Goal: Use online tool/utility: Utilize a website feature to perform a specific function

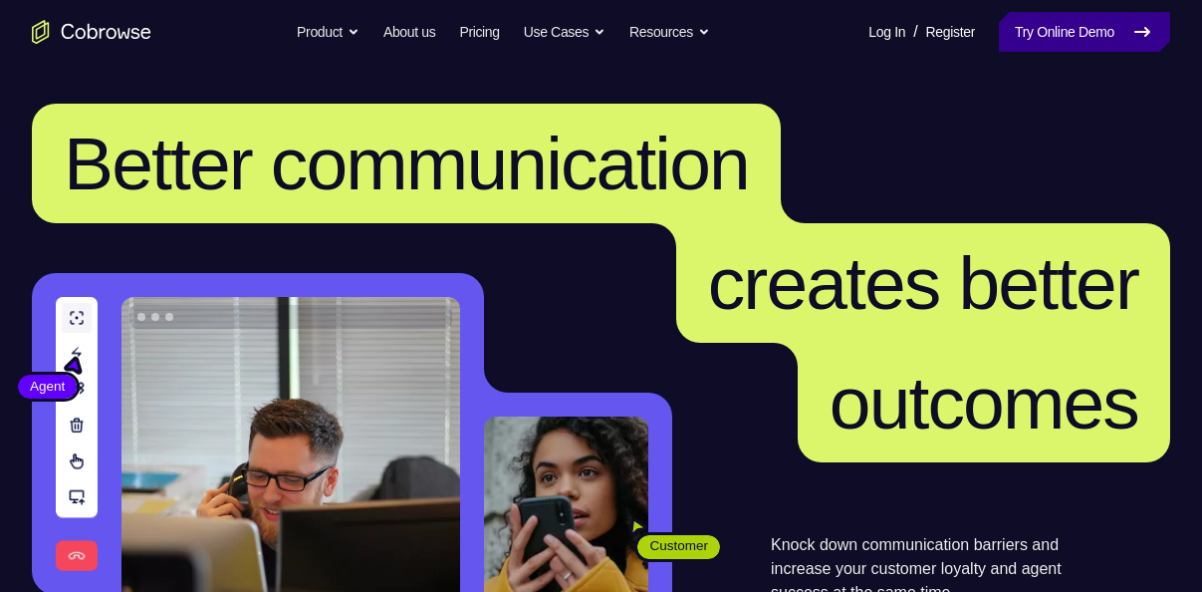
click at [1013, 38] on link "Try Online Demo" at bounding box center [1084, 32] width 171 height 40
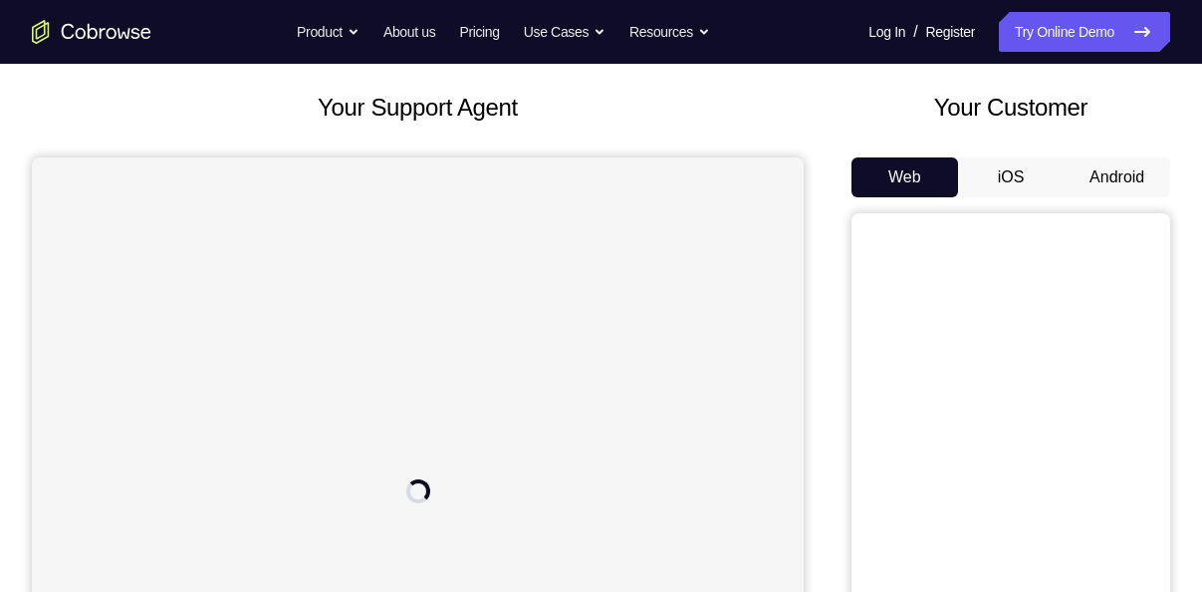
click at [1097, 175] on button "Android" at bounding box center [1117, 177] width 107 height 40
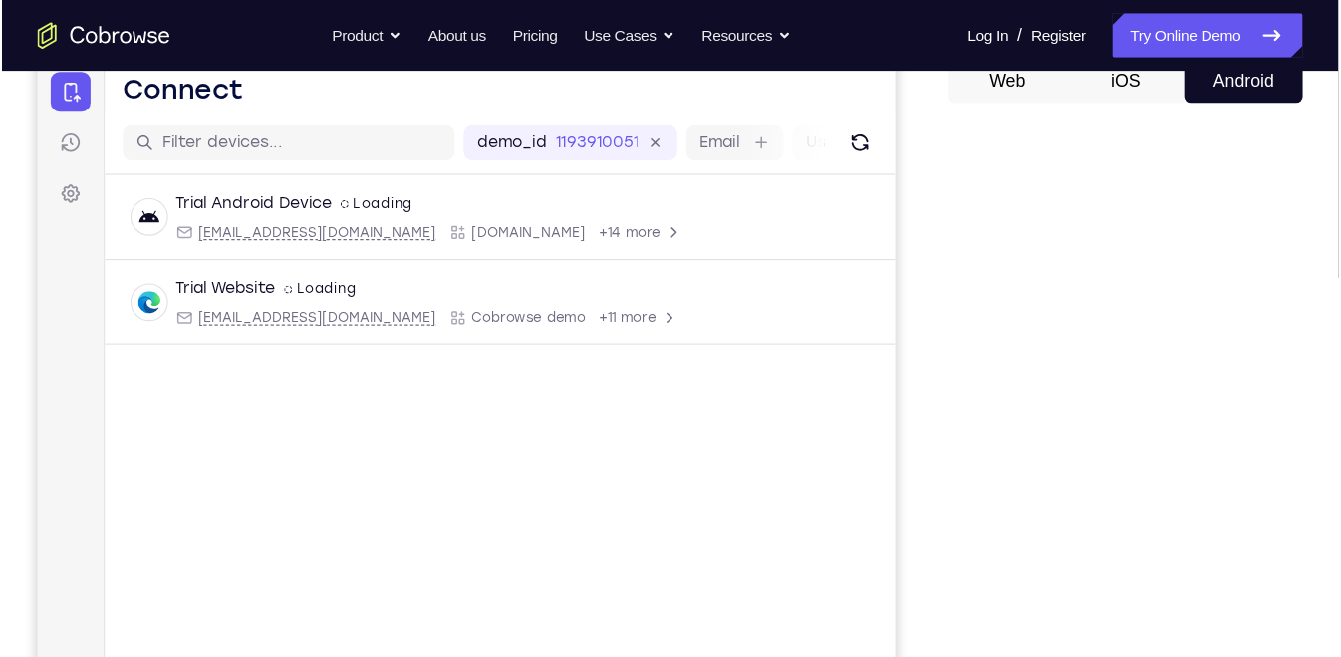
scroll to position [206, 0]
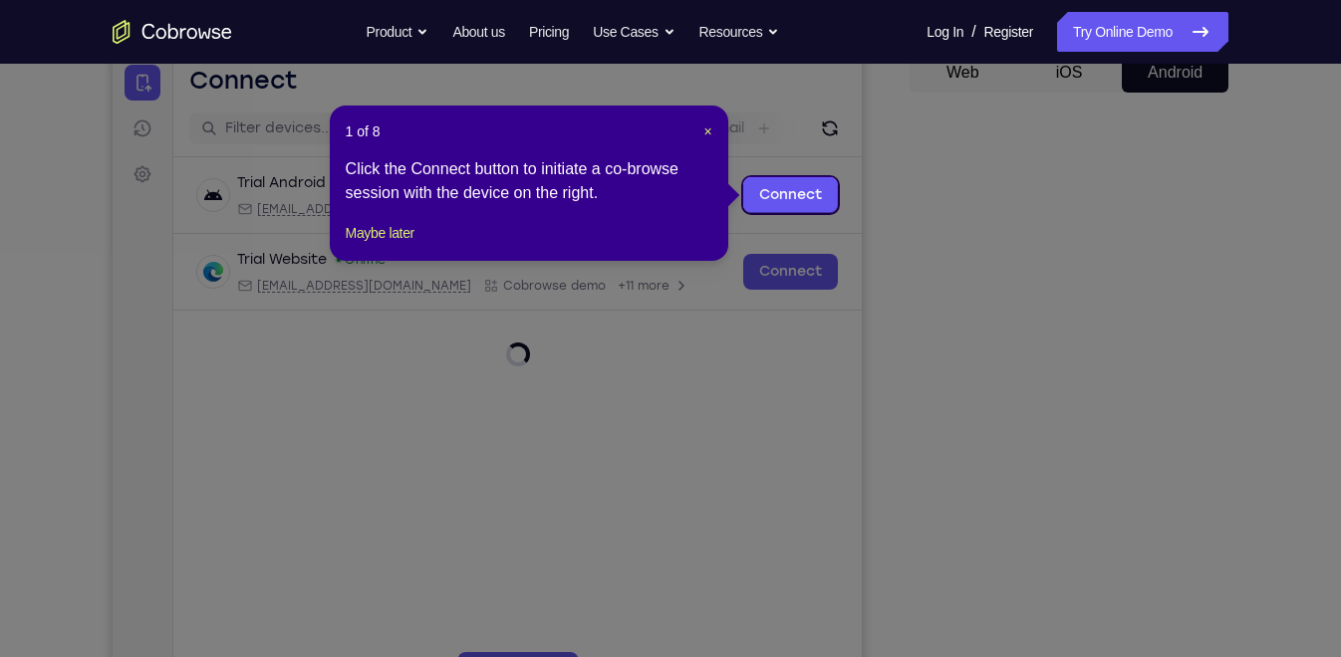
drag, startPoint x: 916, startPoint y: 273, endPoint x: 956, endPoint y: 293, distance: 44.5
click at [956, 293] on icon at bounding box center [679, 328] width 1358 height 657
click at [707, 129] on span "×" at bounding box center [707, 132] width 8 height 16
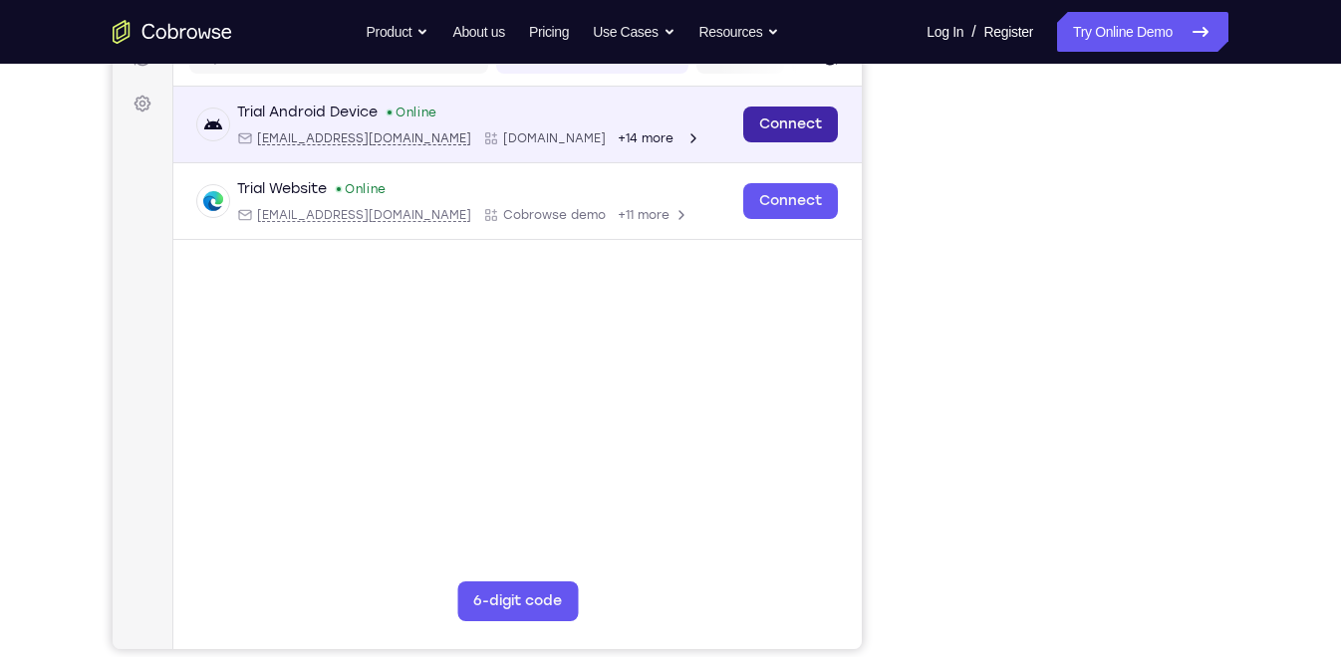
scroll to position [266, 0]
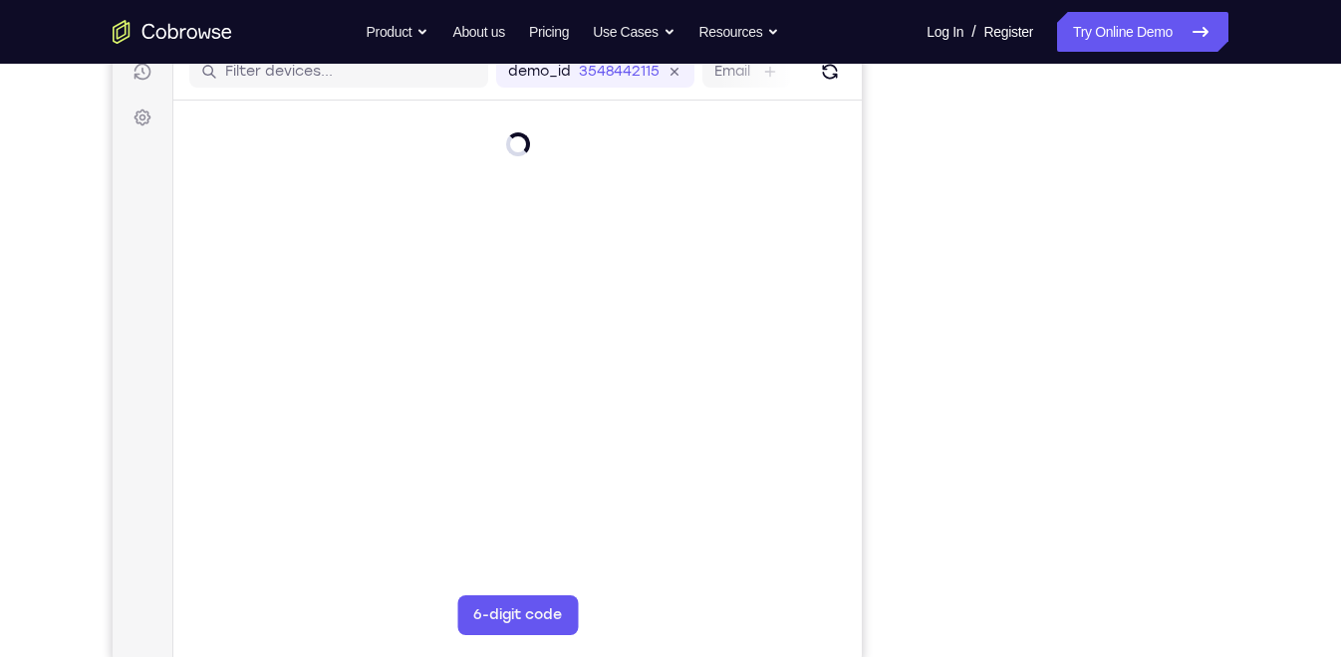
scroll to position [264, 0]
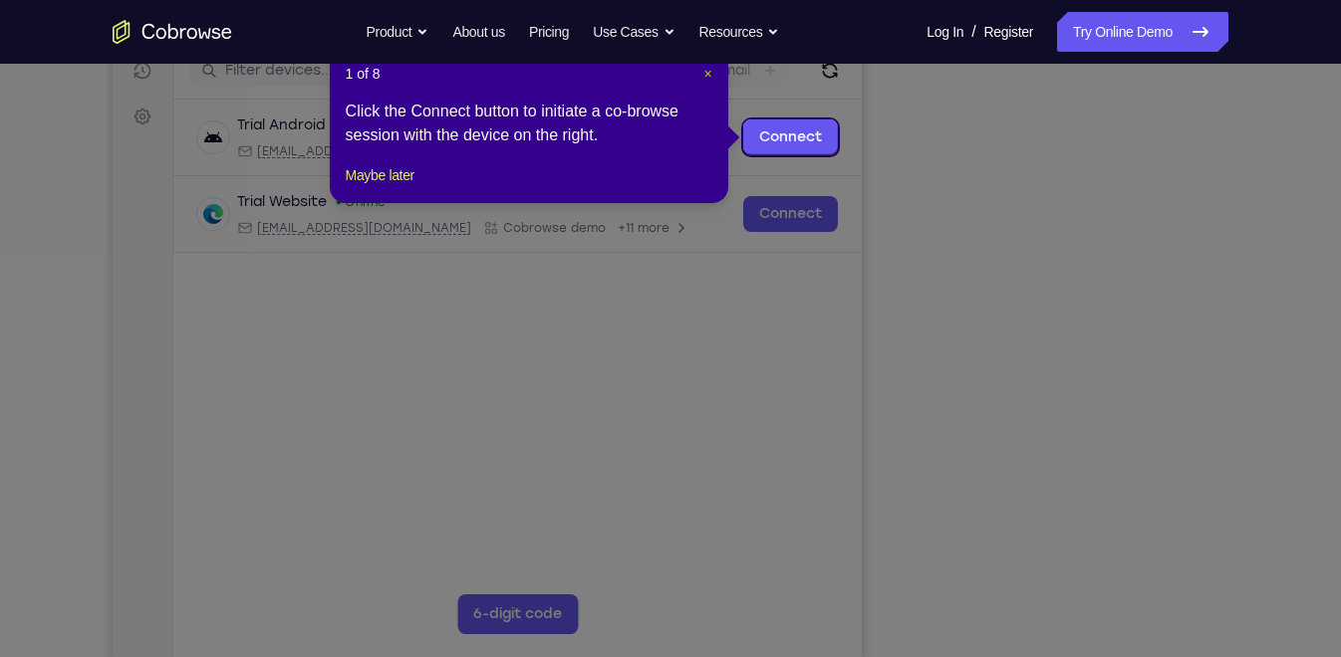
click at [709, 74] on span "×" at bounding box center [707, 74] width 8 height 16
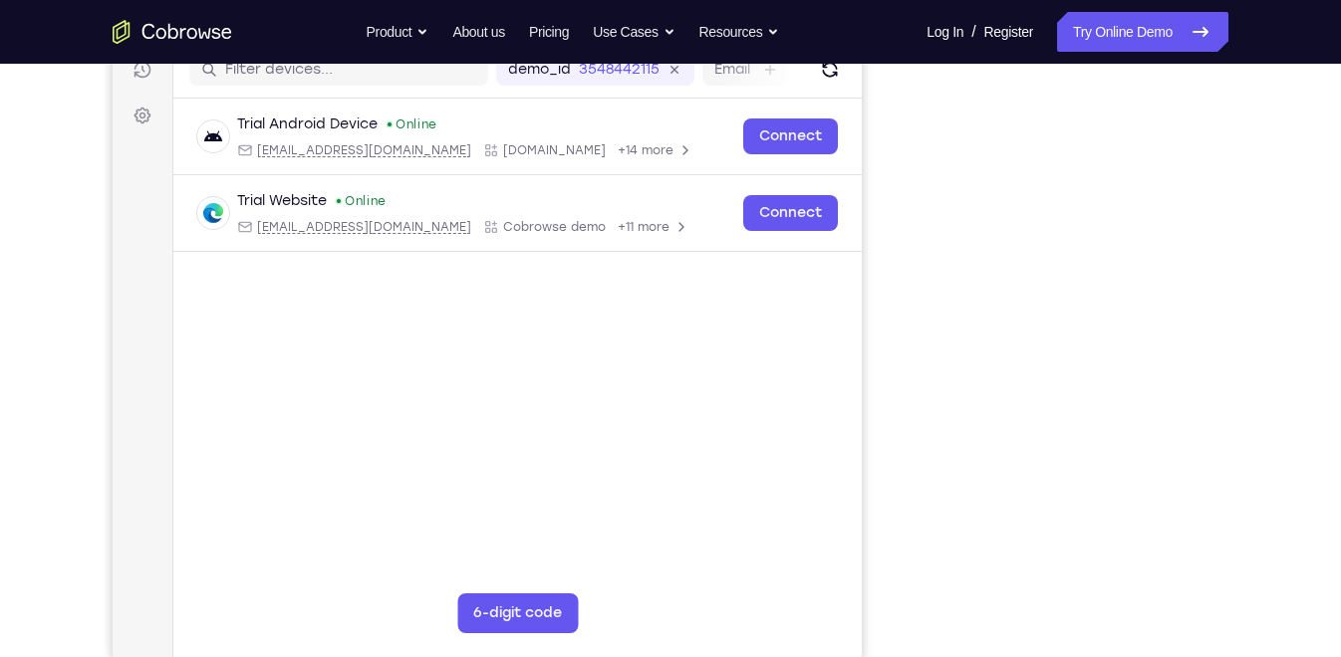
scroll to position [267, 0]
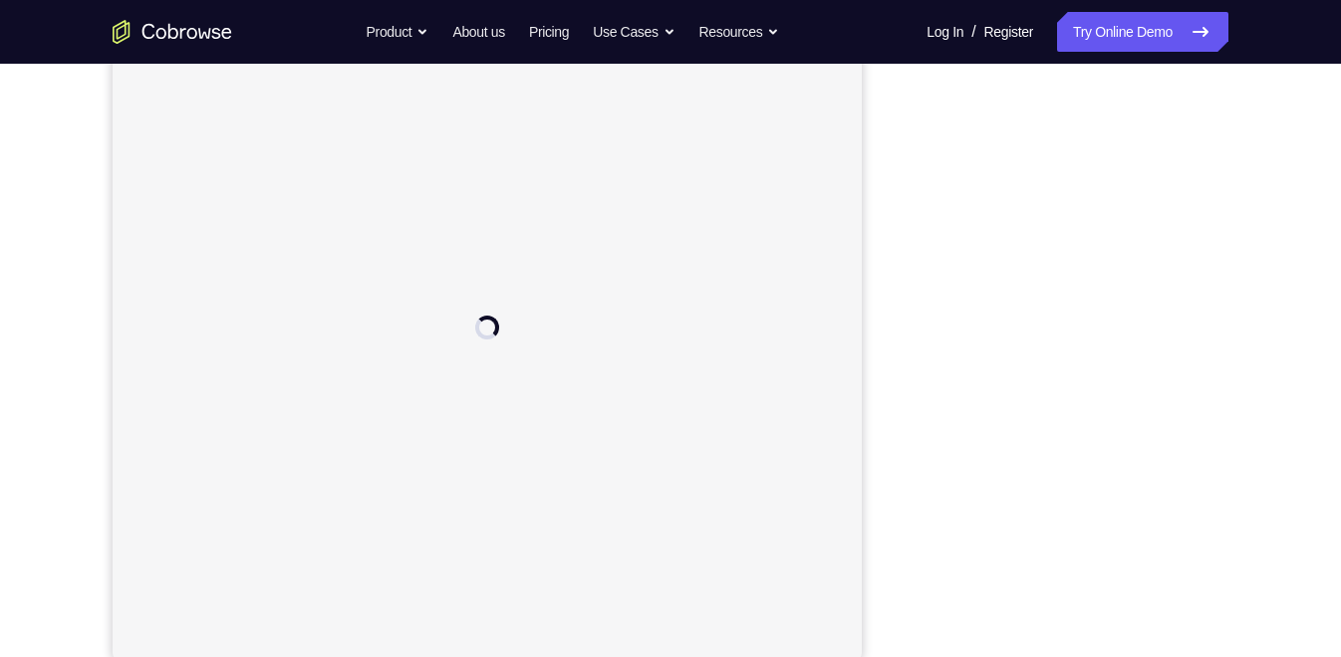
scroll to position [264, 0]
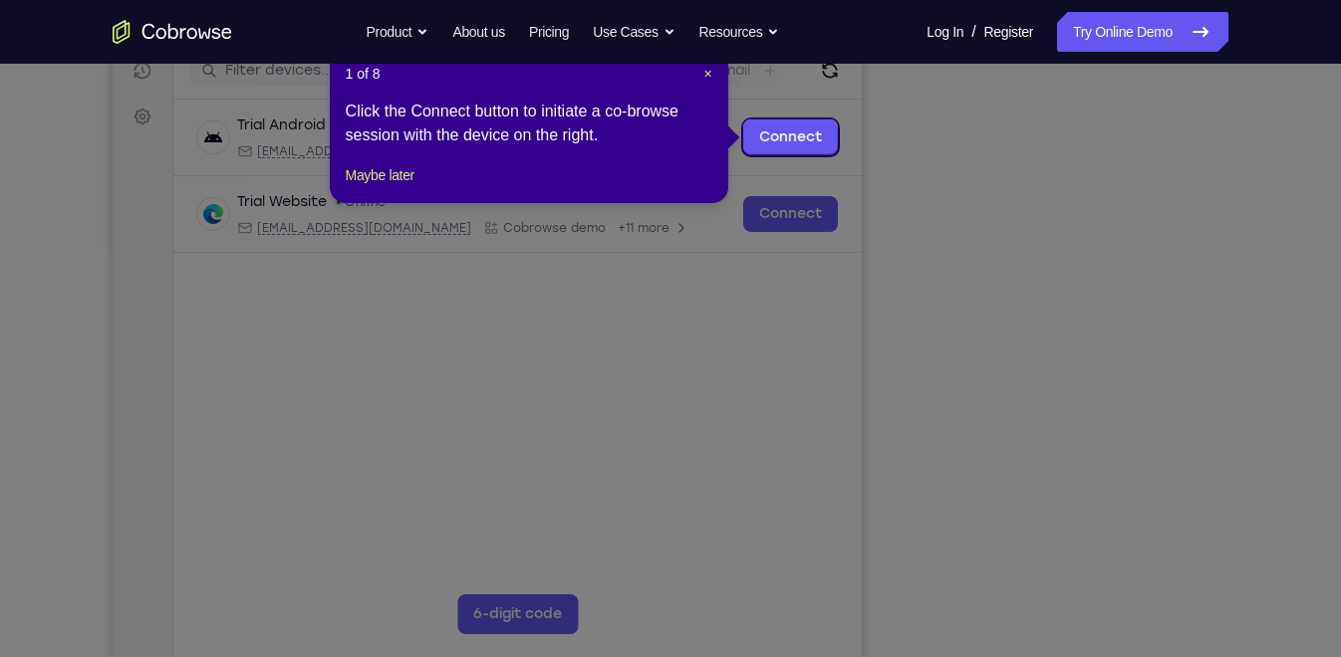
click at [1158, 532] on icon at bounding box center [679, 328] width 1358 height 657
click at [706, 70] on span "×" at bounding box center [707, 74] width 8 height 16
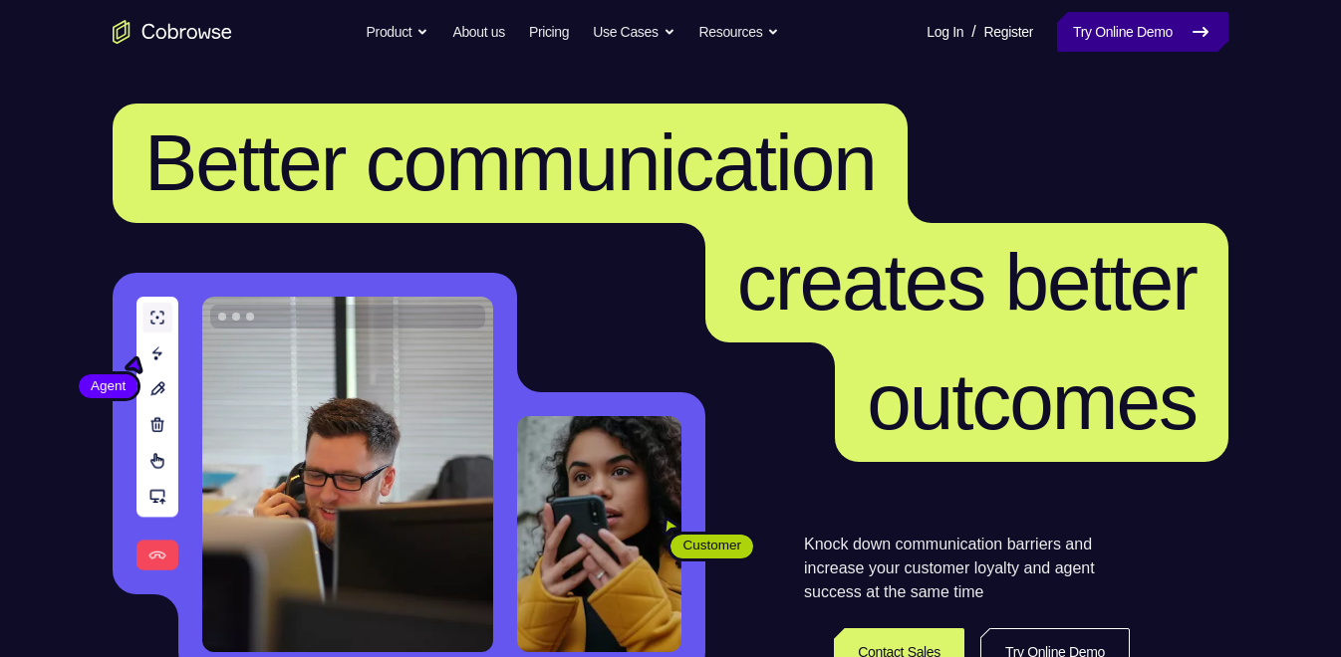
click at [1131, 32] on link "Try Online Demo" at bounding box center [1142, 32] width 171 height 40
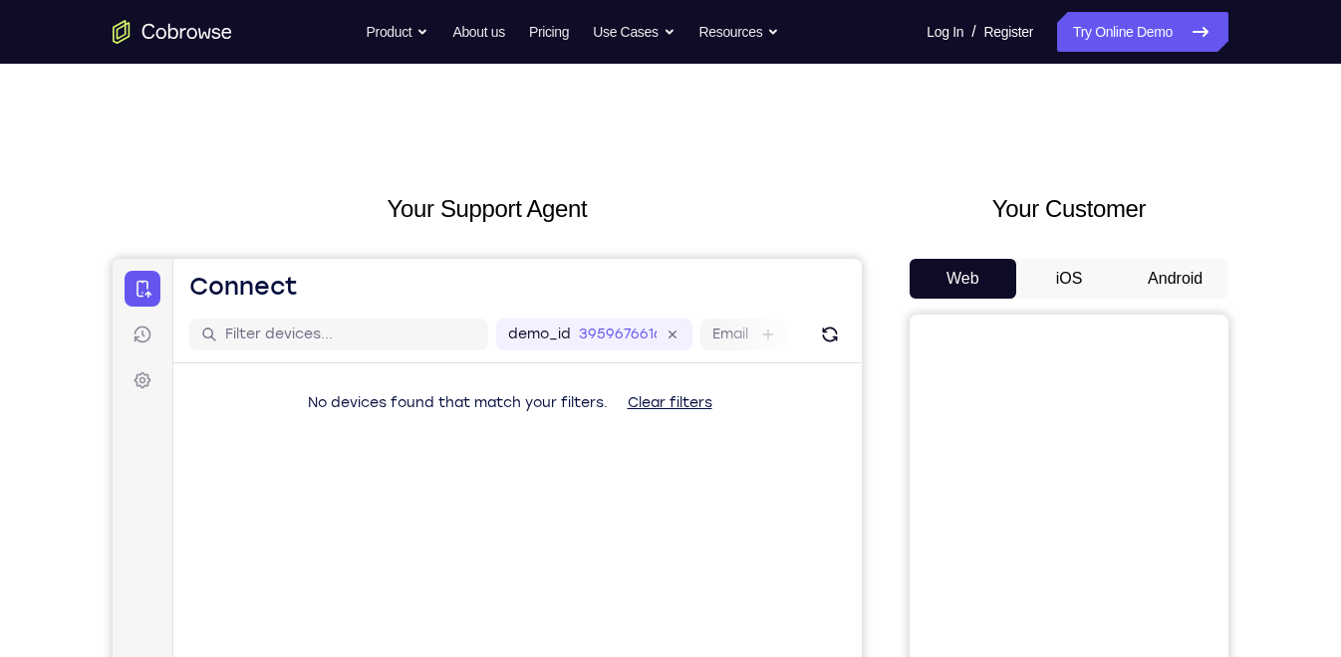
click at [1167, 290] on button "Android" at bounding box center [1174, 279] width 107 height 40
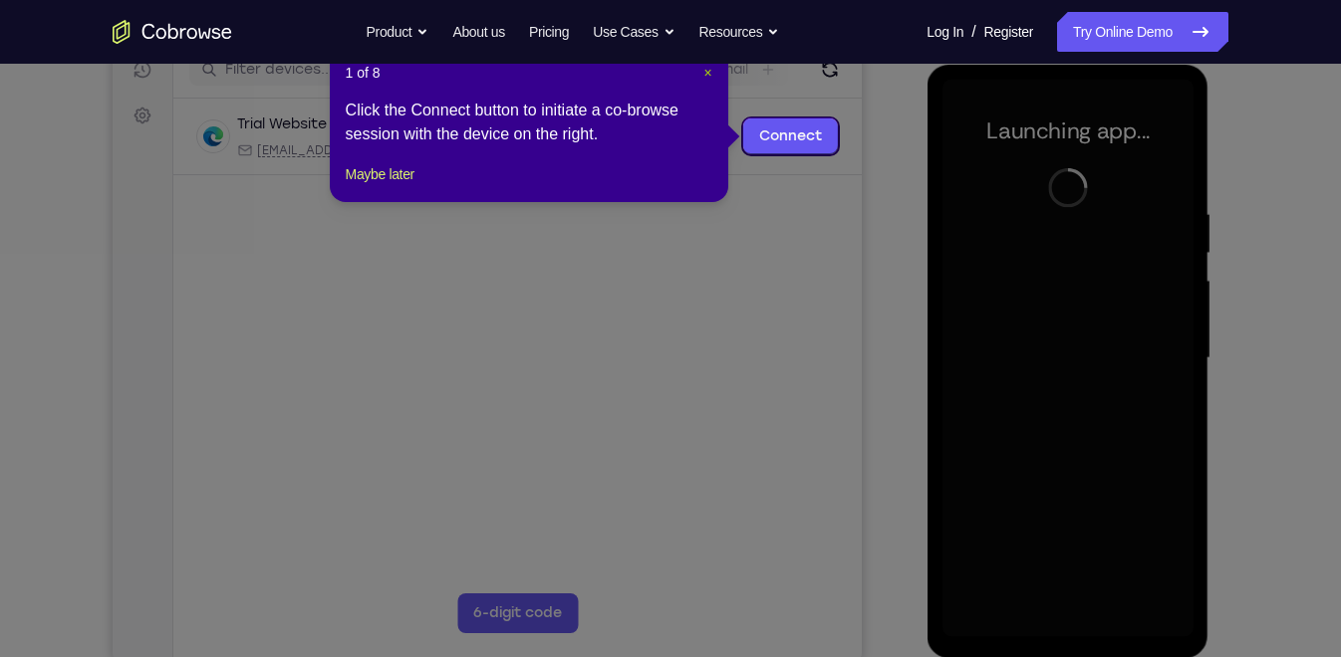
click at [709, 68] on span "×" at bounding box center [707, 73] width 8 height 16
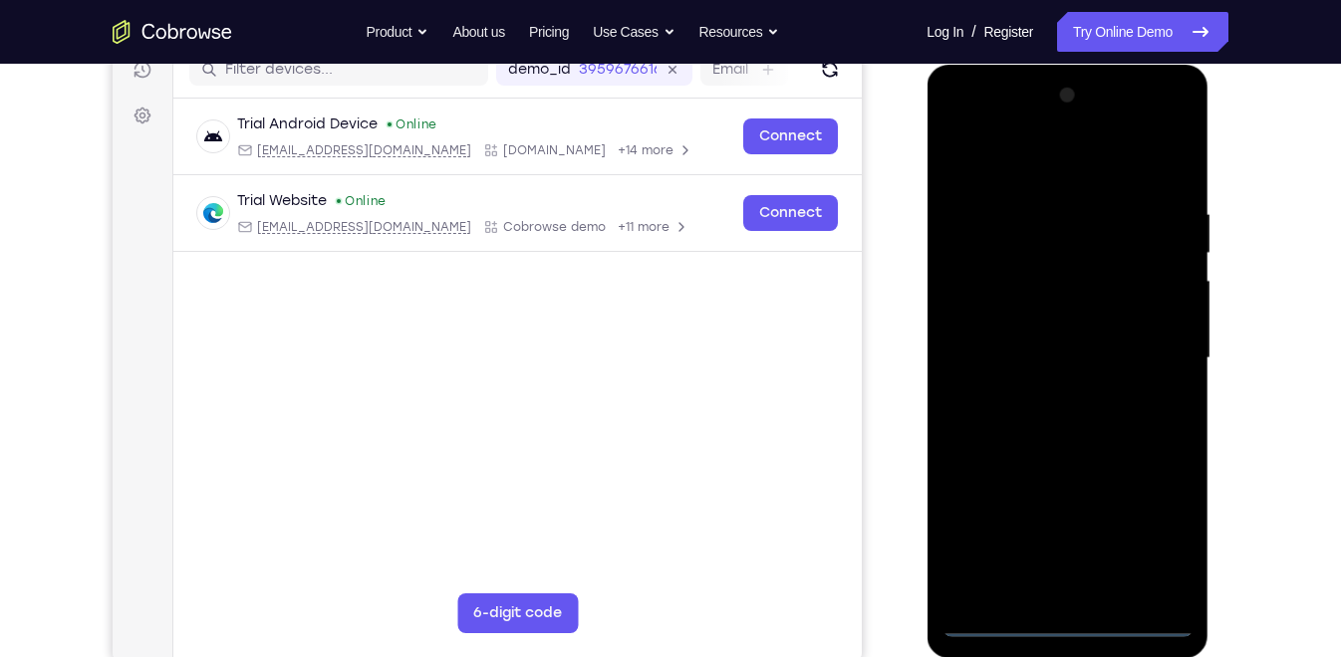
click at [1070, 617] on div at bounding box center [1066, 359] width 251 height 558
click at [1157, 519] on div at bounding box center [1066, 359] width 251 height 558
click at [1016, 161] on div at bounding box center [1066, 359] width 251 height 558
click at [1149, 347] on div at bounding box center [1066, 359] width 251 height 558
click at [1046, 593] on div at bounding box center [1066, 359] width 251 height 558
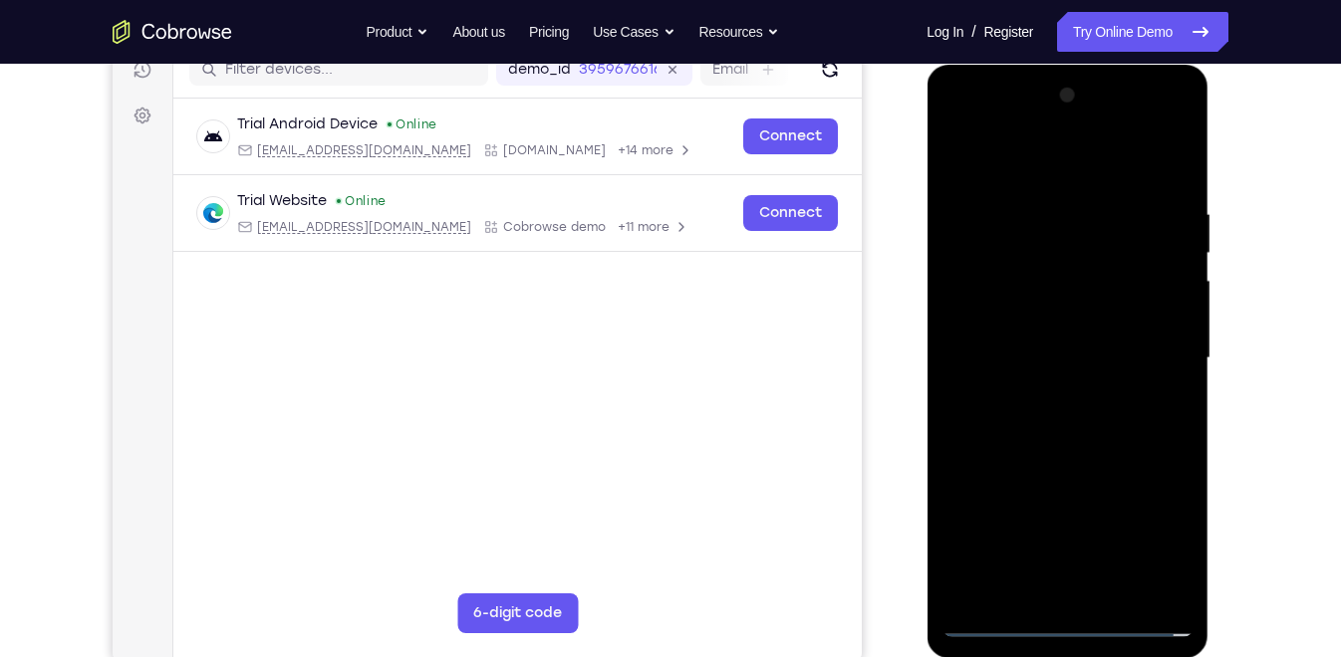
click at [998, 622] on div at bounding box center [1066, 359] width 251 height 558
click at [1079, 592] on div at bounding box center [1066, 359] width 251 height 558
click at [1032, 327] on div at bounding box center [1066, 359] width 251 height 558
click at [1074, 316] on div at bounding box center [1066, 359] width 251 height 558
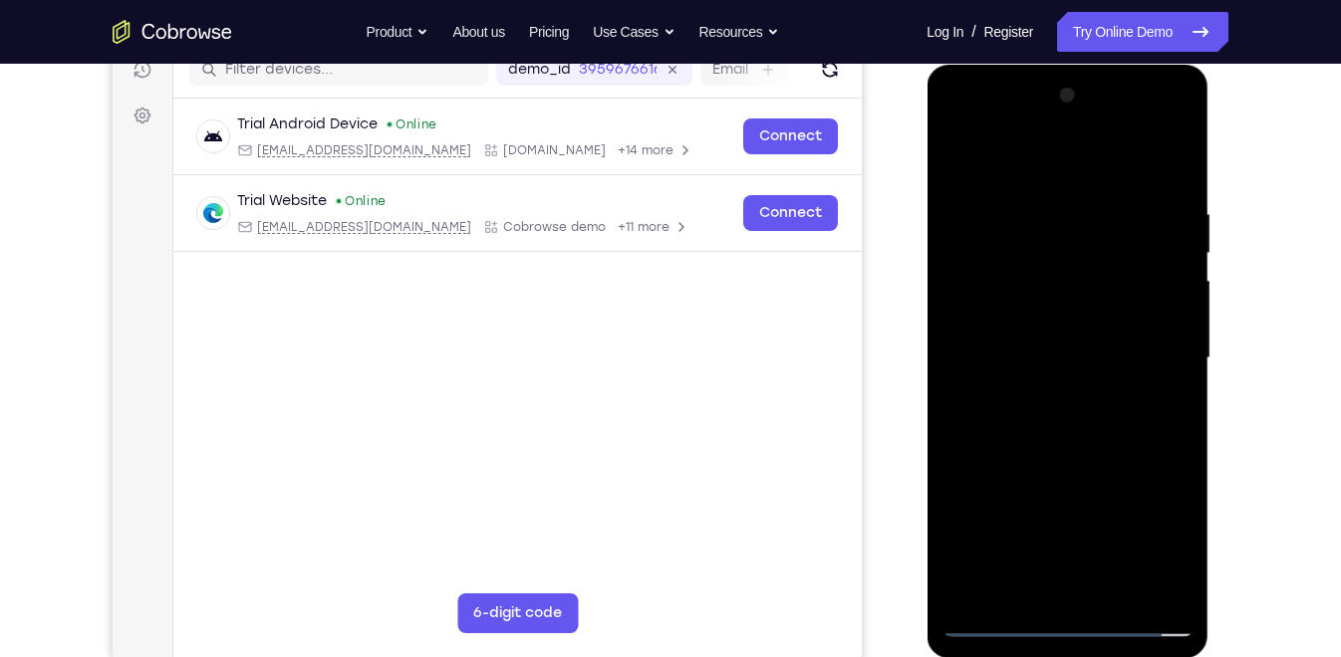
click at [1074, 316] on div at bounding box center [1066, 359] width 251 height 558
click at [1075, 353] on div at bounding box center [1066, 359] width 251 height 558
click at [1072, 435] on div at bounding box center [1066, 359] width 251 height 558
click at [1117, 156] on div at bounding box center [1066, 359] width 251 height 558
click at [1070, 187] on div at bounding box center [1066, 359] width 251 height 558
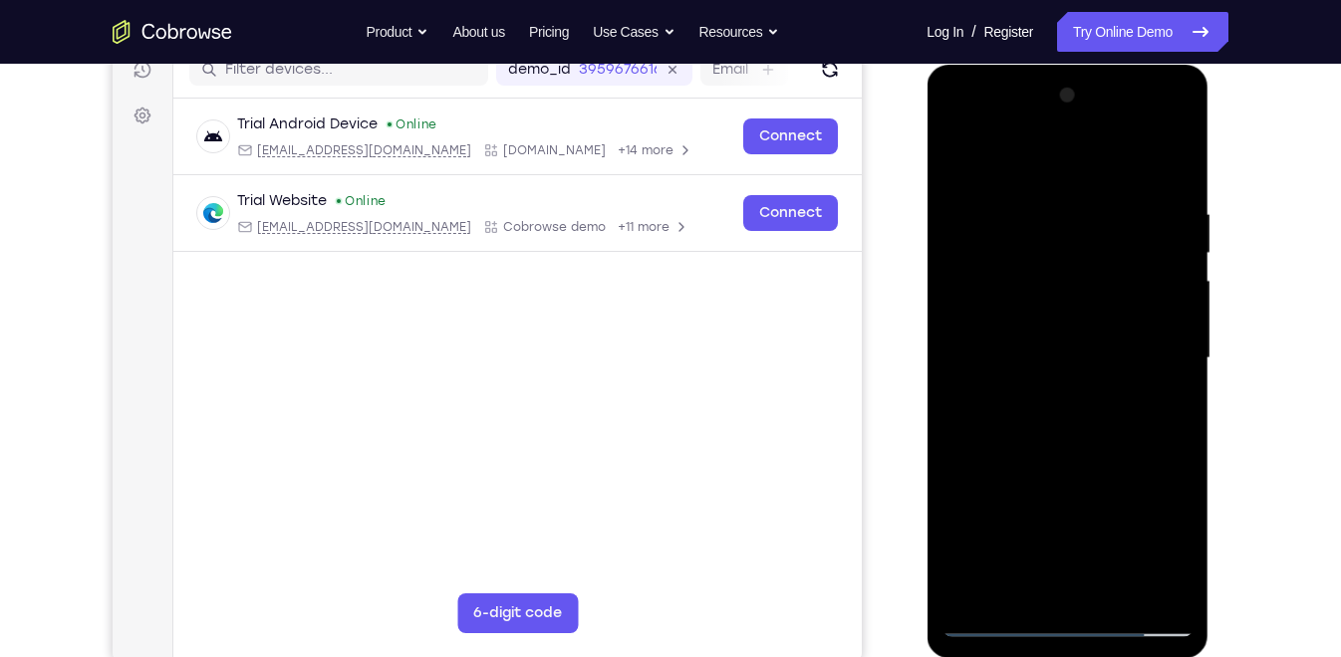
click at [1120, 592] on div at bounding box center [1066, 359] width 251 height 558
click at [1072, 452] on div at bounding box center [1066, 359] width 251 height 558
click at [1095, 391] on div at bounding box center [1066, 359] width 251 height 558
click at [995, 617] on div at bounding box center [1066, 359] width 251 height 558
click at [1018, 588] on div at bounding box center [1066, 359] width 251 height 558
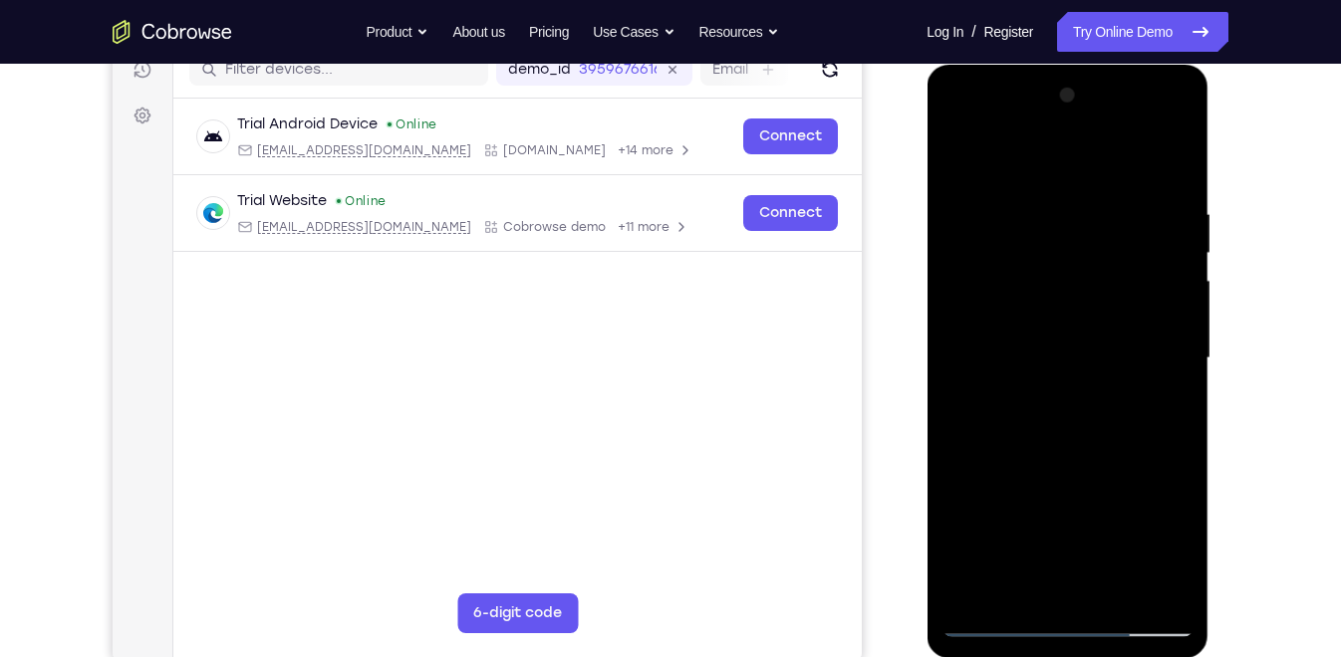
click at [983, 149] on div at bounding box center [1066, 359] width 251 height 558
click at [1026, 190] on div at bounding box center [1066, 359] width 251 height 558
click at [974, 207] on div at bounding box center [1066, 359] width 251 height 558
click at [955, 154] on div at bounding box center [1066, 359] width 251 height 558
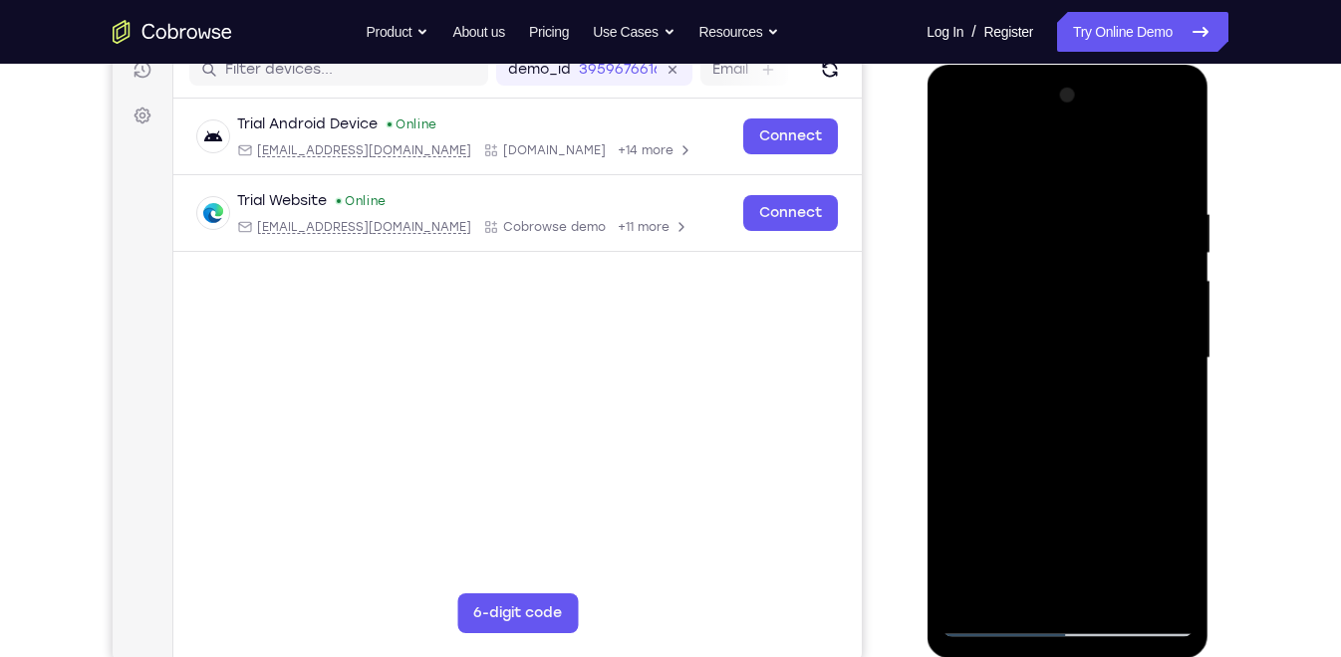
click at [1140, 153] on div at bounding box center [1066, 359] width 251 height 558
click at [1174, 216] on div at bounding box center [1066, 359] width 251 height 558
click at [978, 156] on div at bounding box center [1066, 359] width 251 height 558
click at [1024, 185] on div at bounding box center [1066, 359] width 251 height 558
click at [975, 210] on div at bounding box center [1066, 359] width 251 height 558
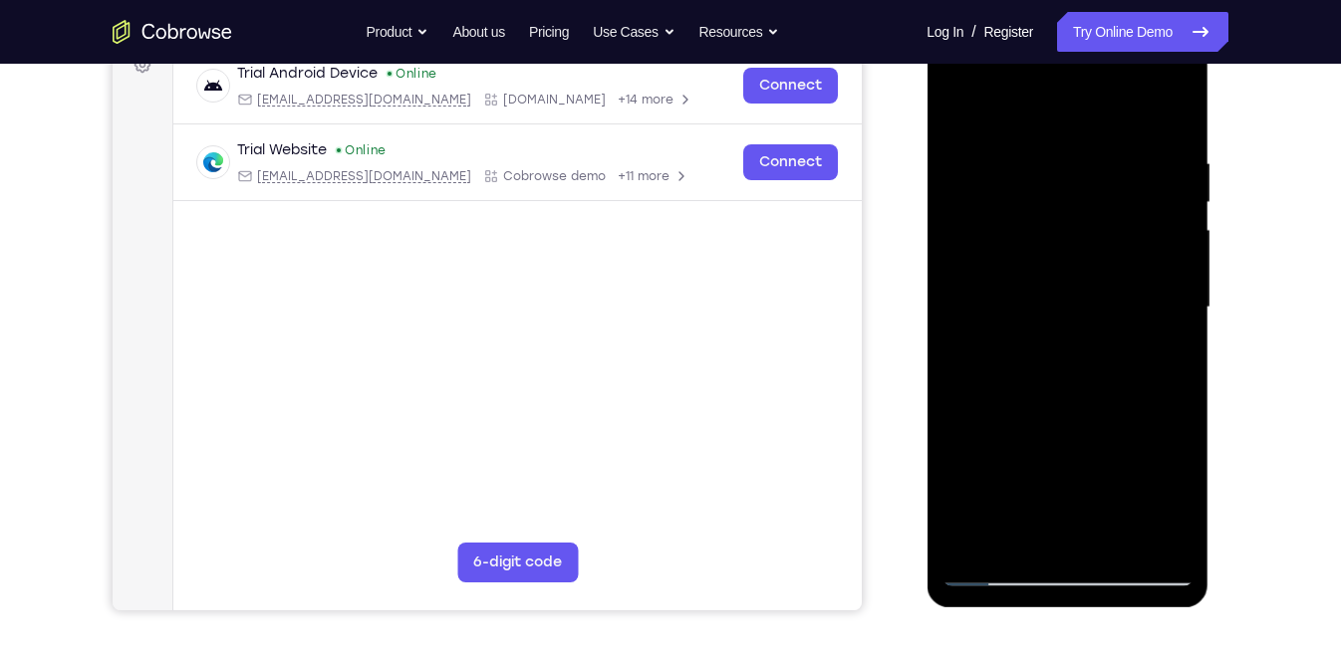
scroll to position [314, 0]
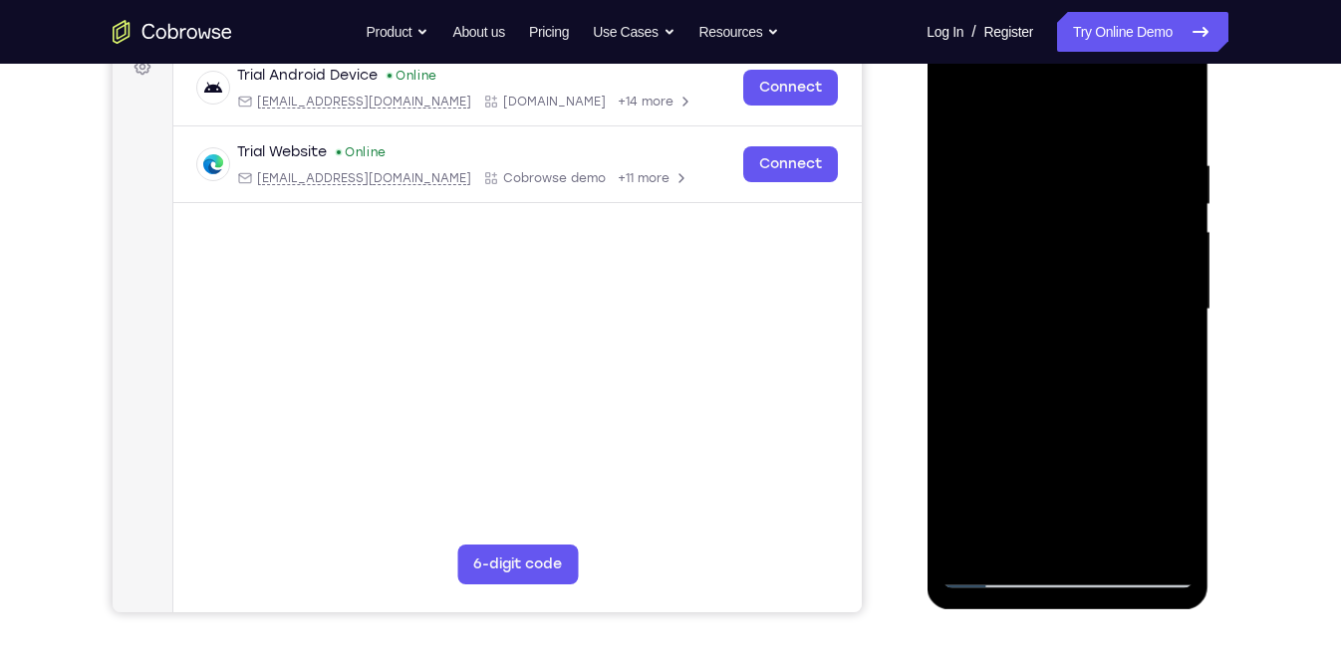
click at [1067, 302] on div at bounding box center [1066, 310] width 251 height 558
click at [1069, 280] on div at bounding box center [1066, 310] width 251 height 558
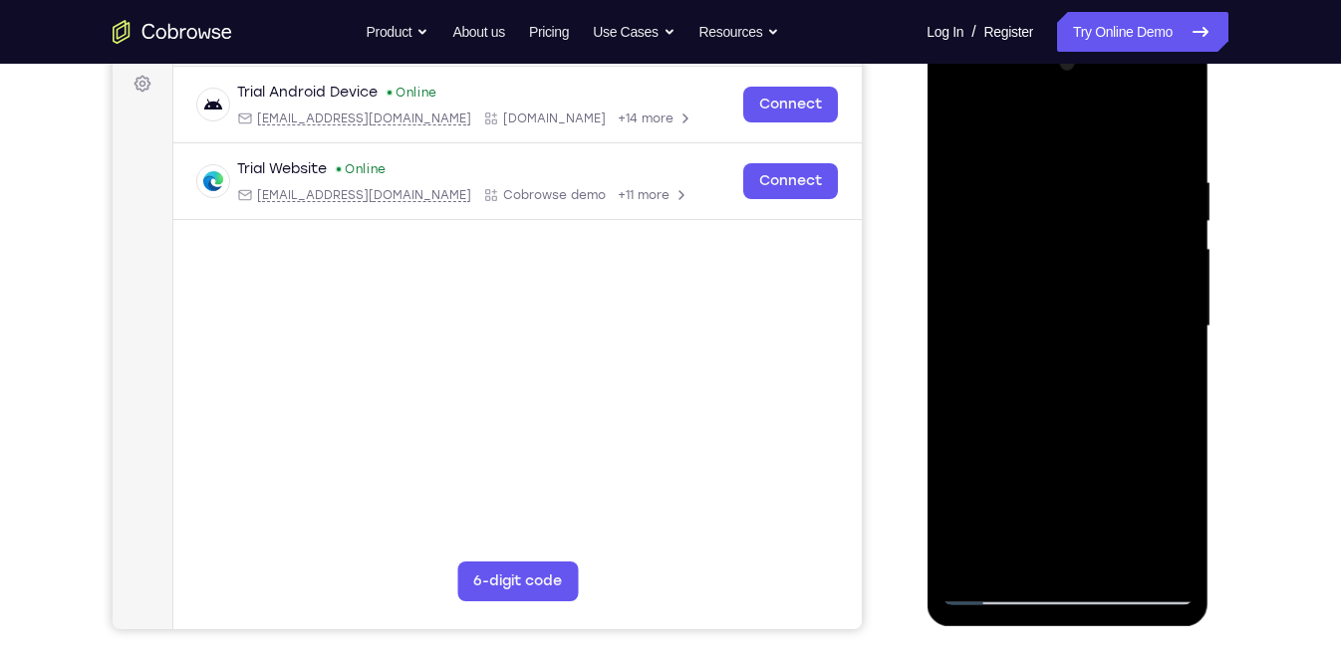
scroll to position [296, 0]
click at [958, 124] on div at bounding box center [1066, 328] width 251 height 558
click at [1141, 124] on div at bounding box center [1066, 328] width 251 height 558
click at [1173, 181] on div at bounding box center [1066, 328] width 251 height 558
click at [1020, 123] on div at bounding box center [1066, 328] width 251 height 558
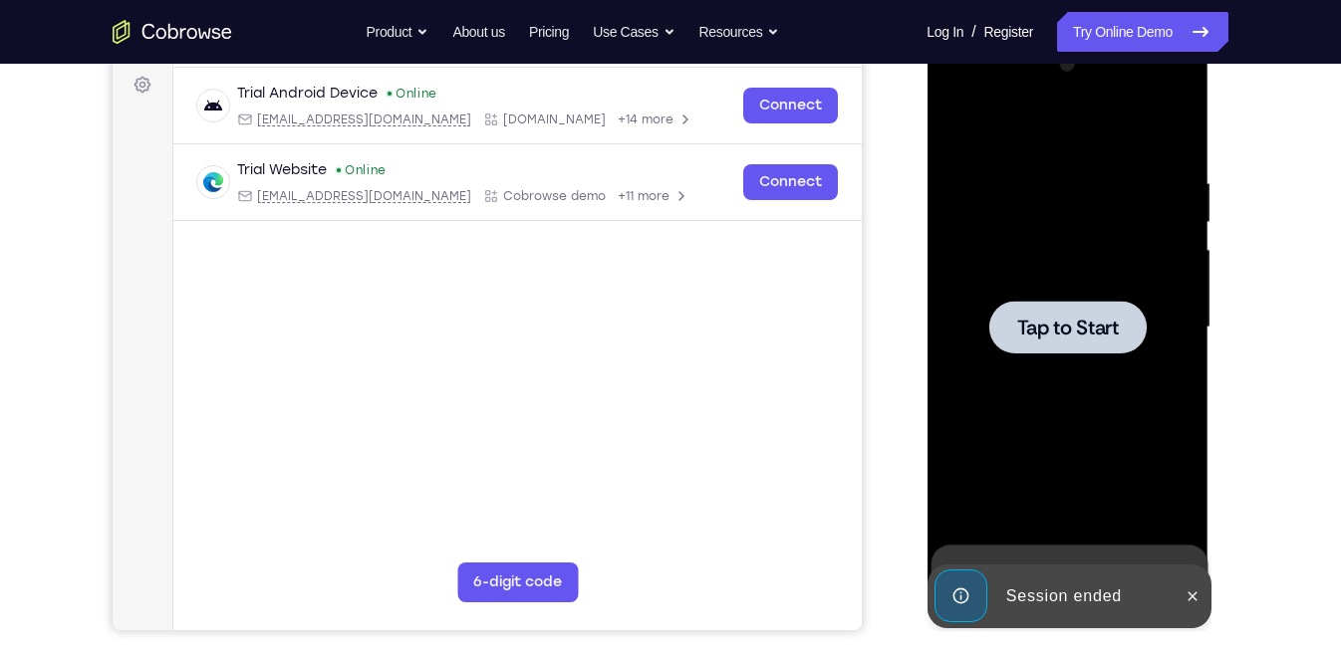
click at [1079, 331] on span "Tap to Start" at bounding box center [1067, 328] width 102 height 20
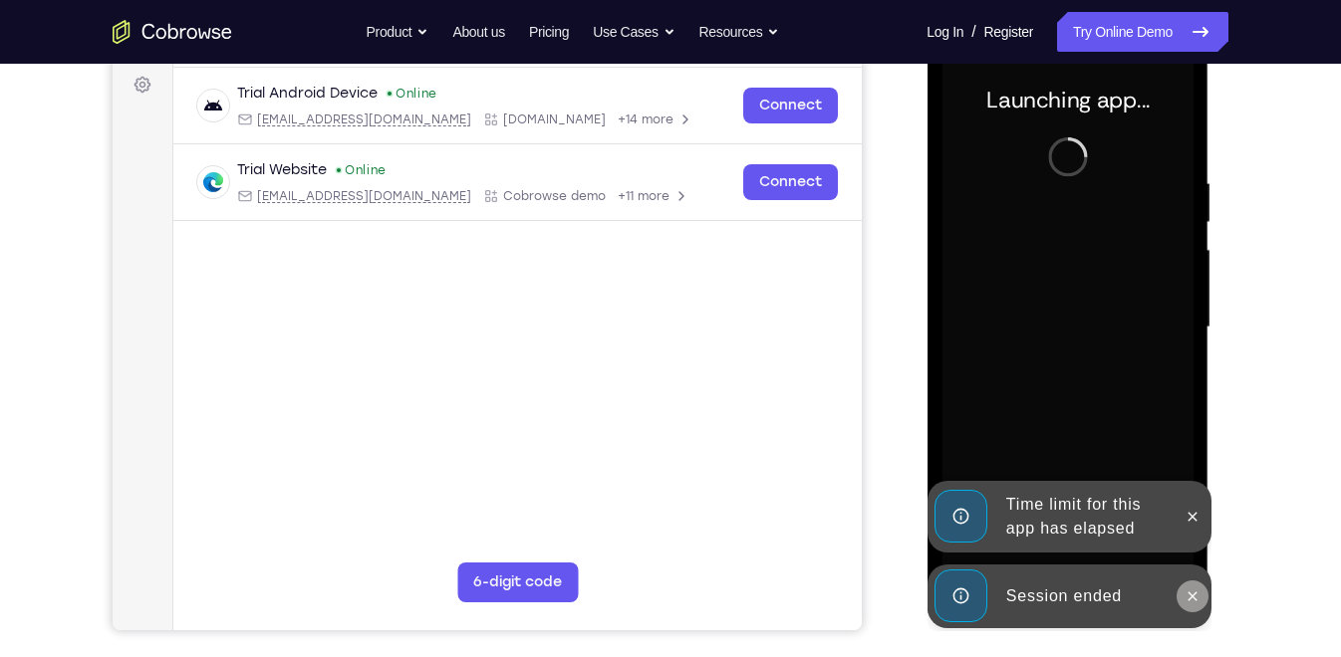
click at [1197, 597] on icon at bounding box center [1191, 597] width 16 height 16
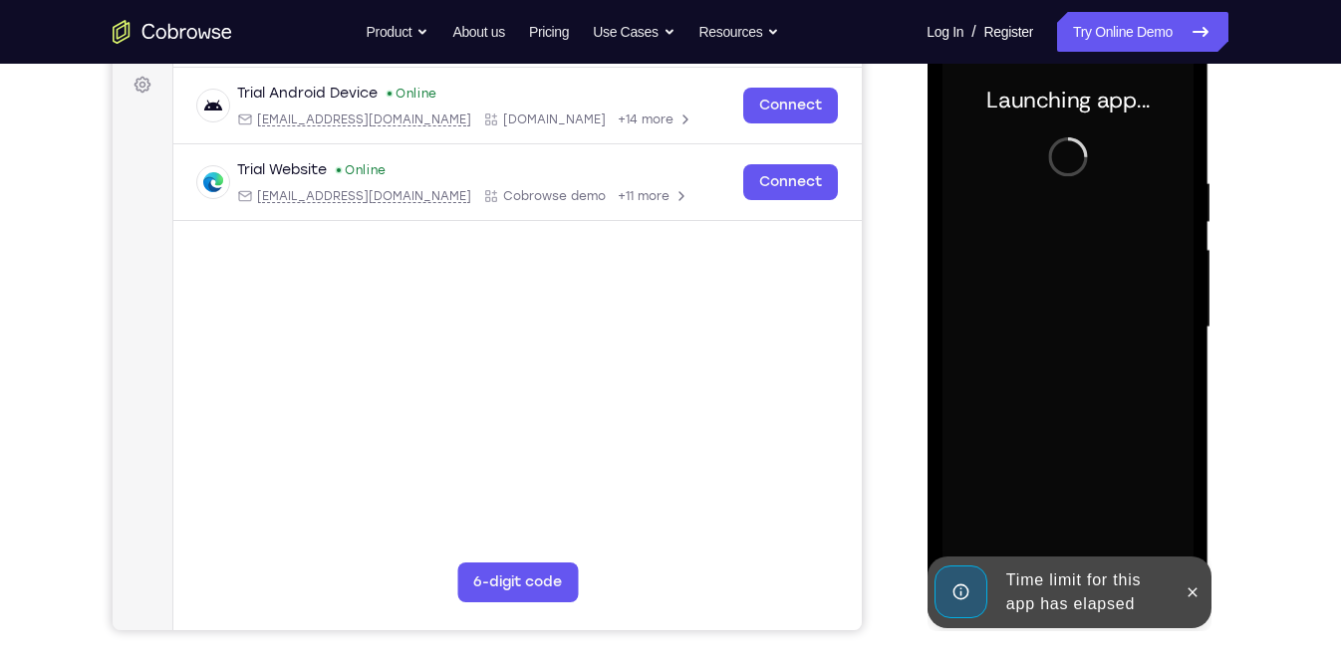
click at [1193, 515] on div "Launching app..." at bounding box center [1067, 331] width 282 height 594
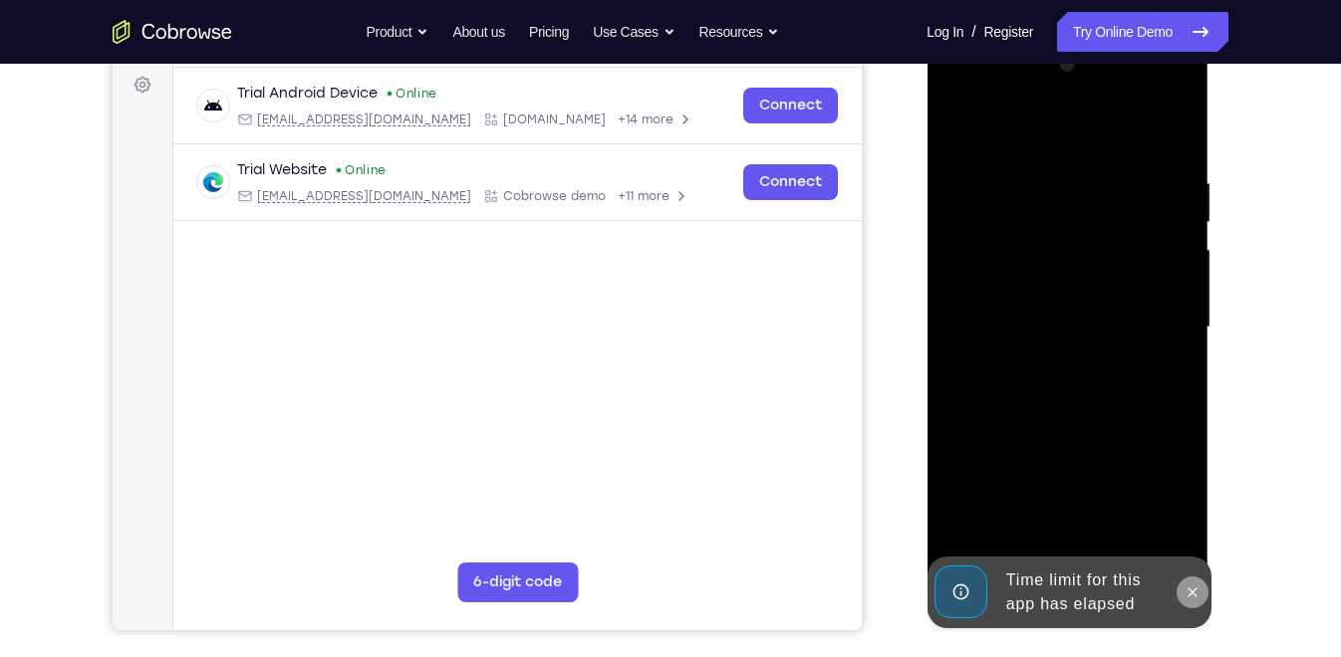
click at [1186, 586] on icon at bounding box center [1191, 593] width 16 height 16
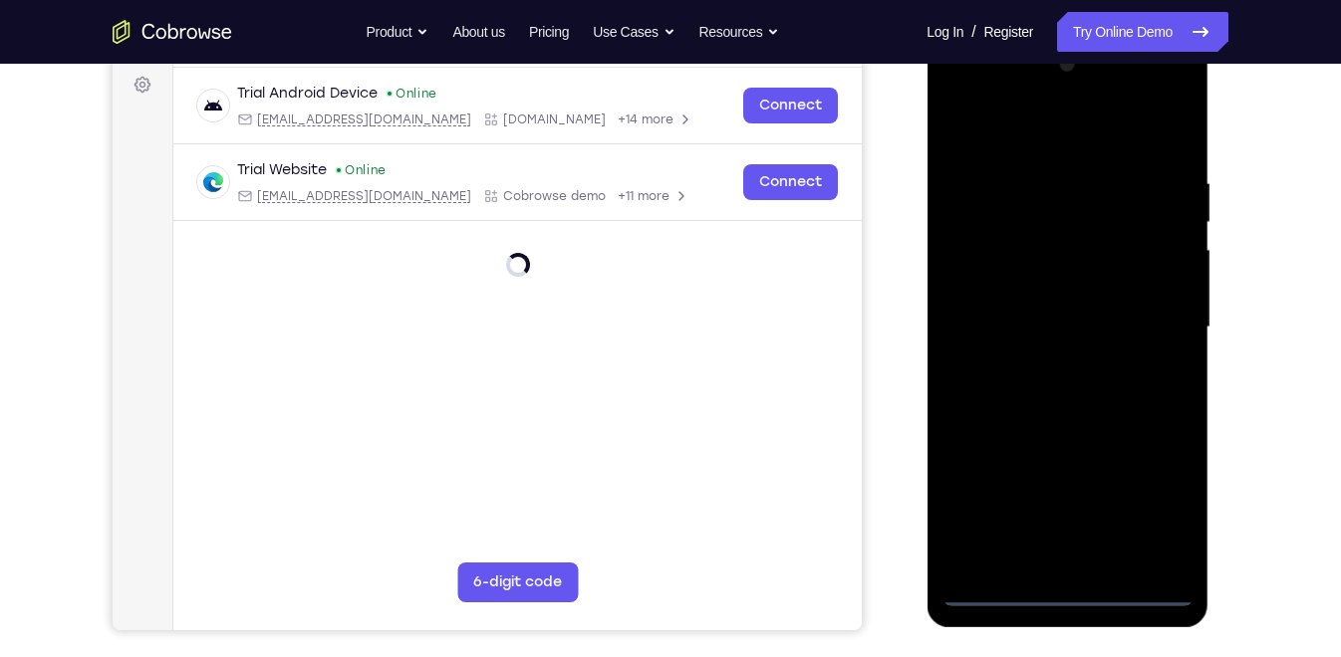
click at [1069, 584] on div at bounding box center [1066, 328] width 251 height 558
click at [1070, 586] on div at bounding box center [1066, 328] width 251 height 558
click at [1068, 591] on div at bounding box center [1066, 328] width 251 height 558
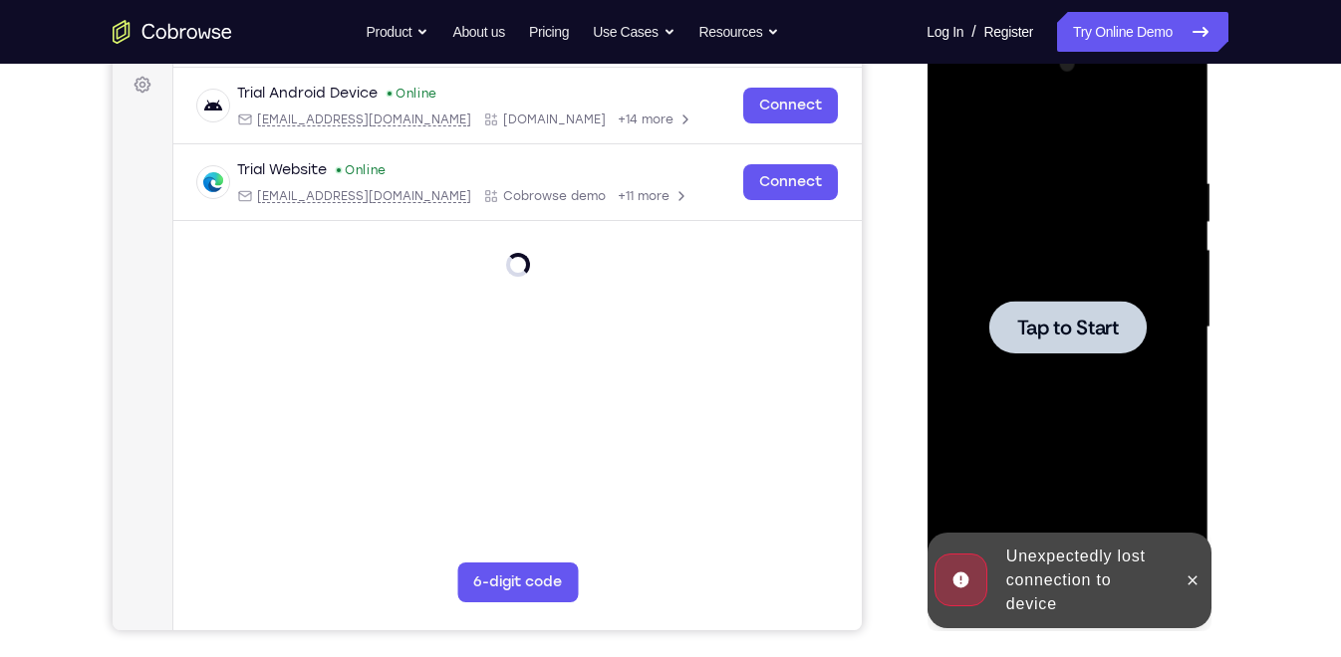
click at [1082, 324] on span "Tap to Start" at bounding box center [1067, 328] width 102 height 20
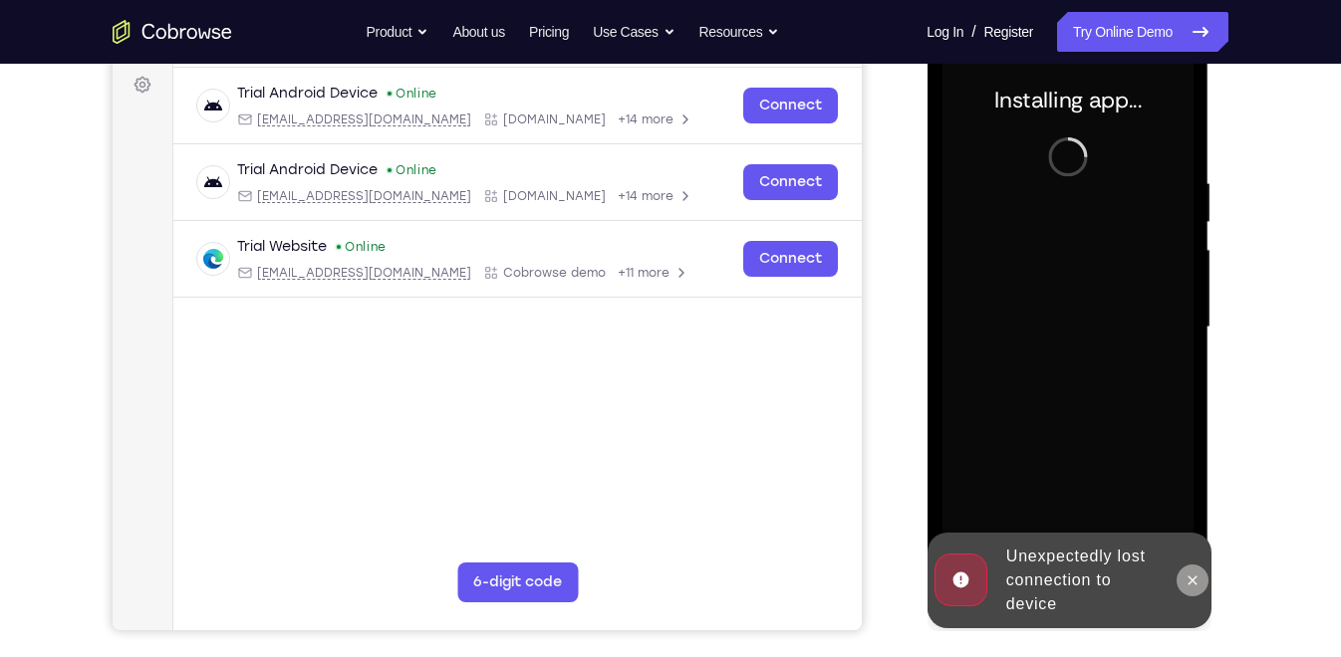
click at [1190, 573] on icon at bounding box center [1191, 581] width 16 height 16
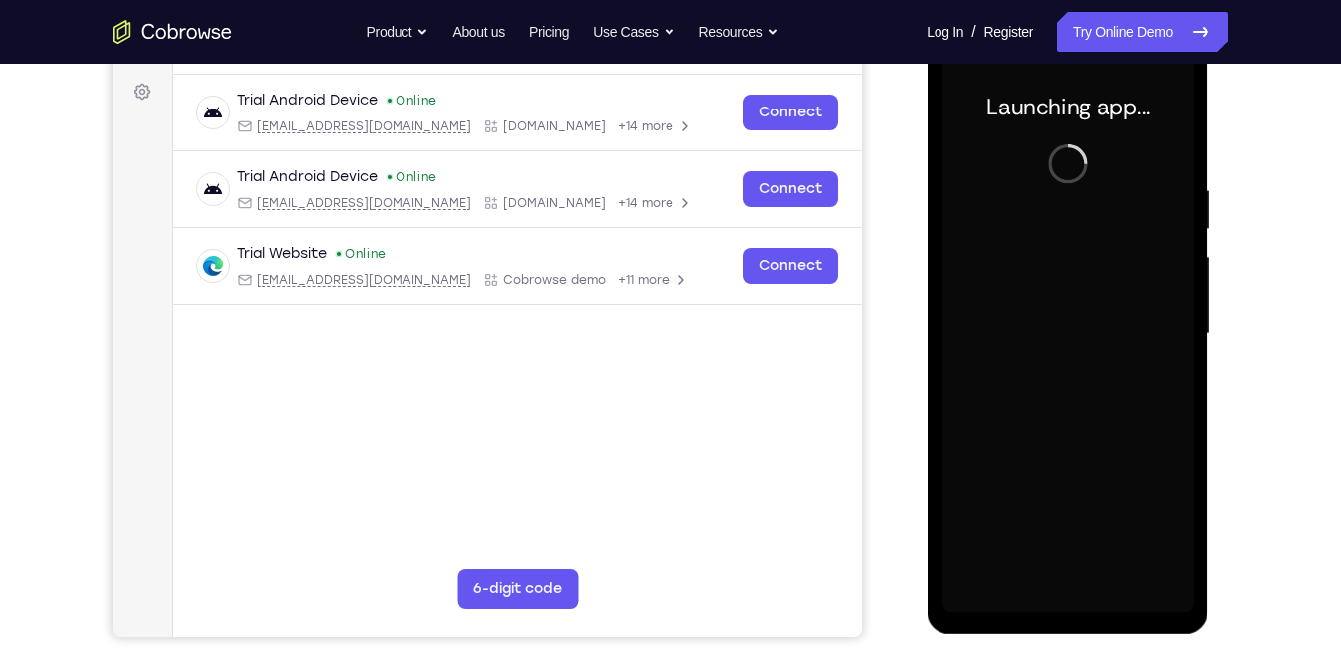
scroll to position [287, 0]
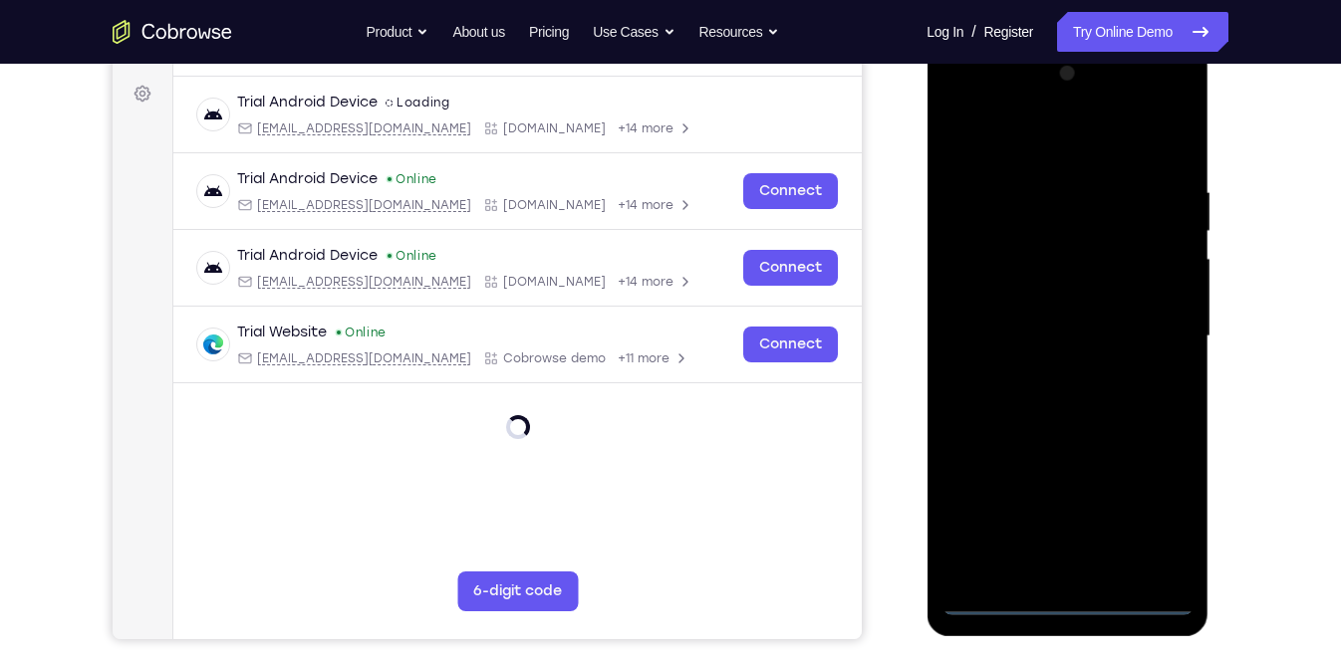
click at [1067, 600] on div at bounding box center [1066, 337] width 251 height 558
click at [1151, 513] on div at bounding box center [1066, 337] width 251 height 558
click at [1023, 140] on div at bounding box center [1066, 337] width 251 height 558
click at [1156, 326] on div at bounding box center [1066, 337] width 251 height 558
click at [1046, 368] on div at bounding box center [1066, 337] width 251 height 558
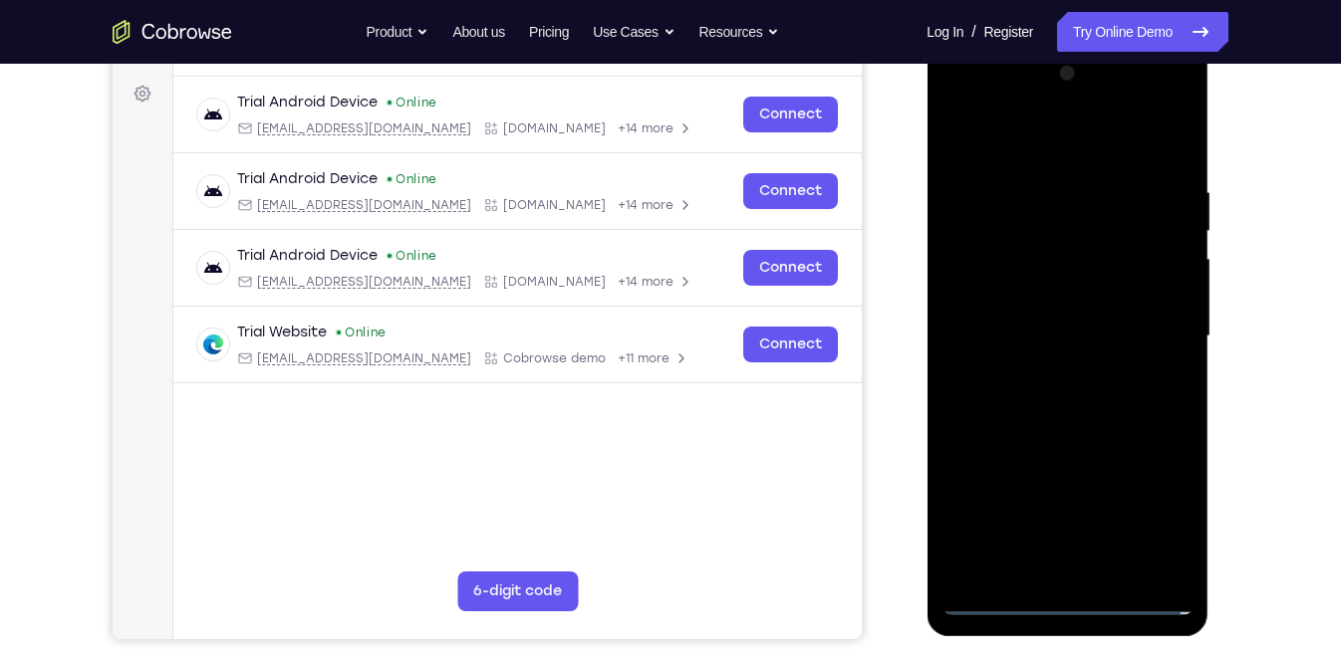
click at [1015, 325] on div at bounding box center [1066, 337] width 251 height 558
click at [999, 292] on div at bounding box center [1066, 337] width 251 height 558
click at [1007, 330] on div at bounding box center [1066, 337] width 251 height 558
click at [1073, 412] on div at bounding box center [1066, 337] width 251 height 558
click at [1115, 134] on div at bounding box center [1066, 337] width 251 height 558
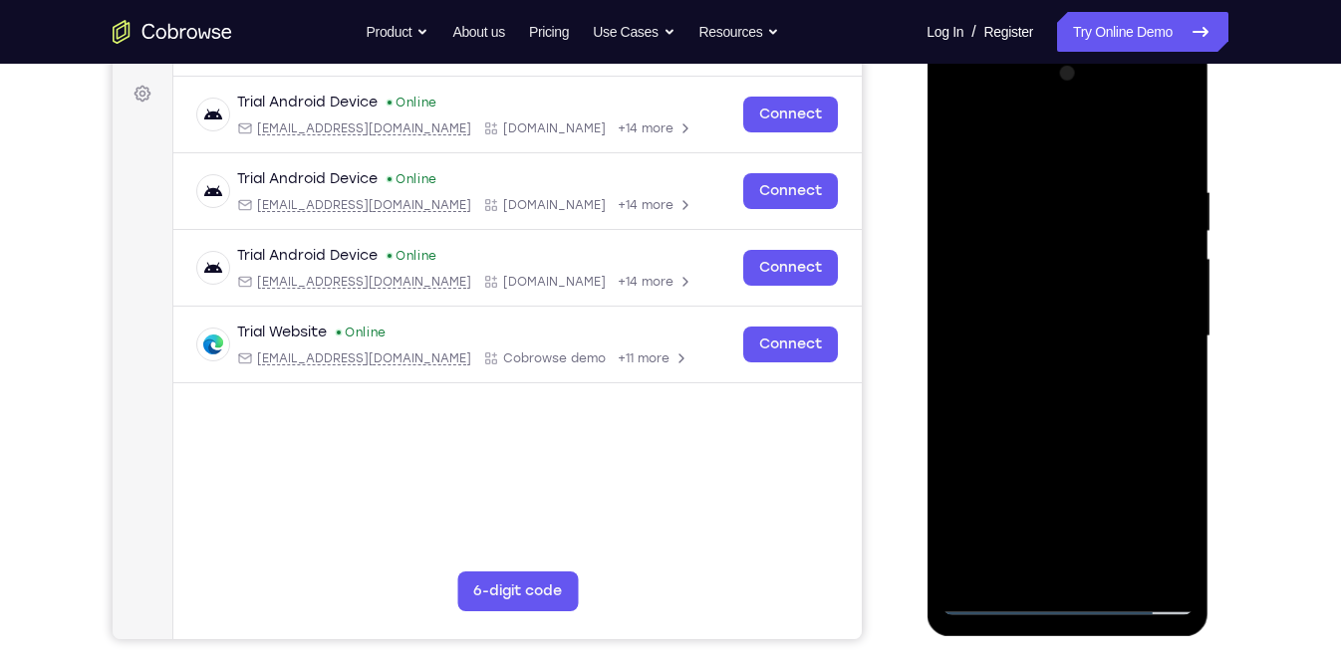
click at [1085, 171] on div at bounding box center [1066, 337] width 251 height 558
click at [1172, 565] on div at bounding box center [1066, 337] width 251 height 558
click at [1018, 569] on div at bounding box center [1066, 337] width 251 height 558
click at [1014, 129] on div at bounding box center [1066, 337] width 251 height 558
click at [999, 272] on div at bounding box center [1066, 337] width 251 height 558
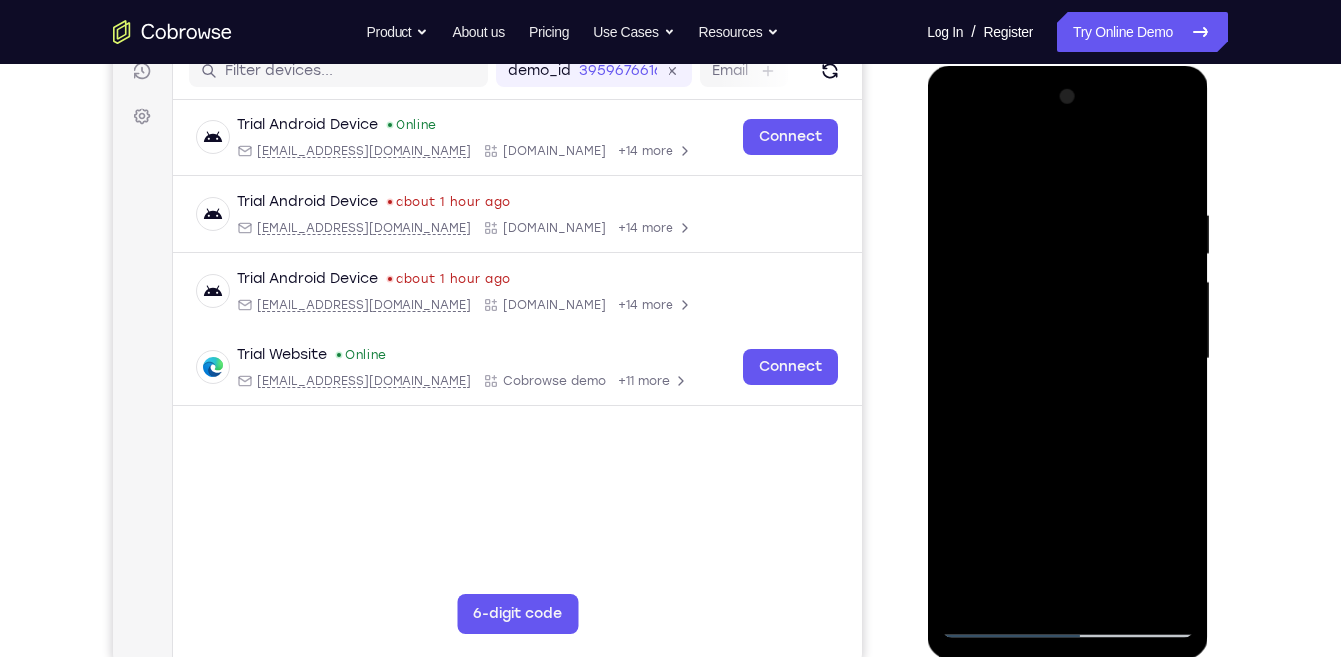
scroll to position [261, 0]
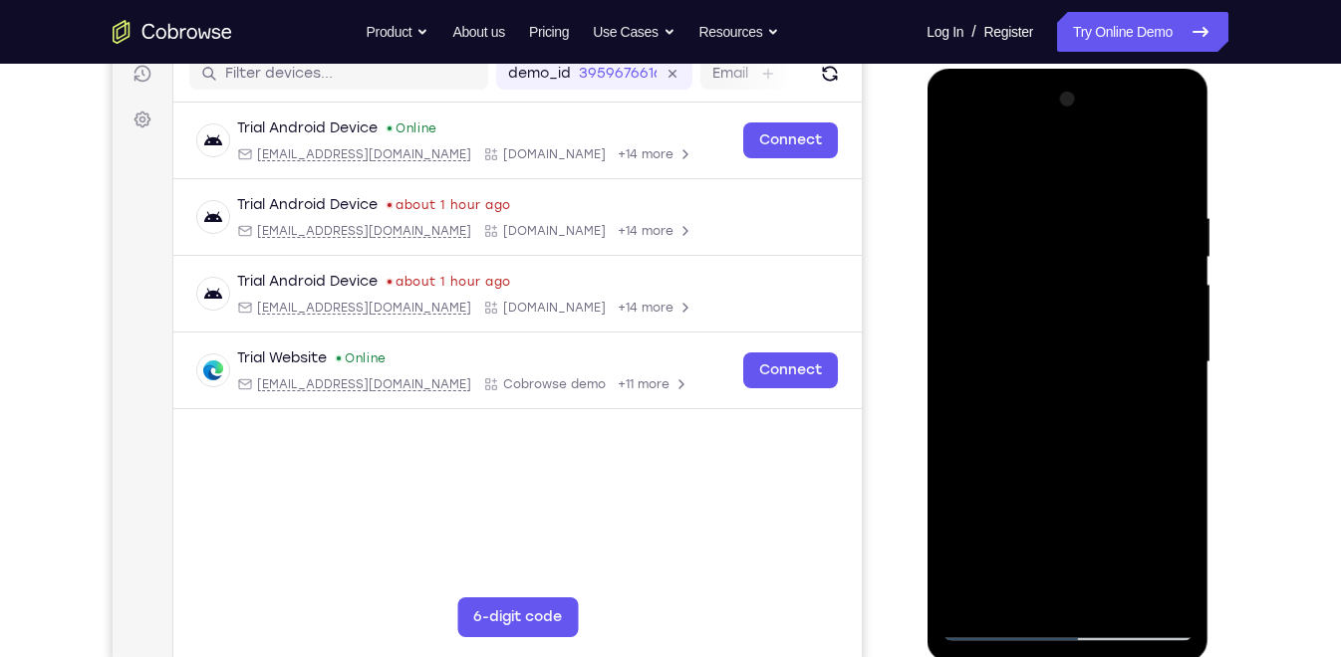
click at [958, 152] on div at bounding box center [1066, 363] width 251 height 558
click at [1140, 157] on div at bounding box center [1066, 363] width 251 height 558
click at [1177, 220] on div at bounding box center [1066, 363] width 251 height 558
click at [992, 162] on div at bounding box center [1066, 363] width 251 height 558
click at [995, 157] on div at bounding box center [1066, 363] width 251 height 558
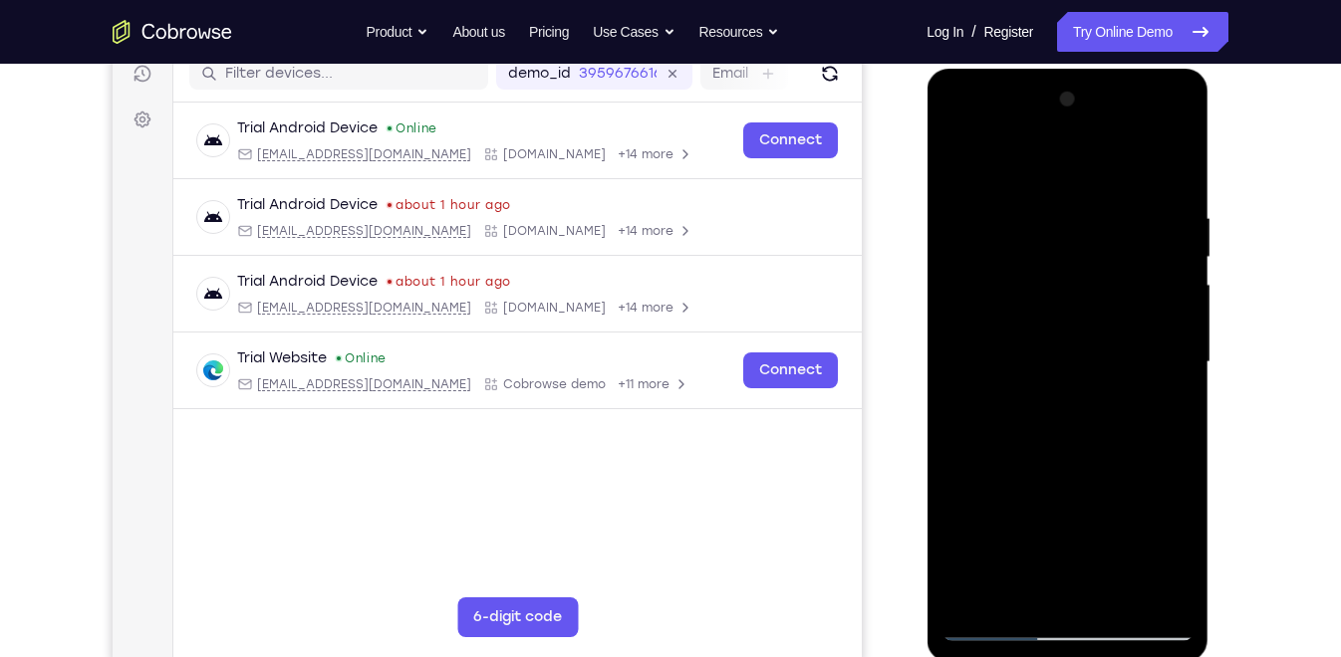
click at [992, 587] on div at bounding box center [1066, 363] width 251 height 558
click at [1187, 556] on div at bounding box center [1066, 363] width 251 height 558
click at [966, 587] on div at bounding box center [1066, 363] width 251 height 558
click at [1177, 522] on div at bounding box center [1066, 363] width 251 height 558
click at [1002, 195] on div at bounding box center [1066, 363] width 251 height 558
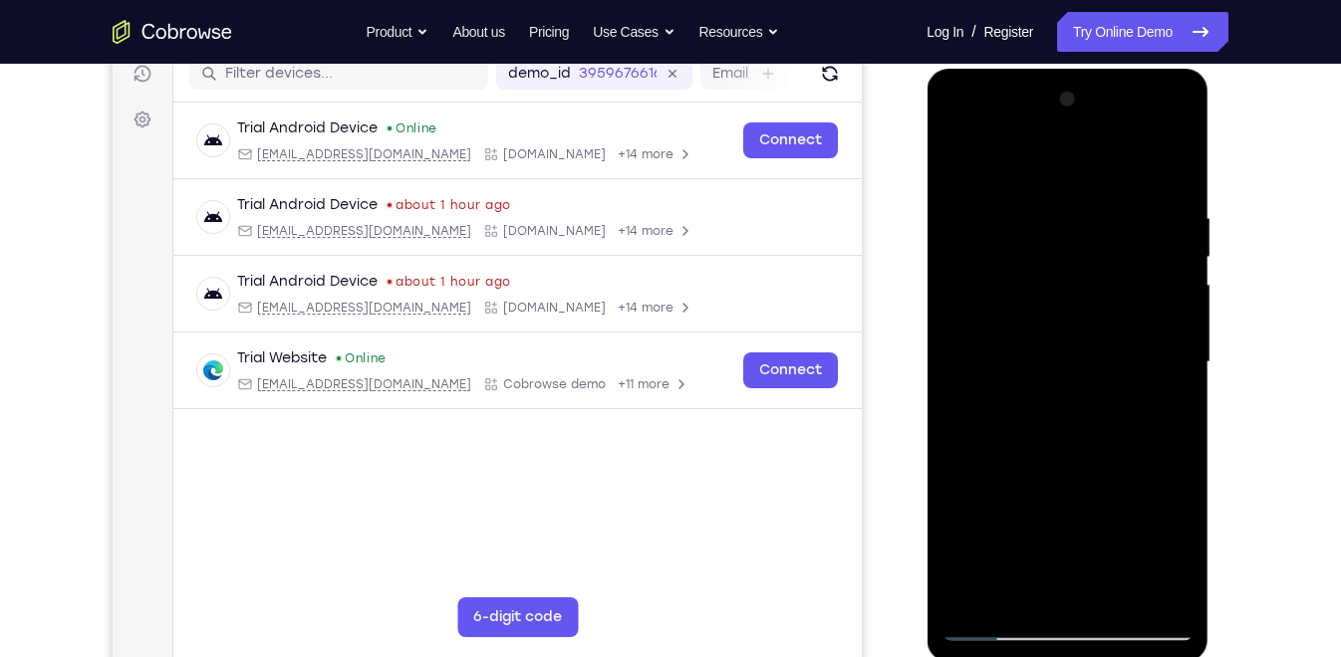
click at [960, 158] on div at bounding box center [1066, 363] width 251 height 558
click at [1143, 159] on div at bounding box center [1066, 363] width 251 height 558
click at [1174, 219] on div at bounding box center [1066, 363] width 251 height 558
click at [993, 157] on div at bounding box center [1066, 363] width 251 height 558
click at [1140, 157] on div at bounding box center [1066, 363] width 251 height 558
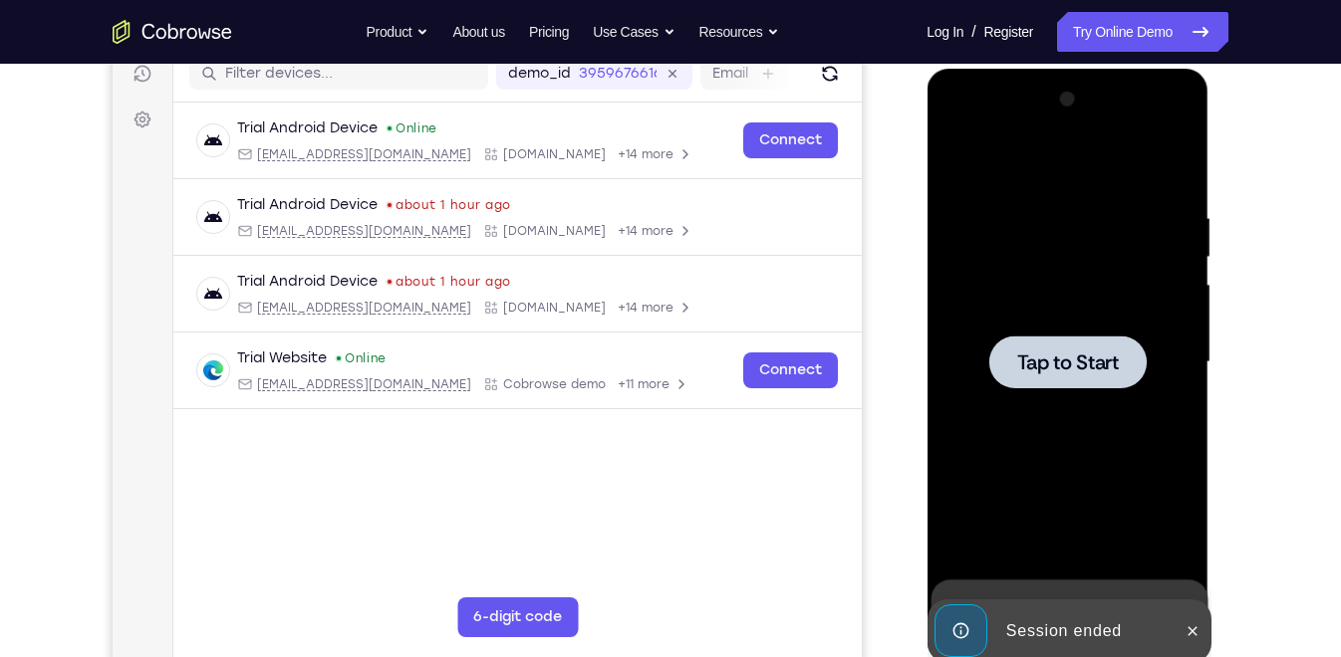
click at [1048, 357] on span "Tap to Start" at bounding box center [1067, 363] width 102 height 20
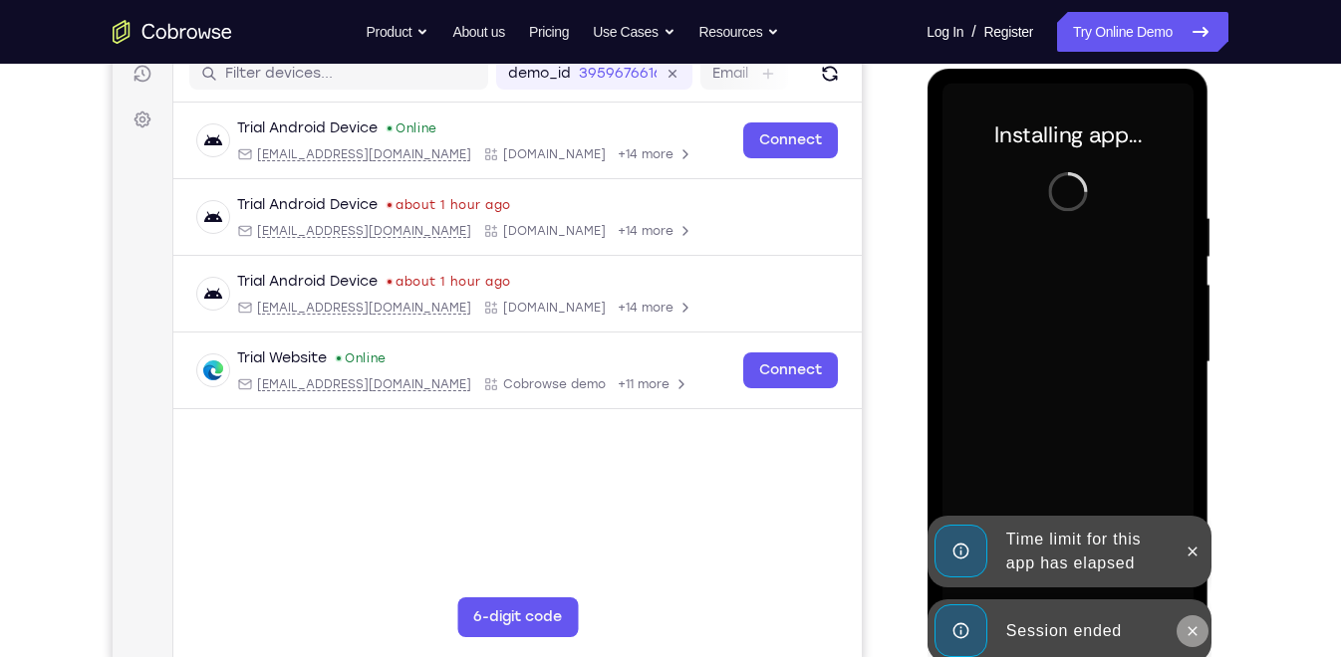
click at [1191, 629] on icon at bounding box center [1191, 630] width 9 height 9
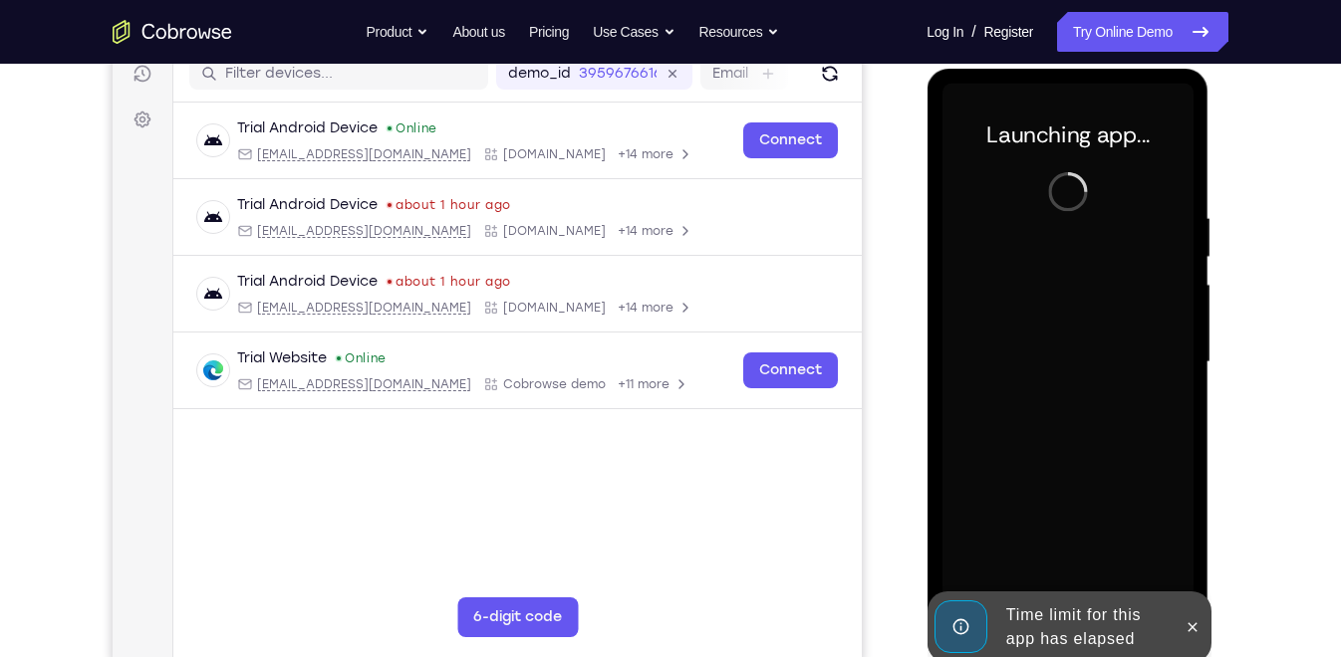
click at [1191, 556] on div at bounding box center [1066, 363] width 251 height 558
click at [1194, 625] on icon at bounding box center [1191, 627] width 16 height 16
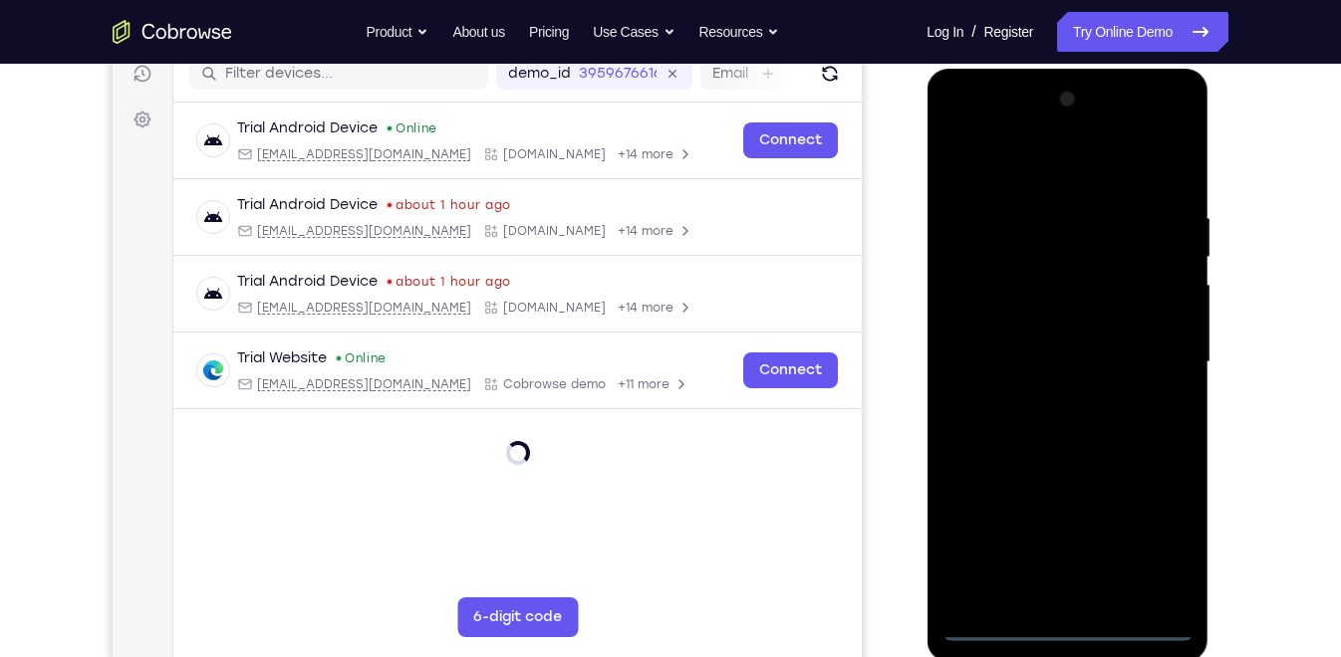
click at [1067, 620] on div at bounding box center [1066, 363] width 251 height 558
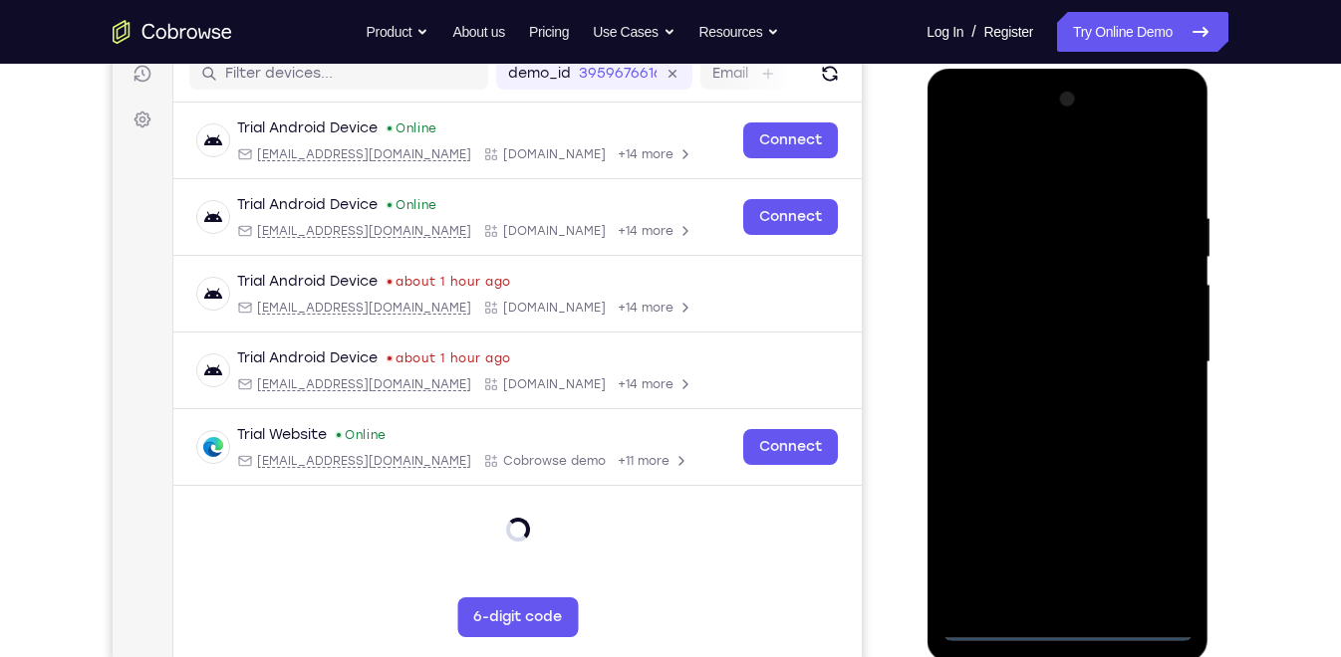
click at [1148, 547] on div at bounding box center [1066, 363] width 251 height 558
click at [1011, 165] on div at bounding box center [1066, 363] width 251 height 558
click at [1147, 349] on div at bounding box center [1066, 363] width 251 height 558
click at [1045, 395] on div at bounding box center [1066, 363] width 251 height 558
click at [1026, 346] on div at bounding box center [1066, 363] width 251 height 558
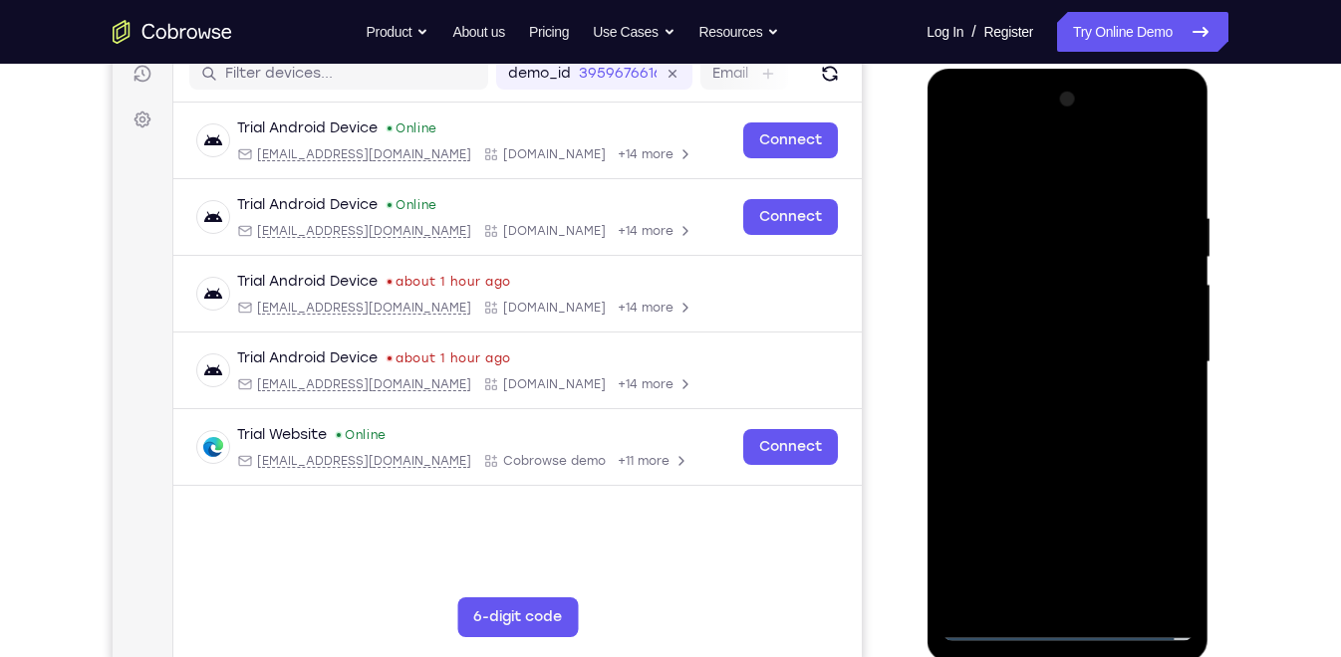
click at [1009, 320] on div at bounding box center [1066, 363] width 251 height 558
click at [1026, 356] on div at bounding box center [1066, 363] width 251 height 558
click at [1097, 436] on div at bounding box center [1066, 363] width 251 height 558
click at [1114, 161] on div at bounding box center [1066, 363] width 251 height 558
click at [1101, 197] on div at bounding box center [1066, 363] width 251 height 558
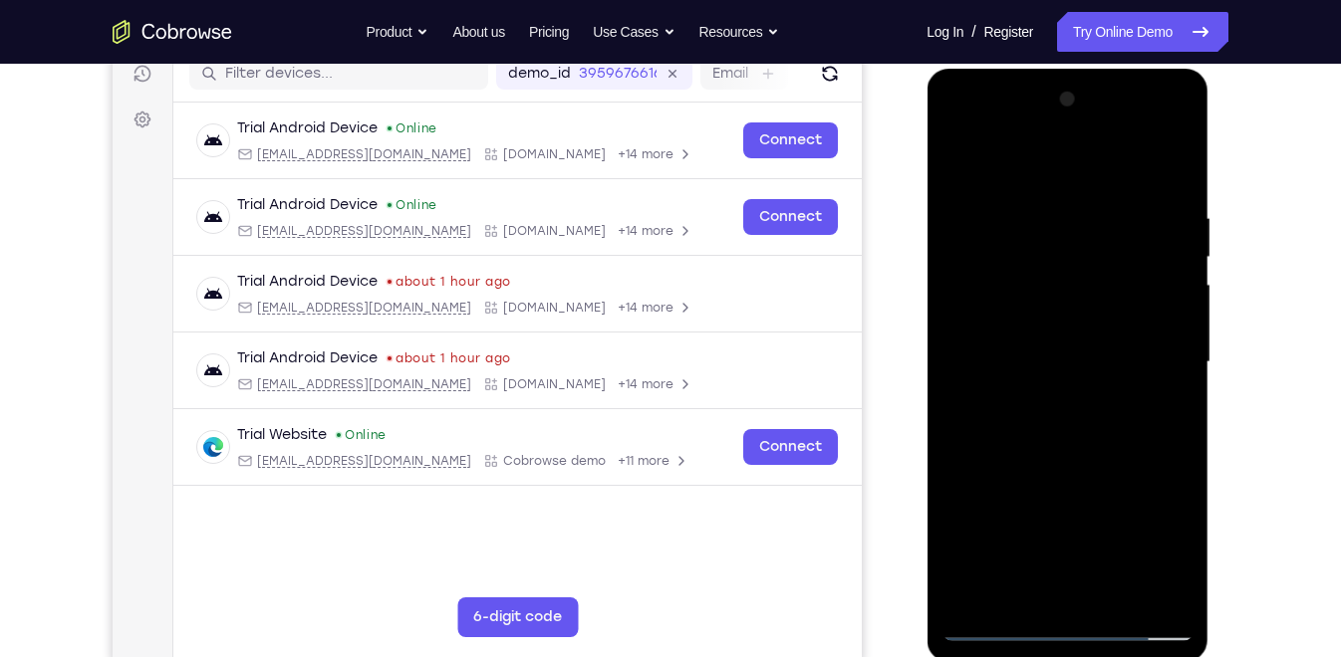
click at [1021, 595] on div at bounding box center [1066, 363] width 251 height 558
click at [1005, 158] on div at bounding box center [1066, 363] width 251 height 558
click at [966, 592] on div at bounding box center [1066, 363] width 251 height 558
click at [1075, 197] on div at bounding box center [1066, 363] width 251 height 558
click at [1084, 444] on div at bounding box center [1066, 363] width 251 height 558
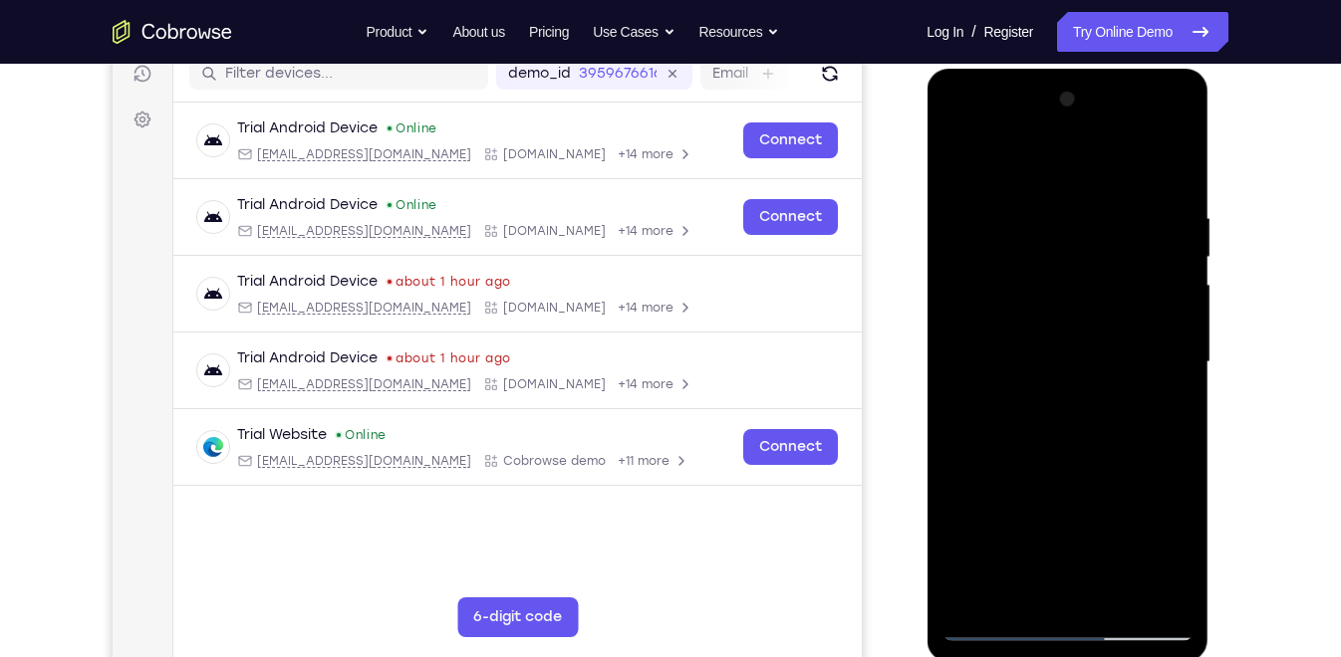
click at [975, 596] on div at bounding box center [1066, 363] width 251 height 558
click at [1117, 593] on div at bounding box center [1066, 363] width 251 height 558
click at [1072, 467] on div at bounding box center [1066, 363] width 251 height 558
click at [1069, 337] on div at bounding box center [1066, 363] width 251 height 558
drag, startPoint x: 1151, startPoint y: 430, endPoint x: 1162, endPoint y: 670, distance: 240.3
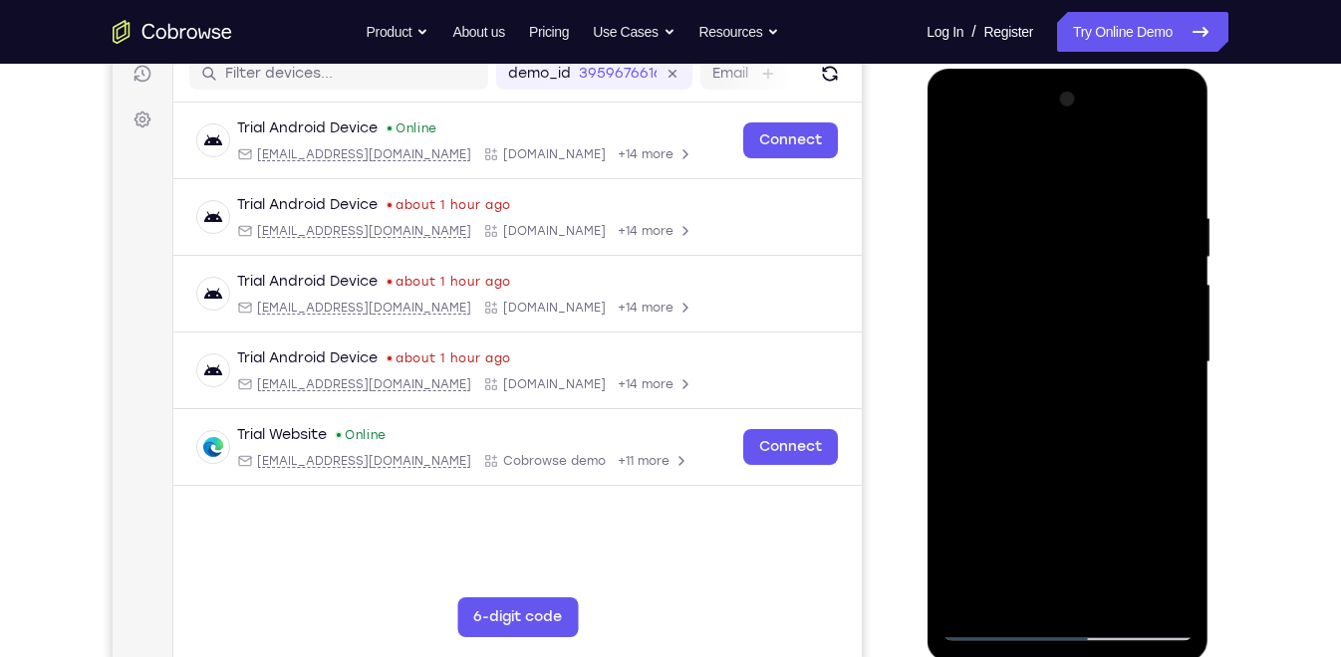
click at [1162, 656] on html "Online web based iOS Simulators and Android Emulators. Run iPhone, iPad, Mobile…" at bounding box center [1068, 368] width 284 height 598
drag, startPoint x: 1155, startPoint y: 432, endPoint x: 1183, endPoint y: -82, distance: 514.7
click at [1183, 69] on html "Online web based iOS Simulators and Android Emulators. Run iPhone, iPad, Mobile…" at bounding box center [1068, 368] width 284 height 598
click at [956, 160] on div at bounding box center [1066, 363] width 251 height 558
click at [957, 151] on div at bounding box center [1066, 363] width 251 height 558
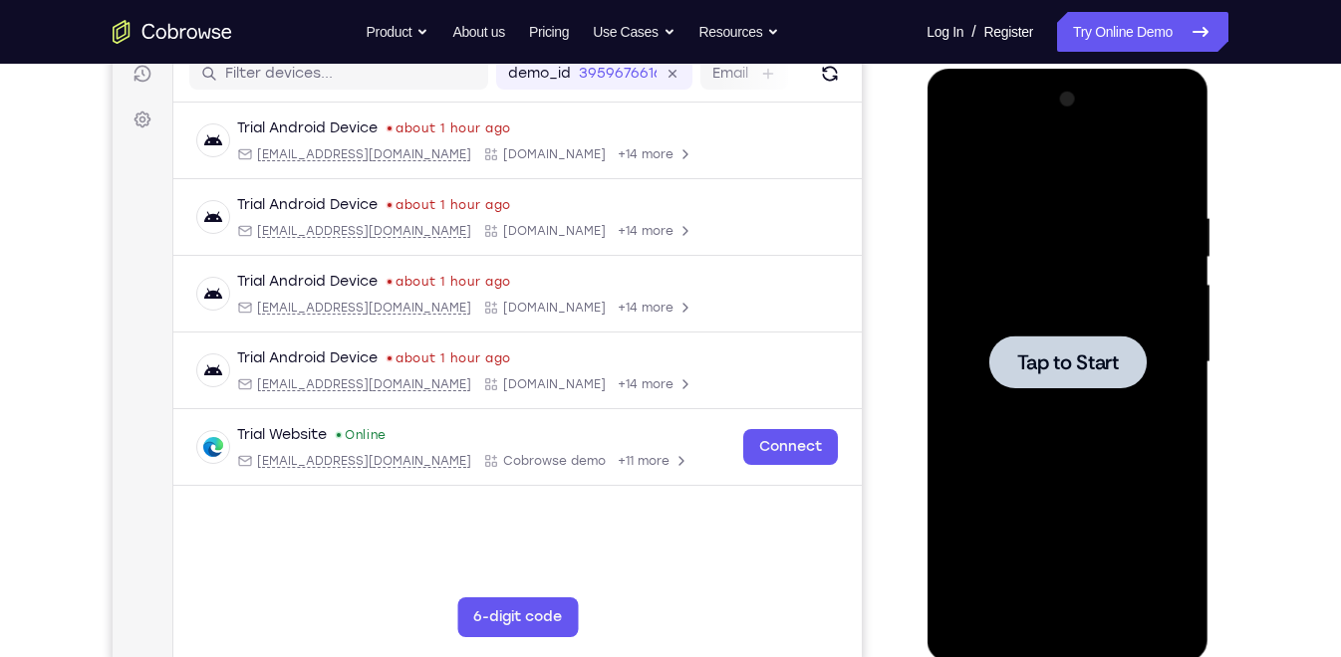
click at [1064, 367] on span "Tap to Start" at bounding box center [1067, 363] width 102 height 20
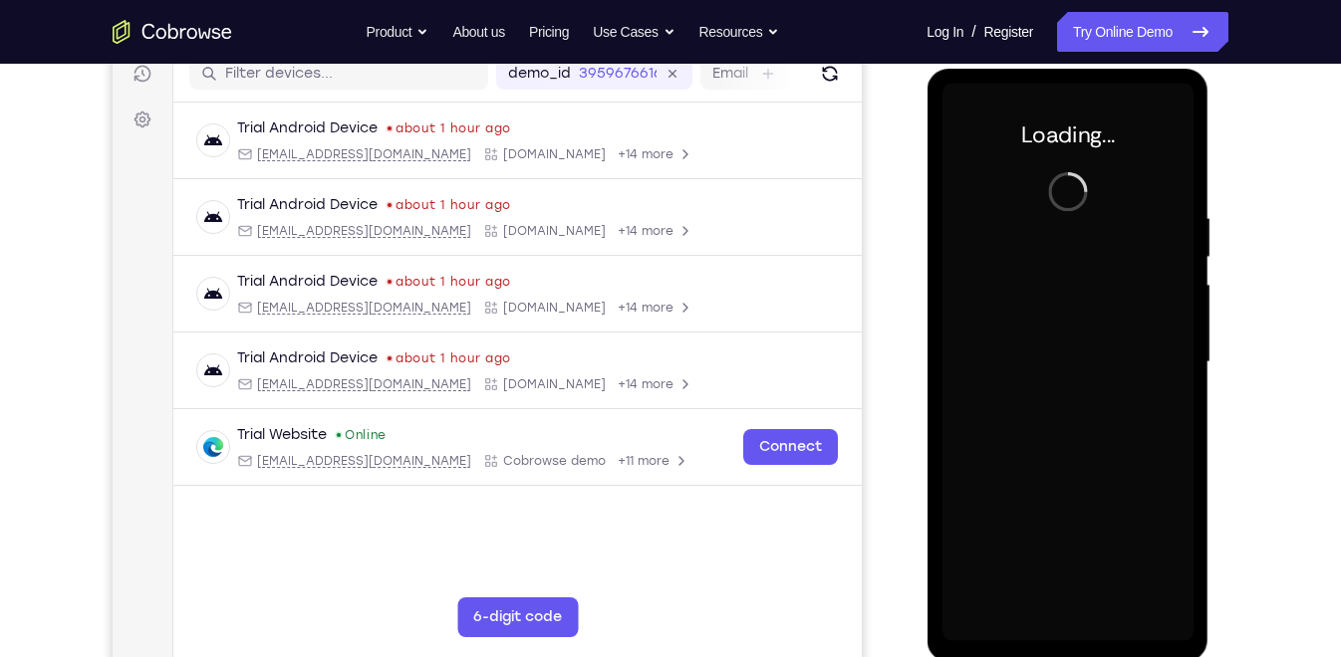
scroll to position [268, 0]
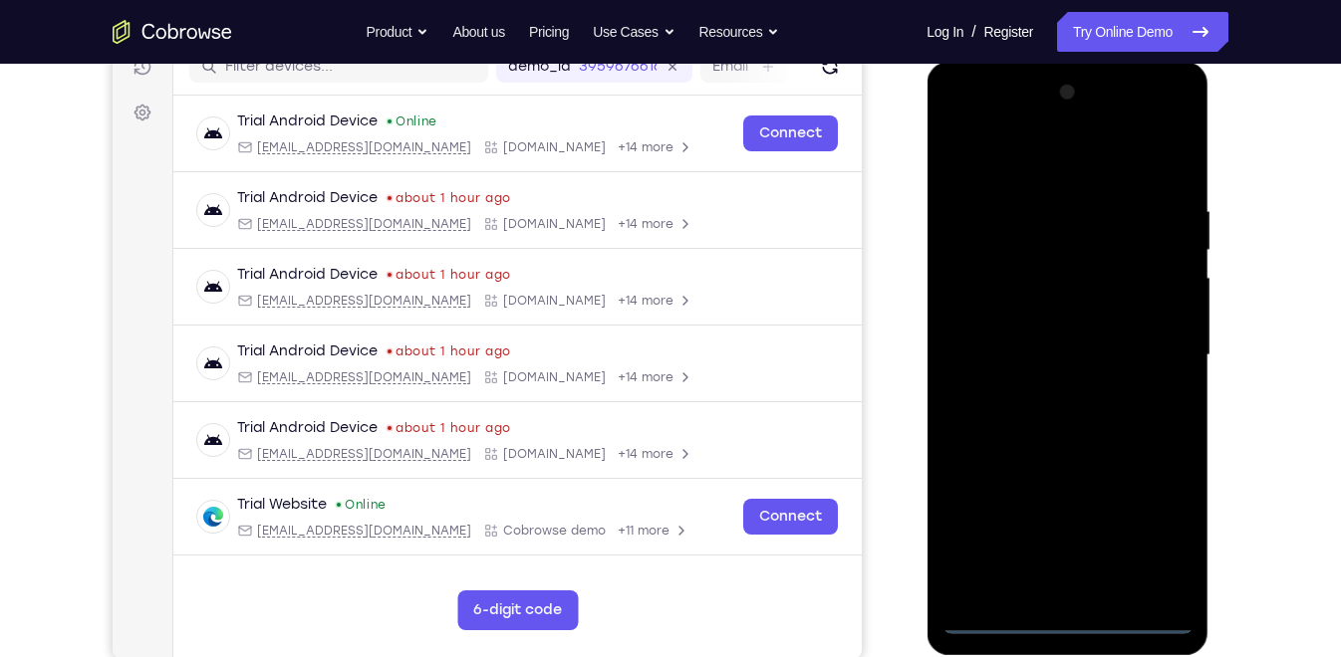
click at [1069, 622] on div at bounding box center [1066, 356] width 251 height 558
click at [1153, 537] on div at bounding box center [1066, 356] width 251 height 558
click at [989, 152] on div at bounding box center [1066, 356] width 251 height 558
click at [1151, 344] on div at bounding box center [1066, 356] width 251 height 558
click at [1051, 386] on div at bounding box center [1066, 356] width 251 height 558
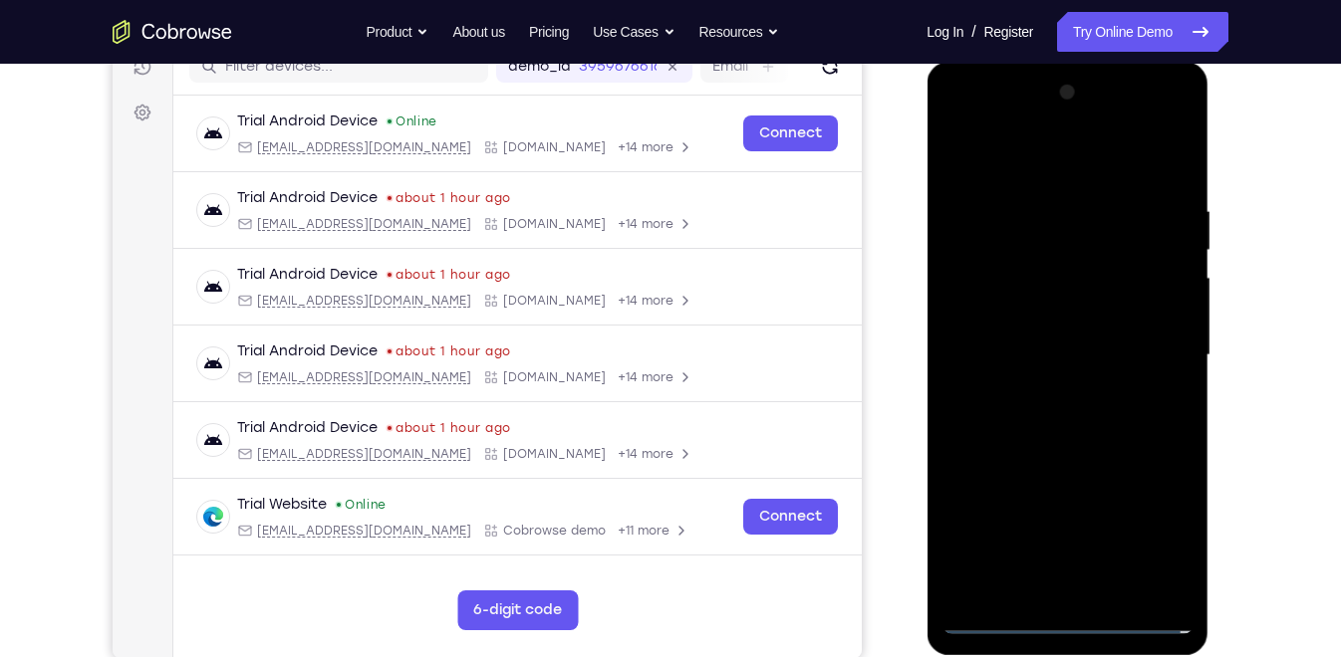
click at [1045, 337] on div at bounding box center [1066, 356] width 251 height 558
click at [1033, 318] on div at bounding box center [1066, 356] width 251 height 558
click at [1041, 358] on div at bounding box center [1066, 356] width 251 height 558
click at [1047, 437] on div at bounding box center [1066, 356] width 251 height 558
click at [1116, 155] on div at bounding box center [1066, 356] width 251 height 558
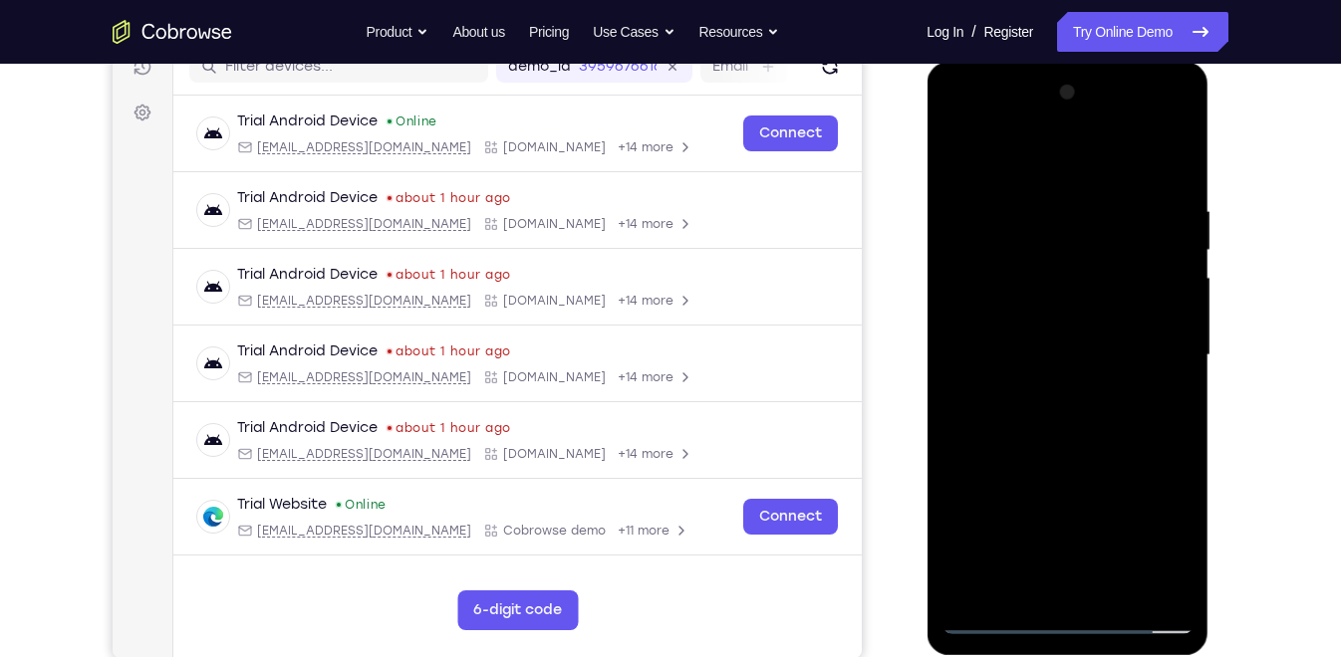
click at [1103, 185] on div at bounding box center [1066, 356] width 251 height 558
click at [1021, 581] on div at bounding box center [1066, 356] width 251 height 558
click at [998, 153] on div at bounding box center [1066, 356] width 251 height 558
click at [1017, 178] on div at bounding box center [1066, 356] width 251 height 558
click at [963, 150] on div at bounding box center [1066, 356] width 251 height 558
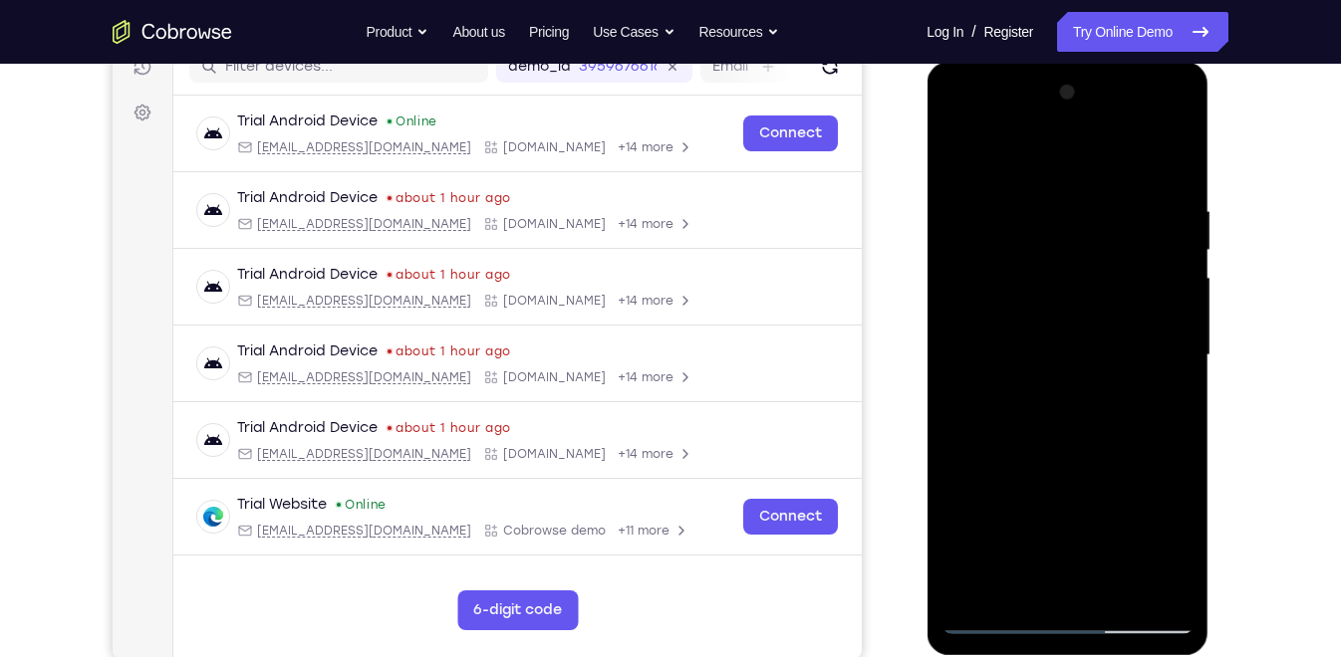
click at [1053, 335] on div at bounding box center [1066, 356] width 251 height 558
click at [987, 210] on div at bounding box center [1066, 356] width 251 height 558
click at [953, 153] on div at bounding box center [1066, 356] width 251 height 558
click at [1007, 148] on div at bounding box center [1066, 356] width 251 height 558
click at [1136, 547] on div at bounding box center [1066, 356] width 251 height 558
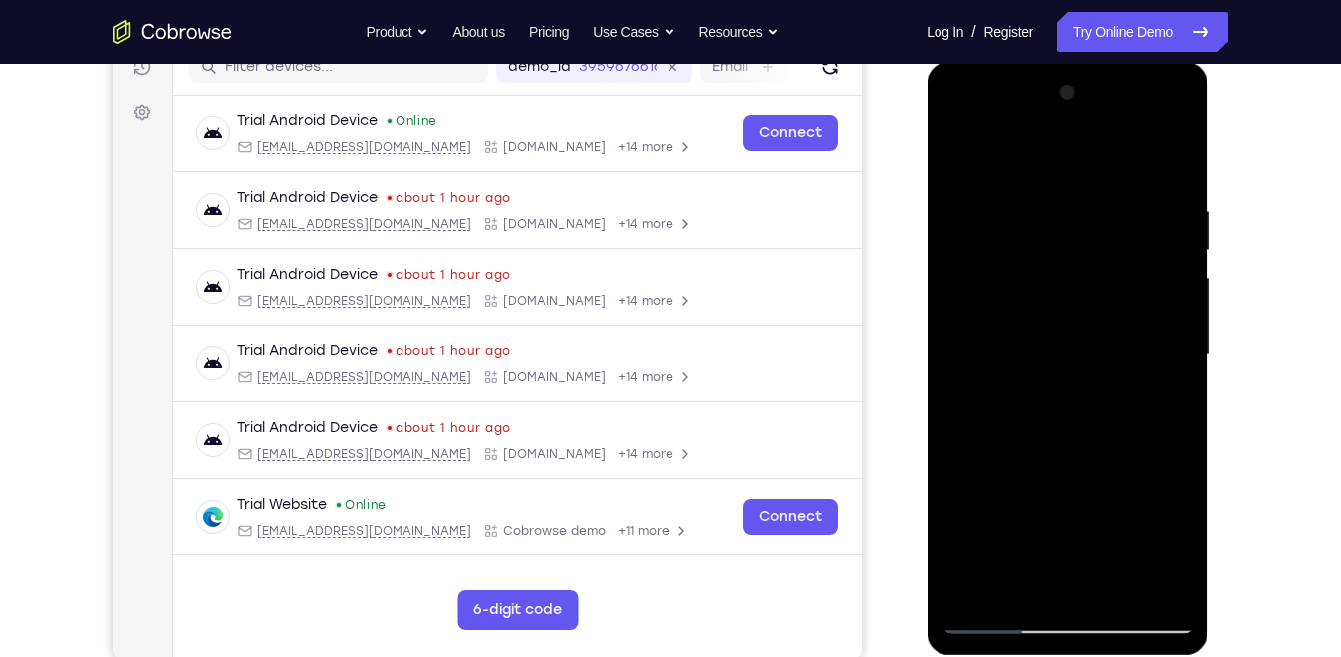
click at [1151, 475] on div at bounding box center [1066, 356] width 251 height 558
click at [1101, 474] on div at bounding box center [1066, 356] width 251 height 558
click at [1021, 509] on div at bounding box center [1066, 356] width 251 height 558
click at [1060, 586] on div at bounding box center [1066, 356] width 251 height 558
click at [964, 512] on div at bounding box center [1066, 356] width 251 height 558
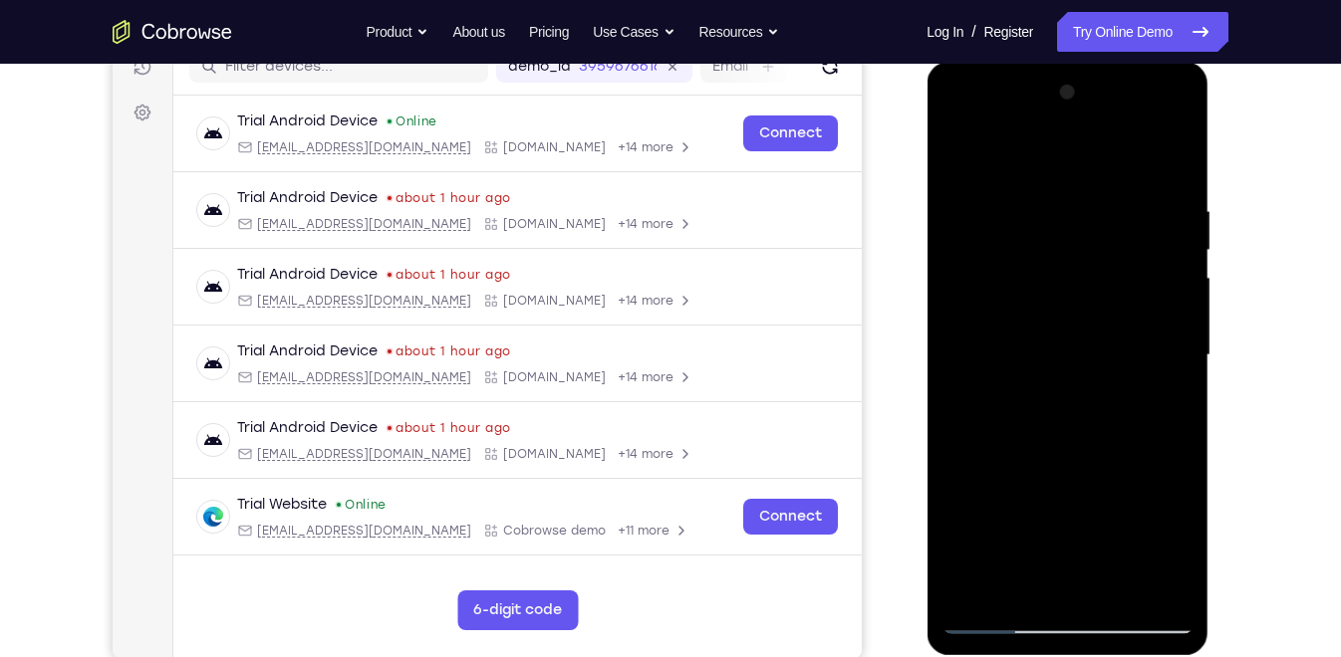
click at [995, 509] on div at bounding box center [1066, 356] width 251 height 558
click at [1095, 509] on div at bounding box center [1066, 356] width 251 height 558
click at [1029, 474] on div at bounding box center [1066, 356] width 251 height 558
click at [968, 517] on div at bounding box center [1066, 356] width 251 height 558
click at [1044, 510] on div at bounding box center [1066, 356] width 251 height 558
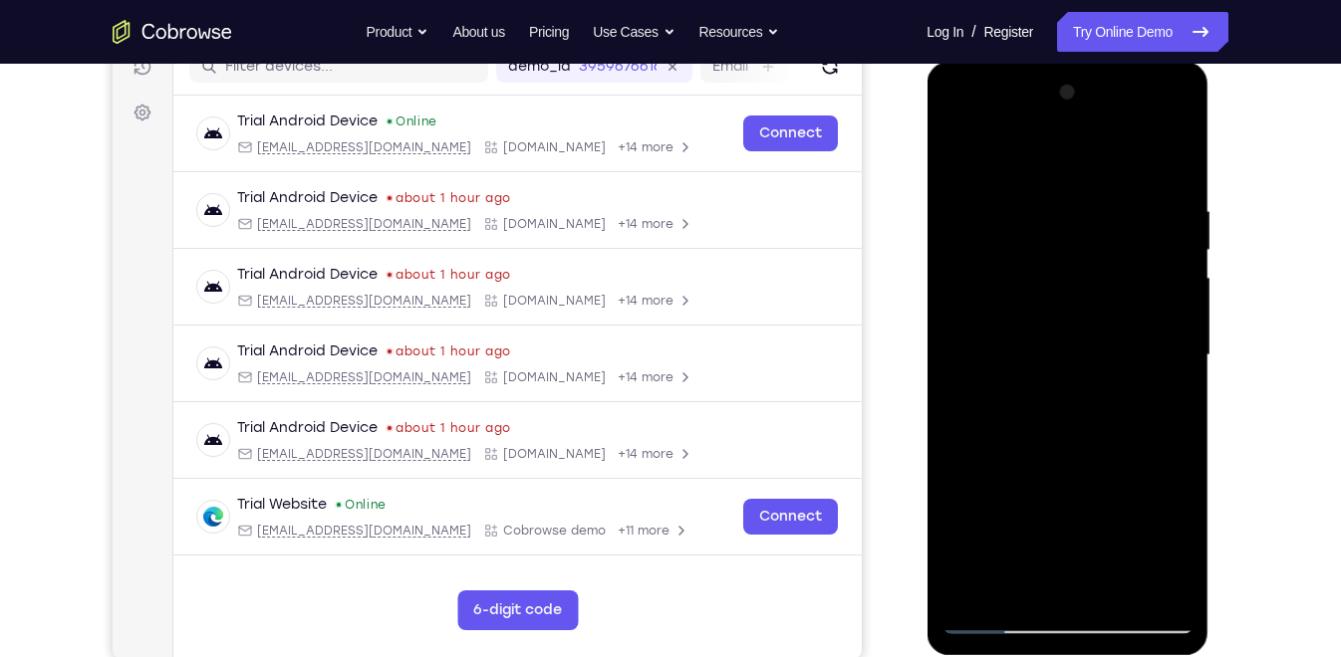
click at [1081, 577] on div at bounding box center [1066, 356] width 251 height 558
click at [1045, 503] on div at bounding box center [1066, 356] width 251 height 558
click at [970, 508] on div at bounding box center [1066, 356] width 251 height 558
click at [1035, 470] on div at bounding box center [1066, 356] width 251 height 558
click at [1177, 546] on div at bounding box center [1066, 356] width 251 height 558
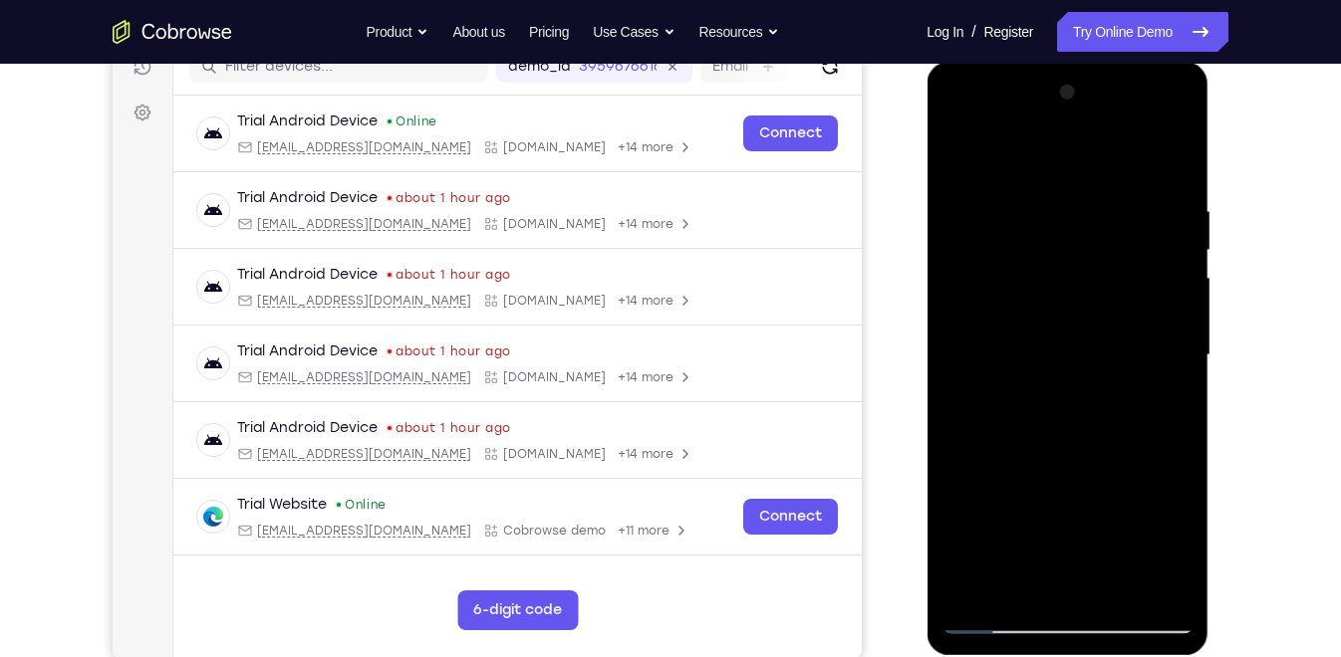
click at [1177, 546] on div at bounding box center [1066, 356] width 251 height 558
click at [1180, 577] on div at bounding box center [1066, 356] width 251 height 558
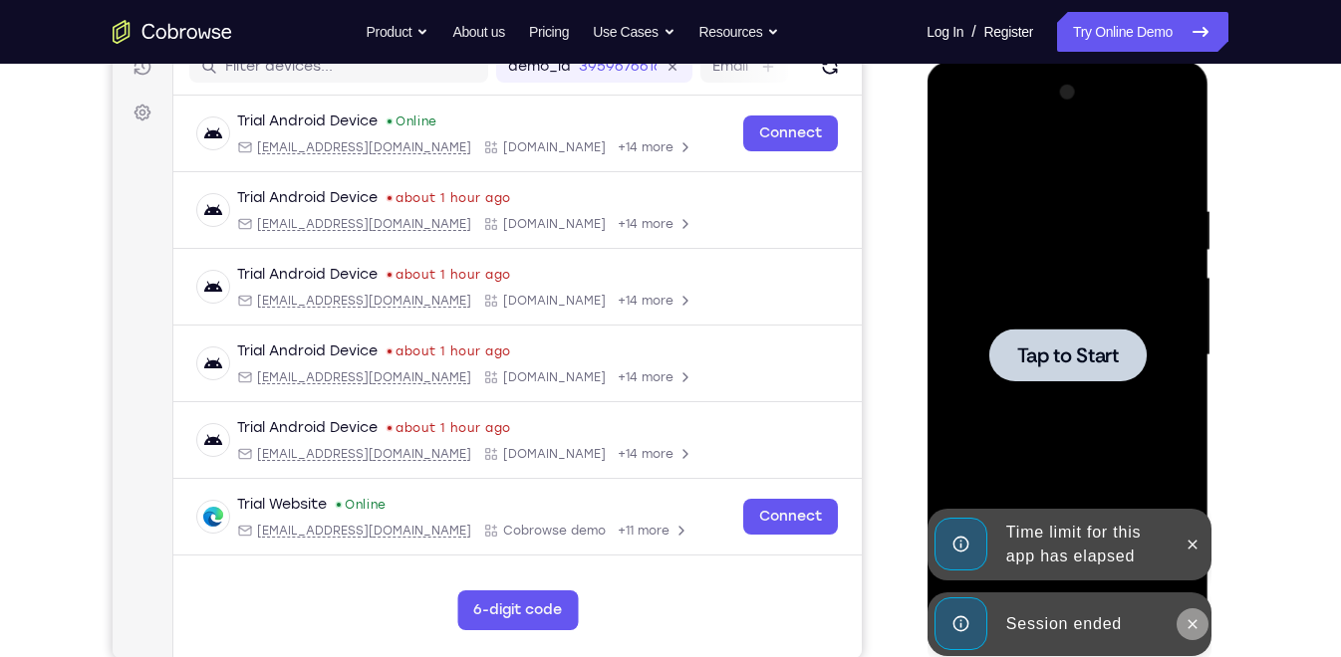
click at [1193, 621] on icon at bounding box center [1191, 623] width 9 height 9
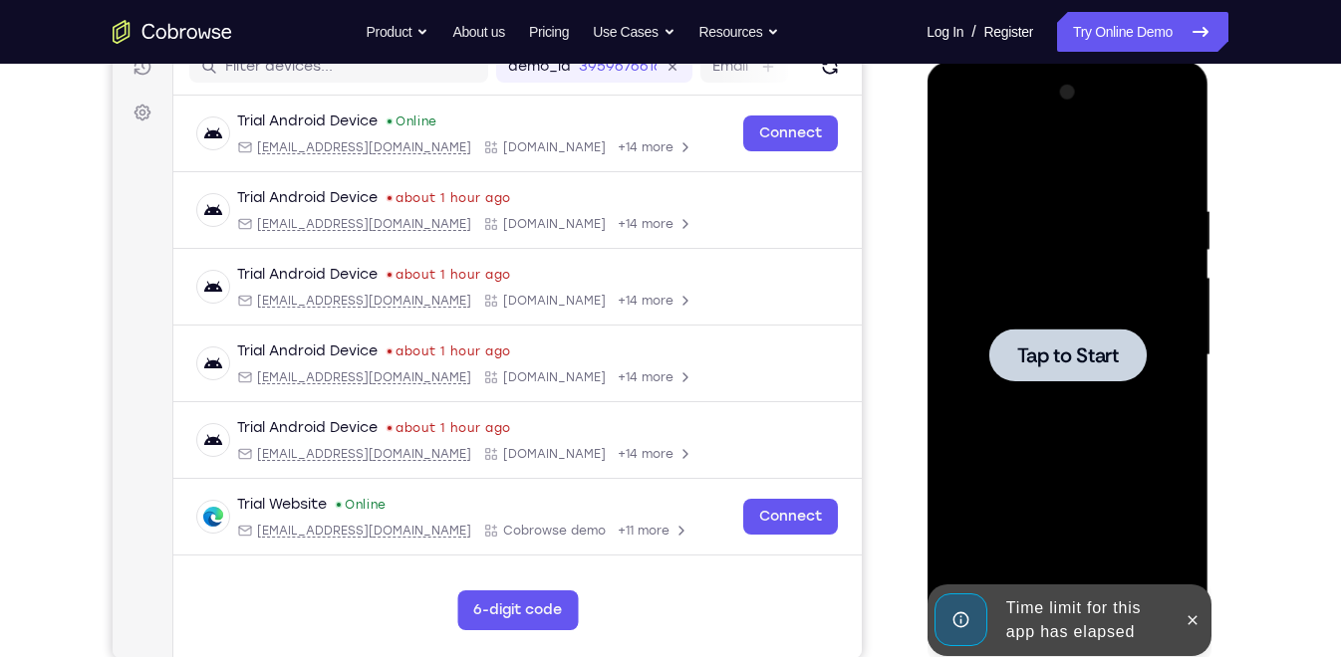
click at [1198, 543] on div "Tap to Start" at bounding box center [1067, 359] width 282 height 594
click at [1194, 611] on button at bounding box center [1191, 621] width 32 height 32
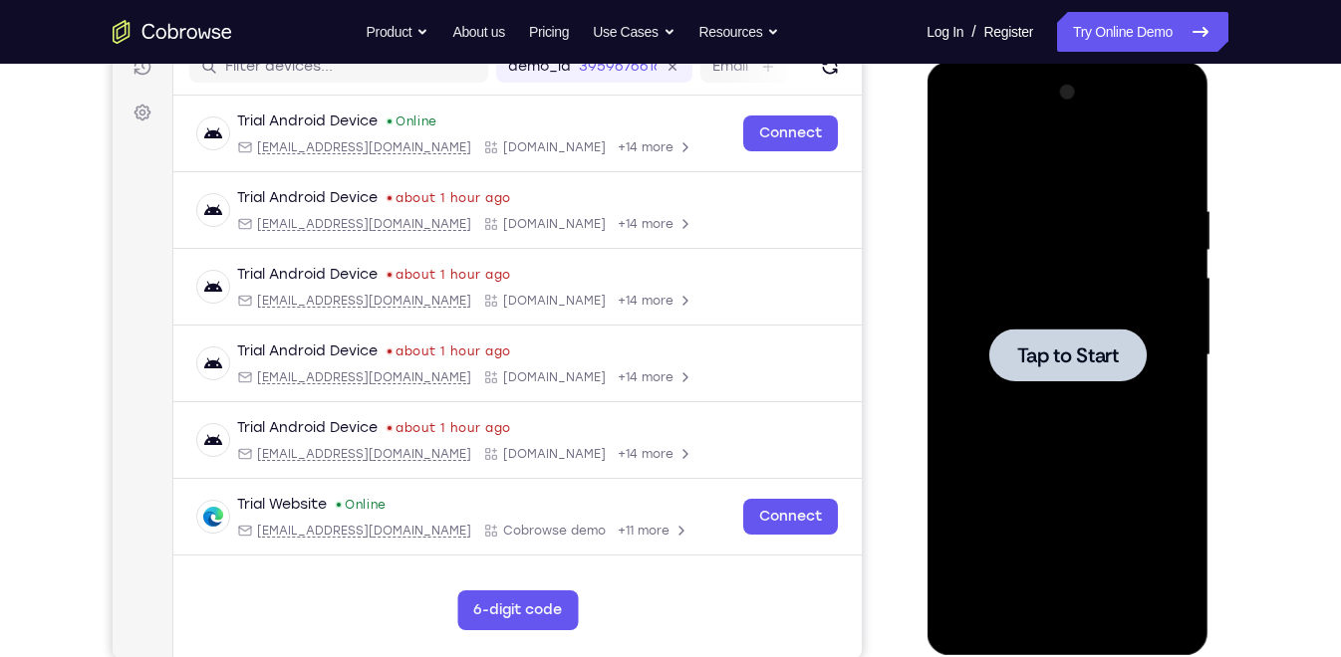
click at [1054, 354] on span "Tap to Start" at bounding box center [1067, 356] width 102 height 20
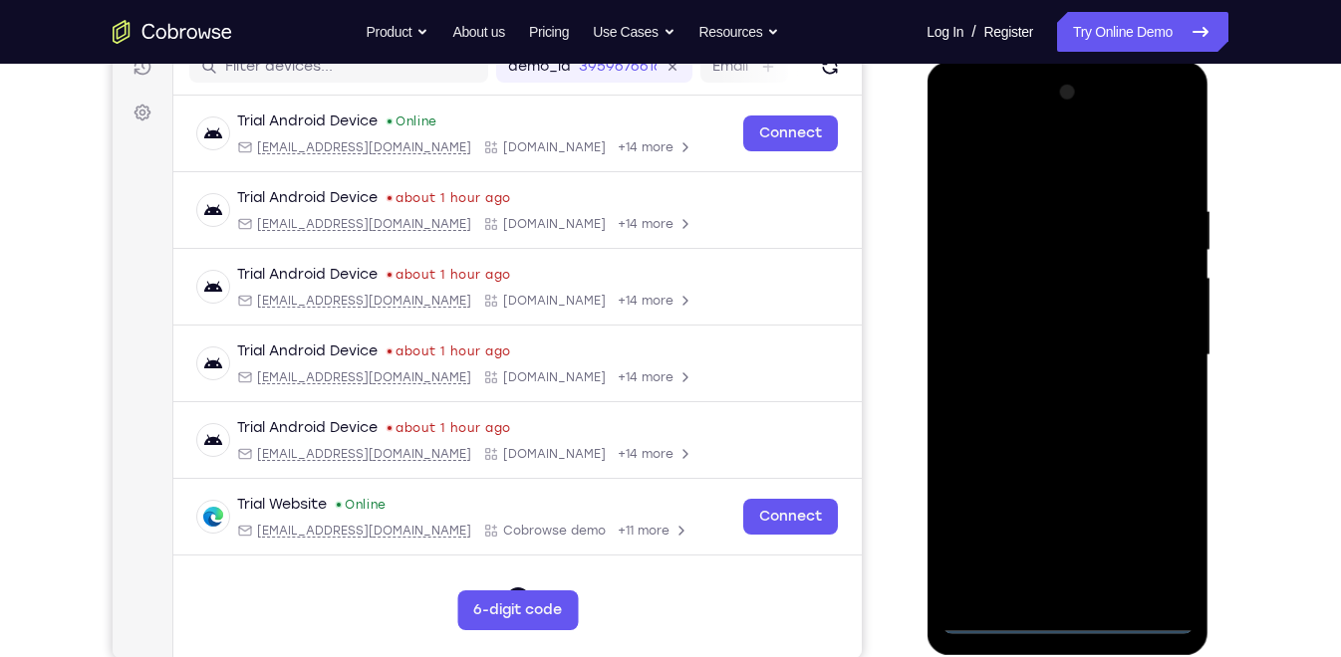
click at [1069, 618] on div at bounding box center [1066, 356] width 251 height 558
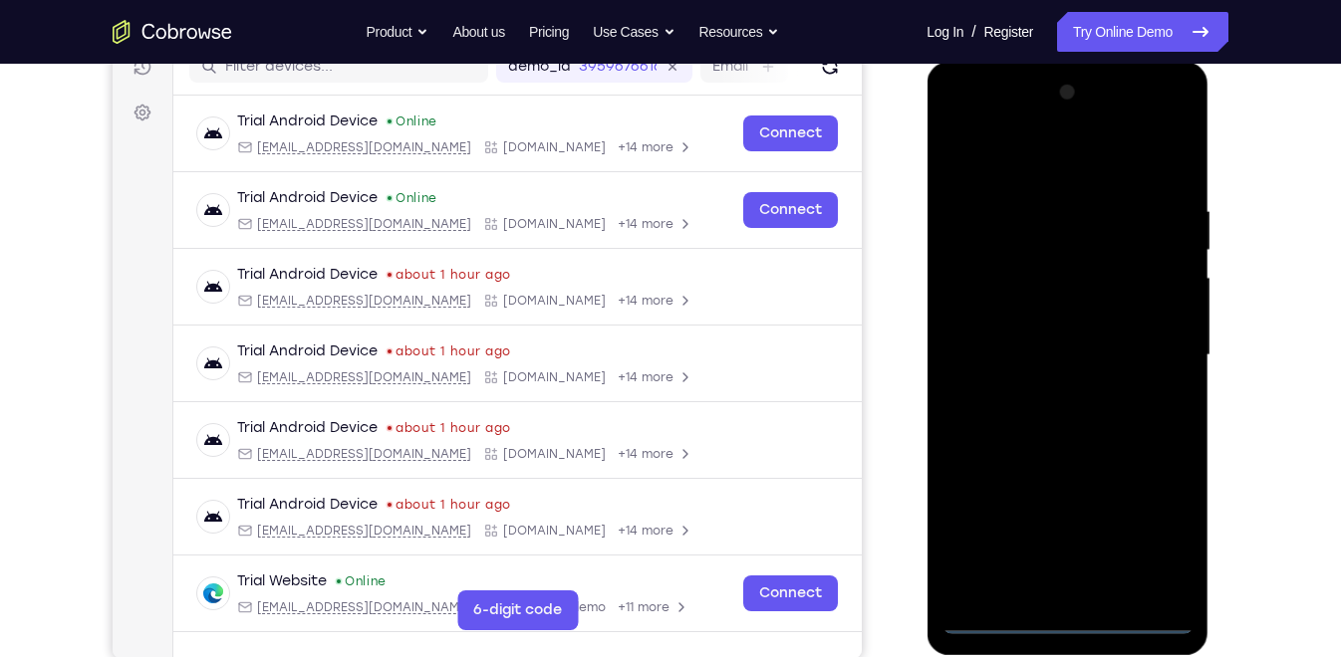
click at [1163, 539] on div at bounding box center [1066, 356] width 251 height 558
click at [1054, 164] on div at bounding box center [1066, 356] width 251 height 558
click at [1148, 337] on div at bounding box center [1066, 356] width 251 height 558
click at [1048, 388] on div at bounding box center [1066, 356] width 251 height 558
click at [1053, 324] on div at bounding box center [1066, 356] width 251 height 558
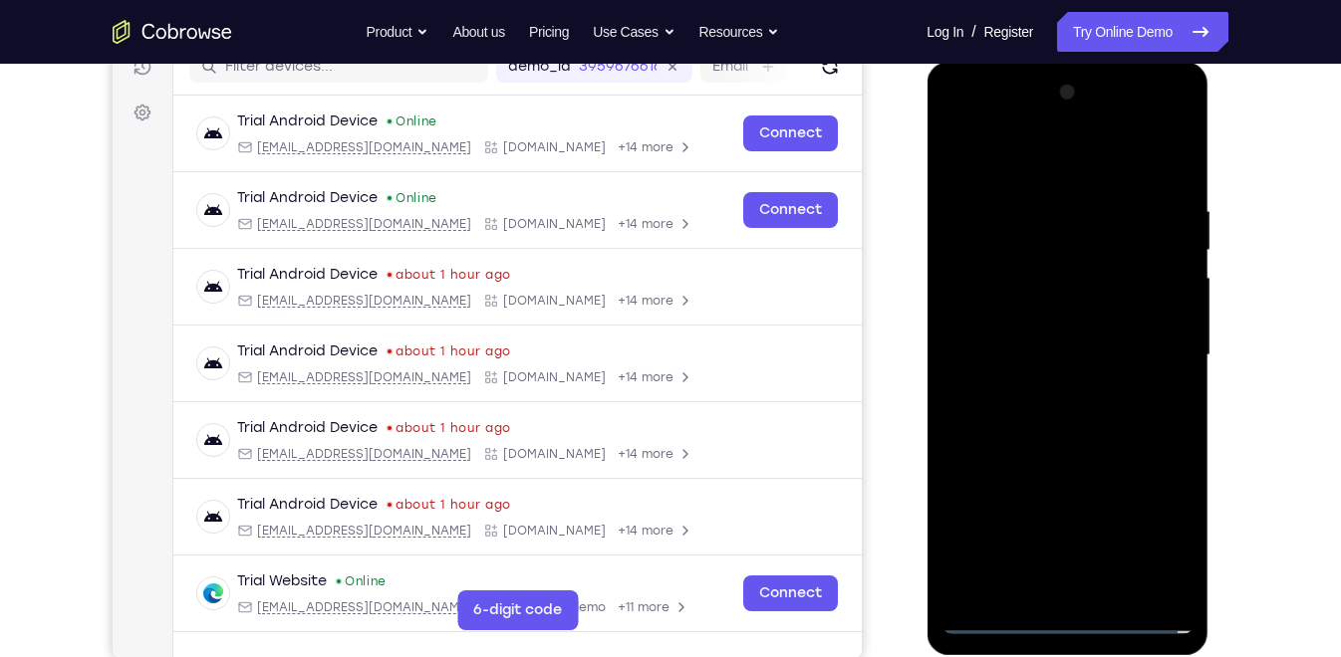
click at [1053, 324] on div at bounding box center [1066, 356] width 251 height 558
click at [1056, 335] on div at bounding box center [1066, 356] width 251 height 558
click at [1075, 270] on div at bounding box center [1066, 356] width 251 height 558
click at [1053, 303] on div at bounding box center [1066, 356] width 251 height 558
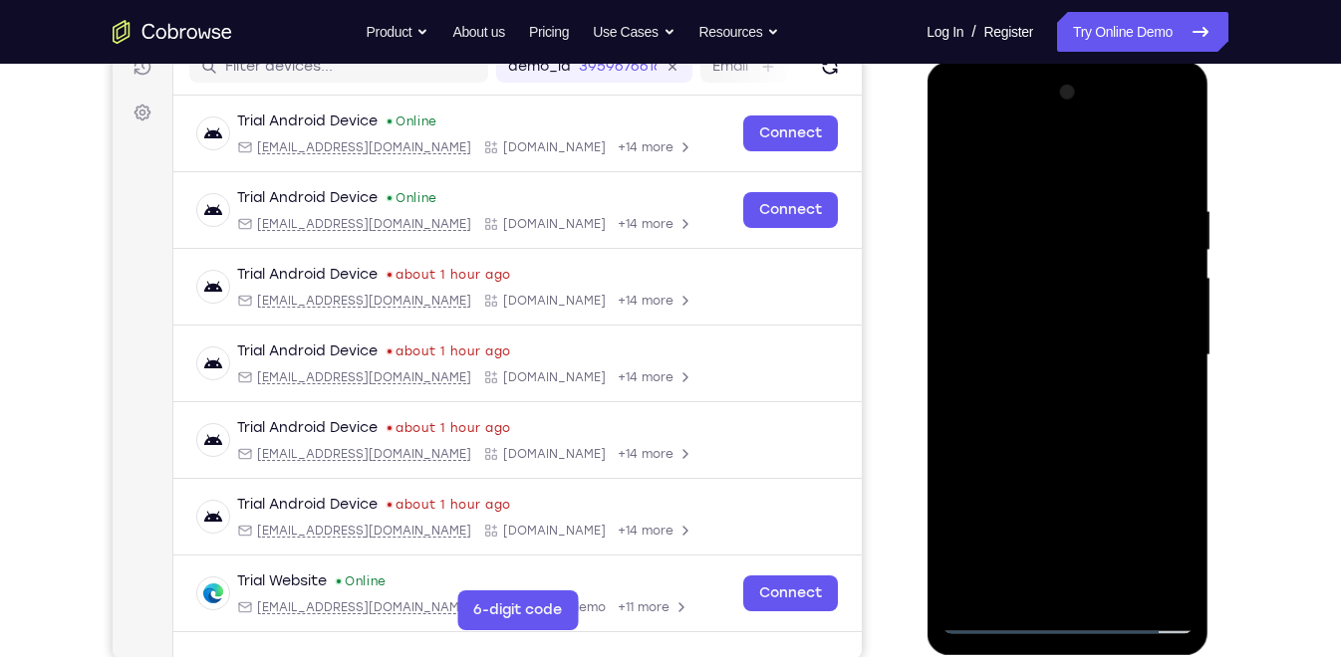
click at [1041, 353] on div at bounding box center [1066, 356] width 251 height 558
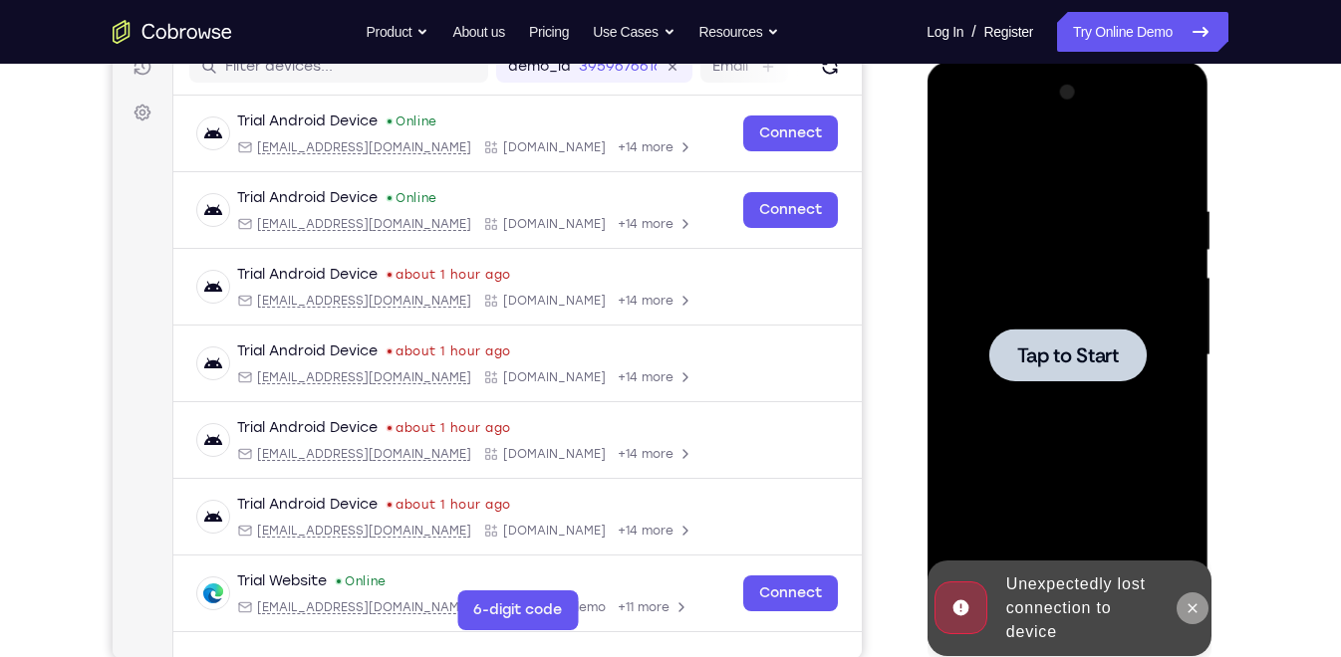
click at [1193, 616] on icon at bounding box center [1191, 609] width 16 height 16
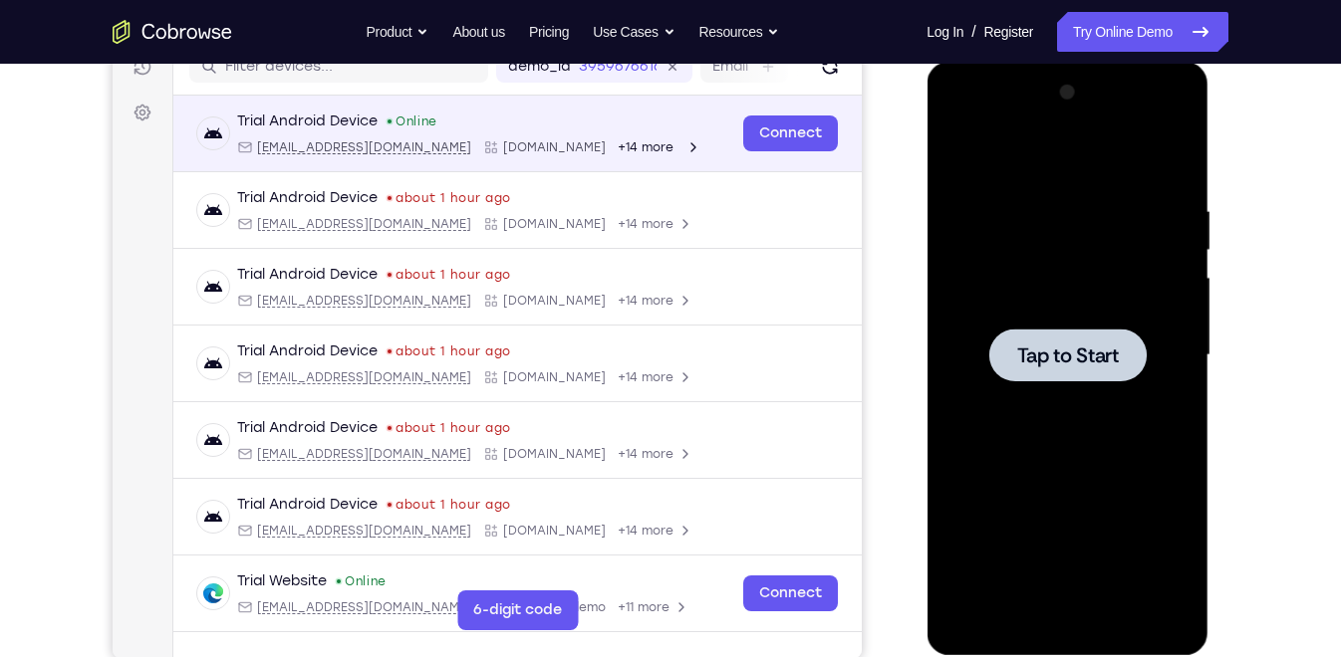
click at [649, 129] on div "Trial Android Device Online android@example.com Cobrowse.io +14 more" at bounding box center [464, 134] width 534 height 44
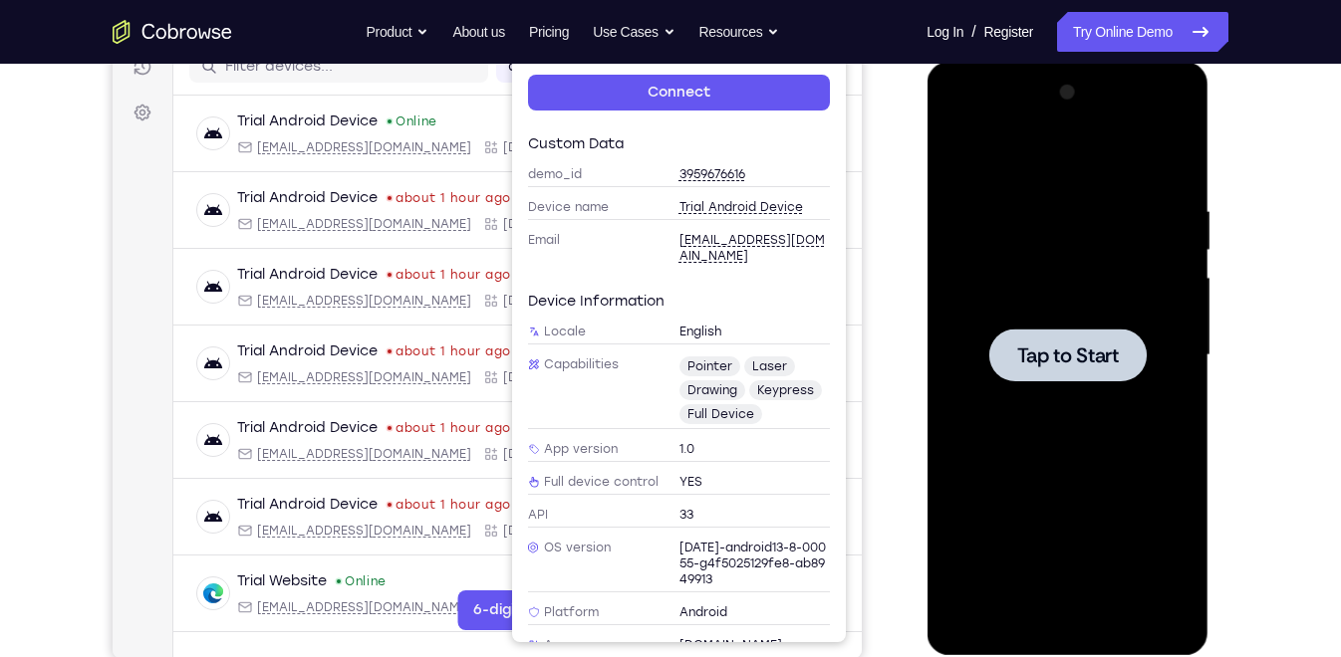
click at [915, 189] on div at bounding box center [1068, 353] width 319 height 613
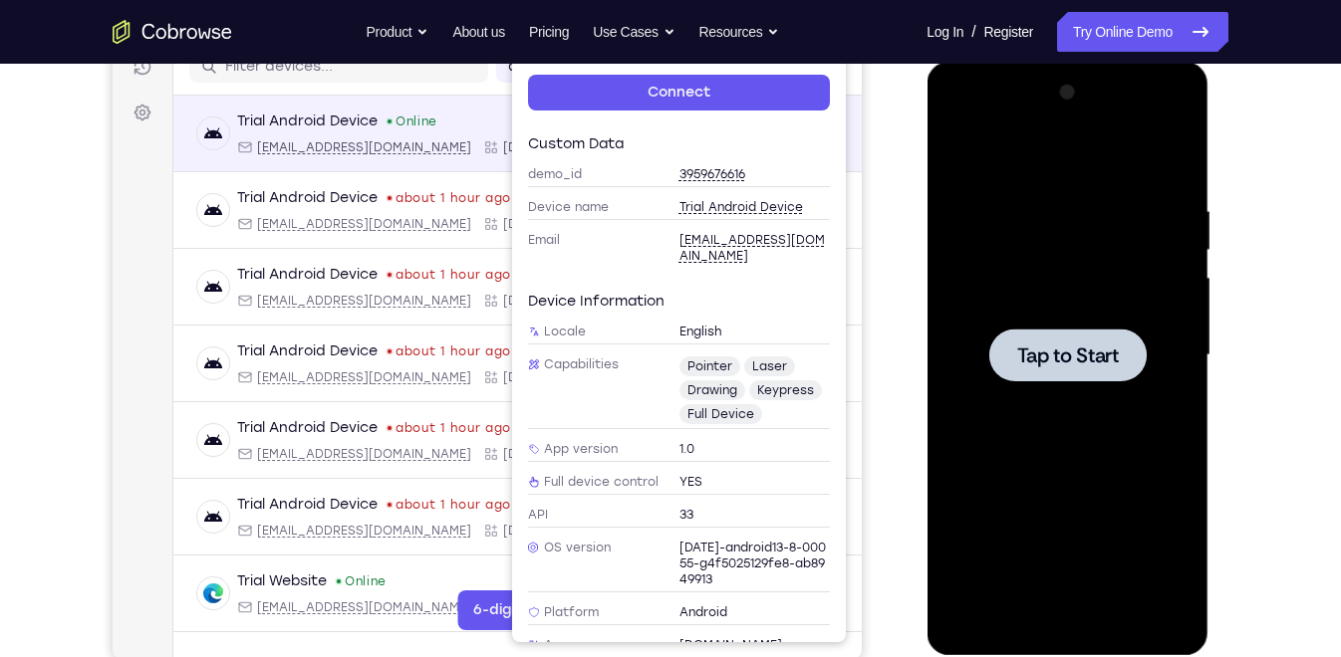
click at [460, 106] on div "Trial Android Device Online android@example.com Cobrowse.io +14 more android@ex…" at bounding box center [517, 134] width 688 height 77
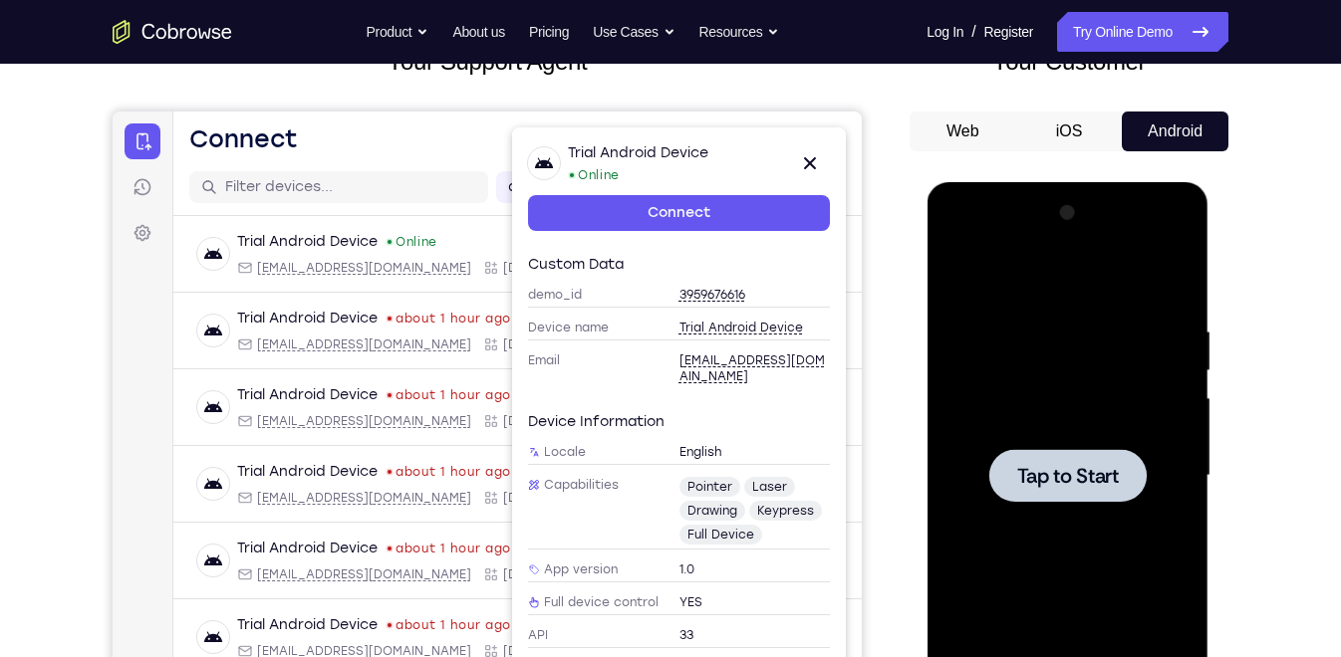
scroll to position [146, 0]
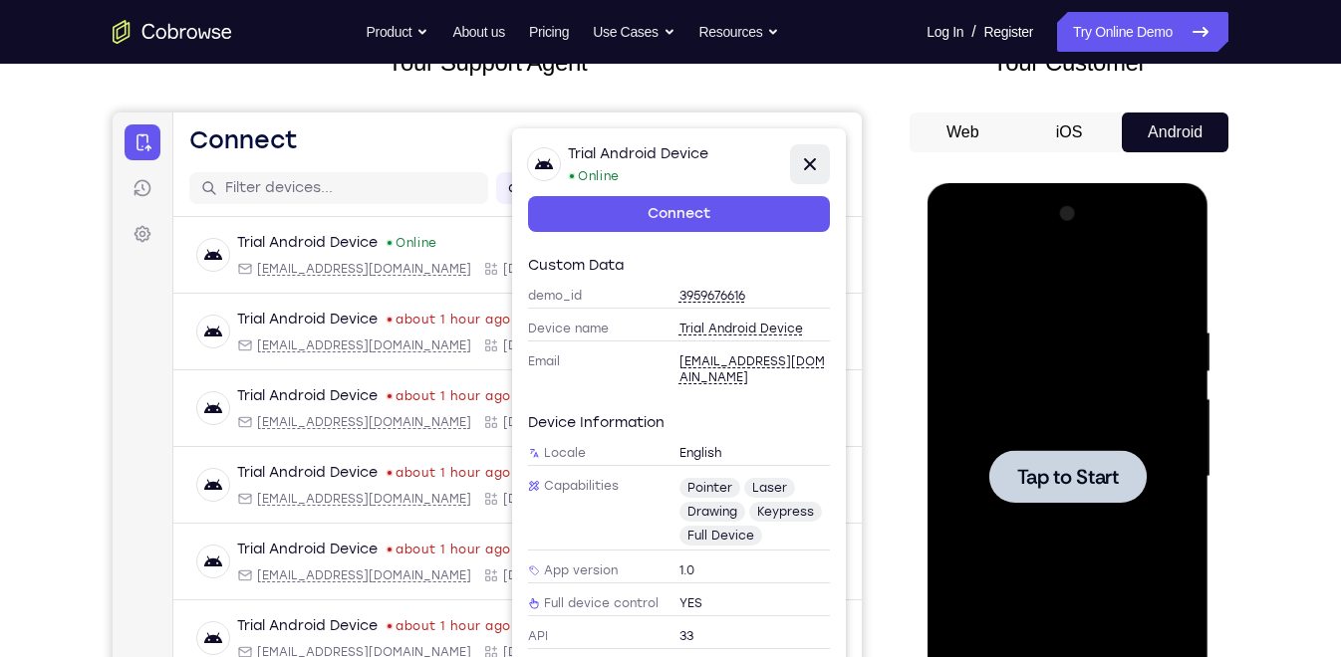
click at [807, 160] on icon at bounding box center [810, 164] width 24 height 24
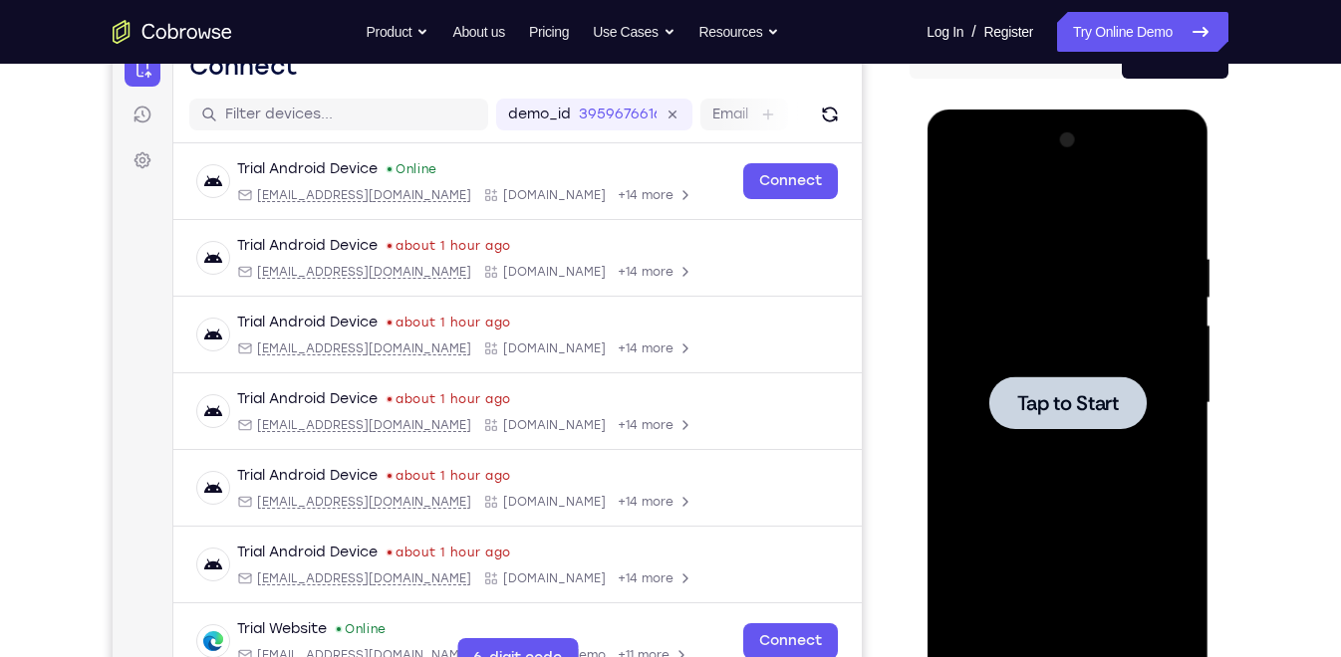
scroll to position [221, 0]
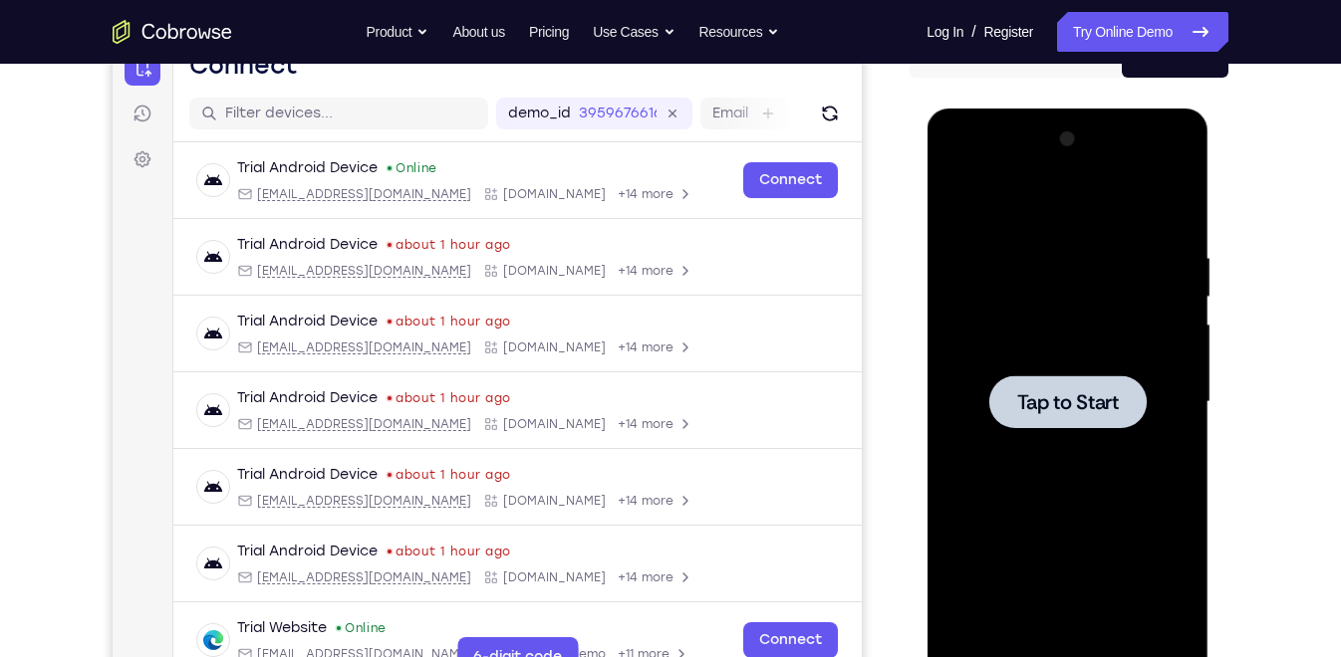
click at [1087, 375] on div at bounding box center [1066, 401] width 157 height 53
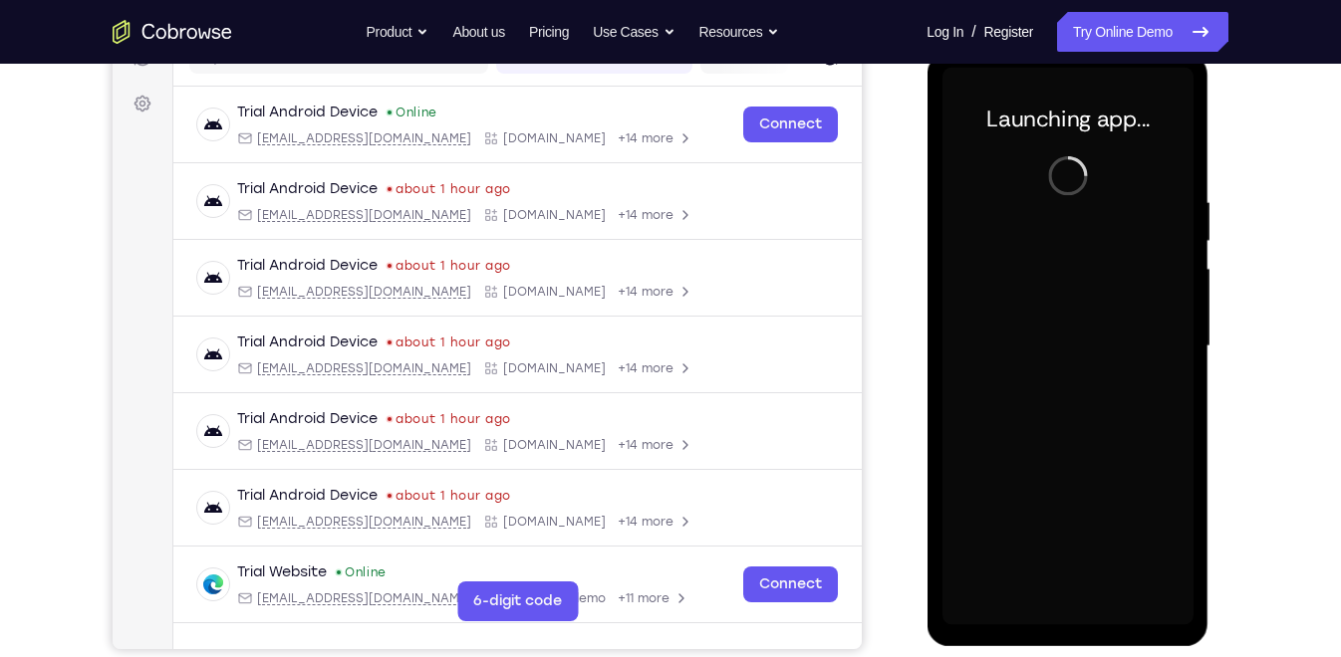
scroll to position [276, 0]
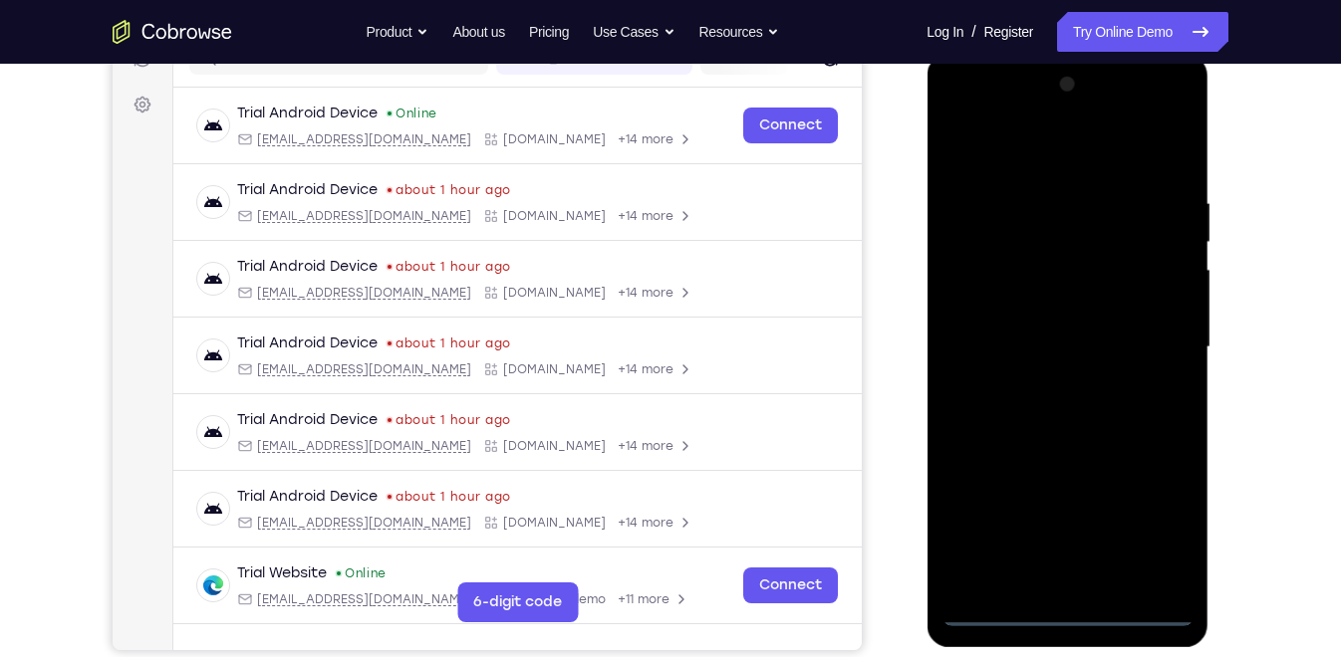
click at [1072, 609] on div at bounding box center [1066, 348] width 251 height 558
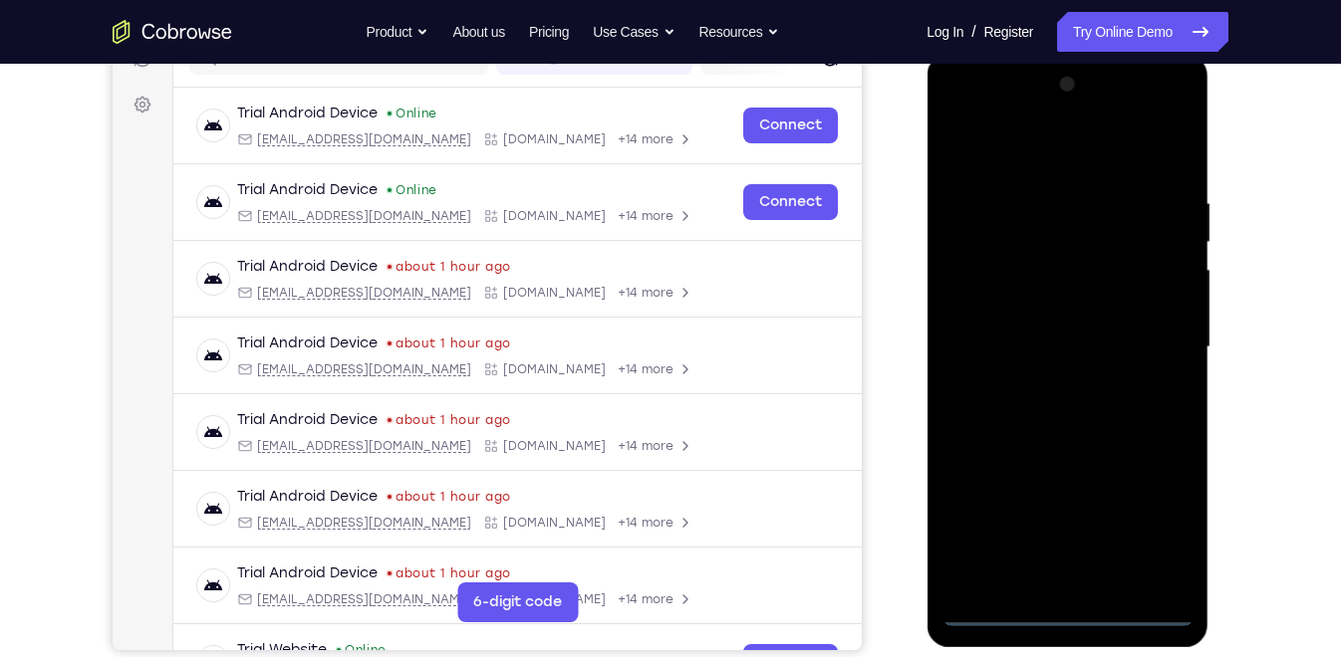
click at [1169, 507] on div at bounding box center [1066, 348] width 251 height 558
click at [1035, 151] on div at bounding box center [1066, 348] width 251 height 558
click at [1147, 333] on div at bounding box center [1066, 348] width 251 height 558
click at [1151, 336] on div at bounding box center [1066, 348] width 251 height 558
click at [1045, 382] on div at bounding box center [1066, 348] width 251 height 558
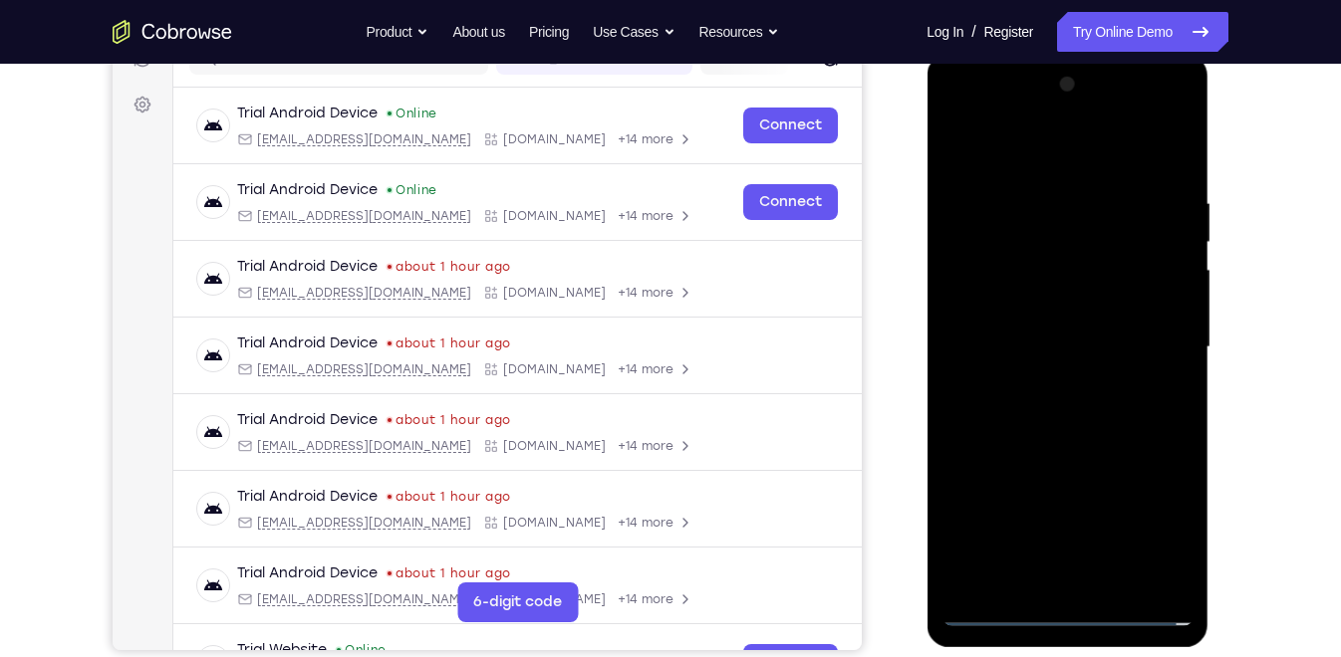
click at [1045, 334] on div at bounding box center [1066, 348] width 251 height 558
click at [1024, 302] on div at bounding box center [1066, 348] width 251 height 558
click at [1044, 345] on div at bounding box center [1066, 348] width 251 height 558
click at [1115, 149] on div at bounding box center [1066, 348] width 251 height 558
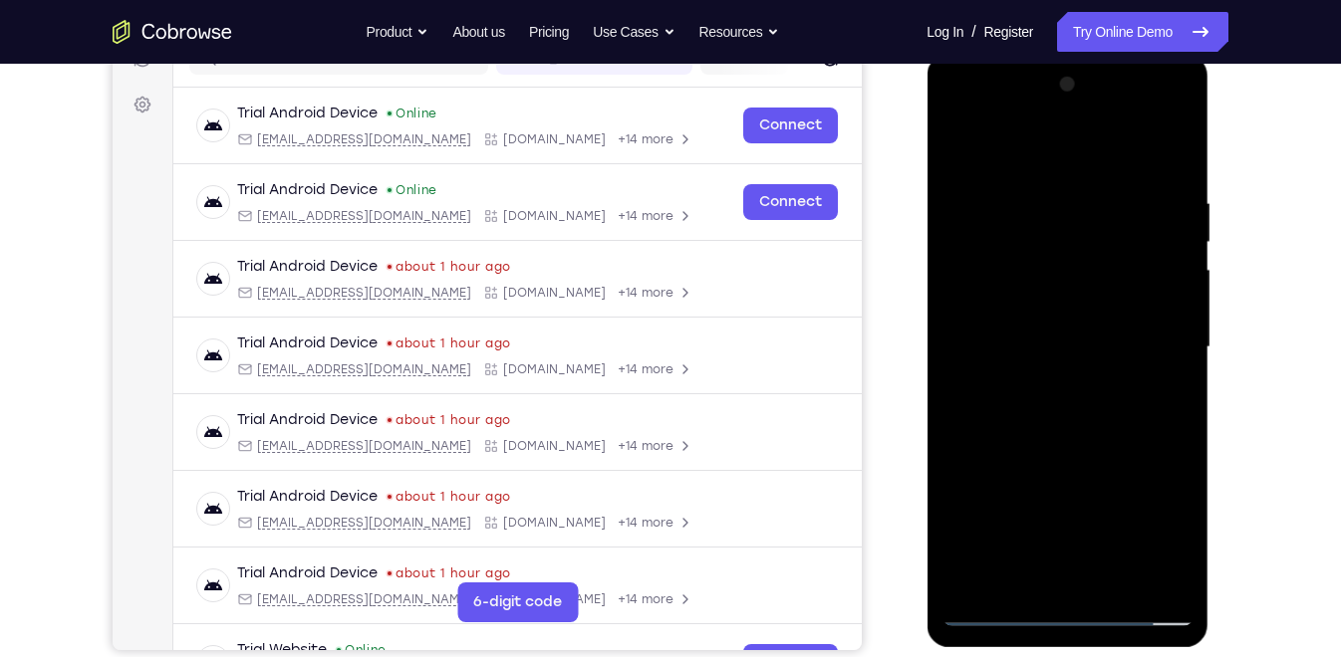
click at [1090, 177] on div at bounding box center [1066, 348] width 251 height 558
click at [1069, 424] on div at bounding box center [1066, 348] width 251 height 558
click at [1174, 578] on div at bounding box center [1066, 348] width 251 height 558
click at [1175, 578] on div at bounding box center [1066, 348] width 251 height 558
click at [1183, 557] on div at bounding box center [1066, 348] width 251 height 558
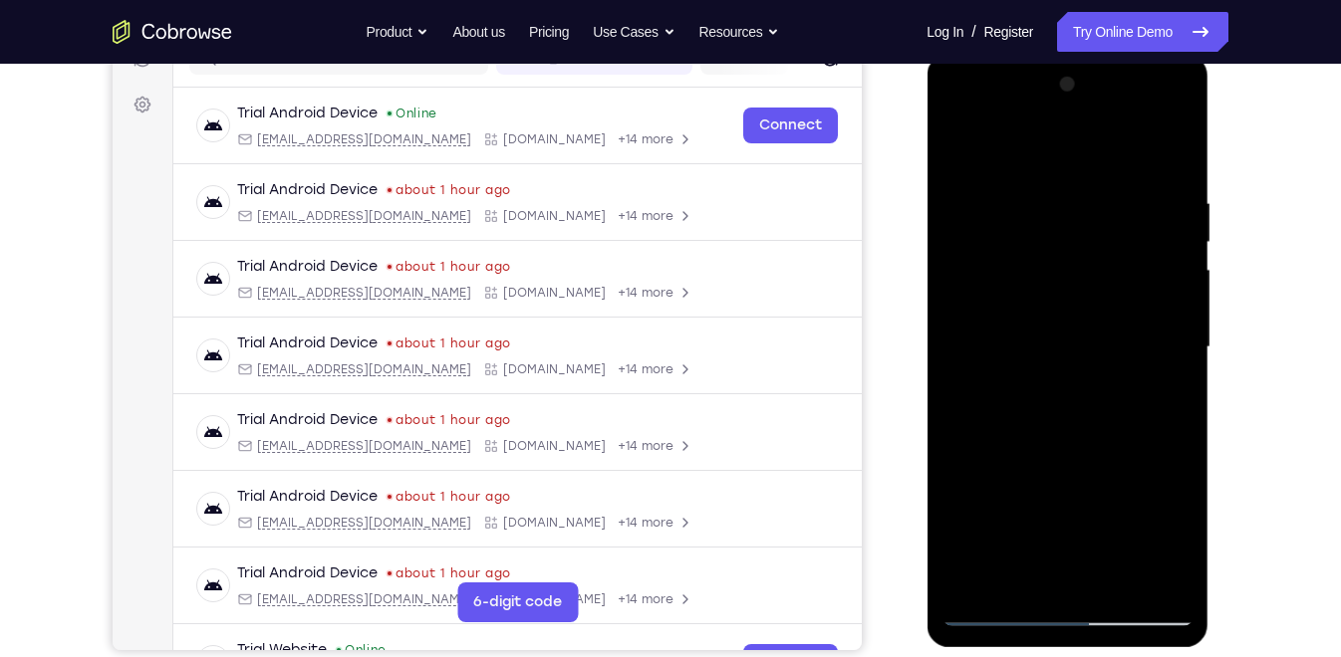
drag, startPoint x: 1058, startPoint y: 497, endPoint x: 1053, endPoint y: 311, distance: 186.3
click at [1053, 311] on div at bounding box center [1066, 348] width 251 height 558
click at [989, 359] on div at bounding box center [1066, 348] width 251 height 558
click at [1086, 455] on div at bounding box center [1066, 348] width 251 height 558
drag, startPoint x: 1075, startPoint y: 209, endPoint x: 1097, endPoint y: 304, distance: 97.1
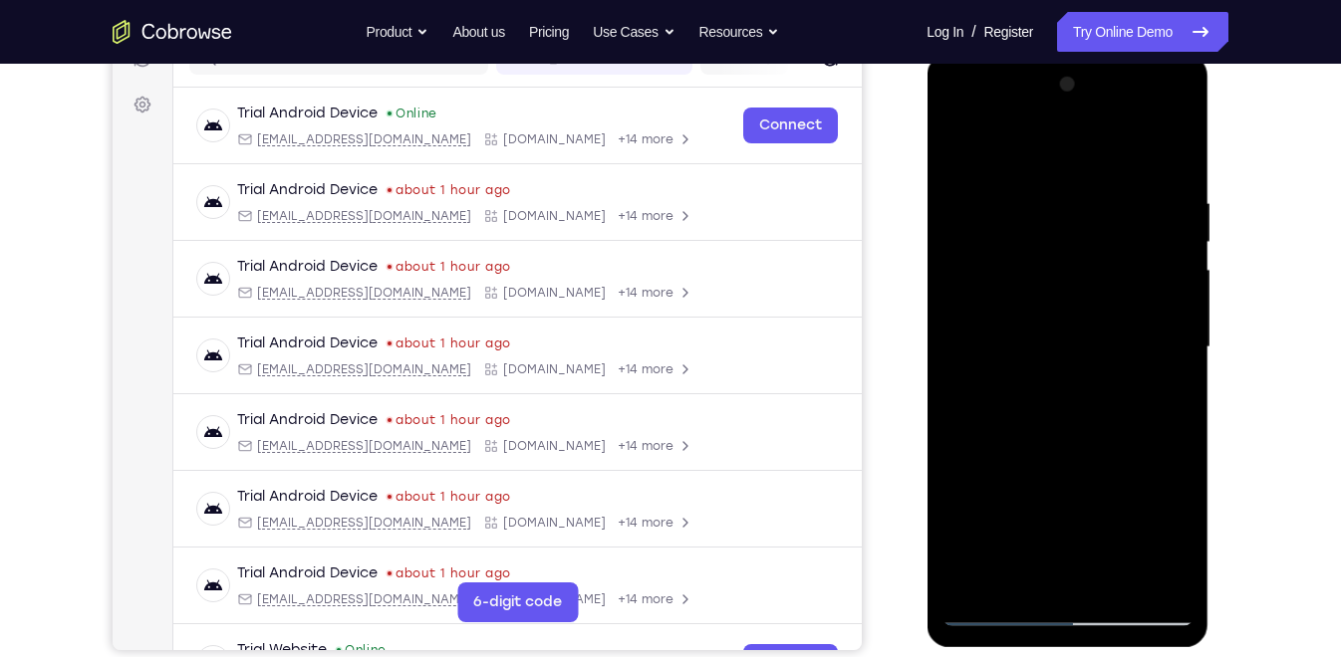
click at [1097, 304] on div at bounding box center [1066, 348] width 251 height 558
drag, startPoint x: 1092, startPoint y: 256, endPoint x: 1106, endPoint y: 371, distance: 115.4
click at [1106, 371] on div at bounding box center [1066, 348] width 251 height 558
drag, startPoint x: 1066, startPoint y: 475, endPoint x: 1061, endPoint y: 327, distance: 148.5
click at [1061, 327] on div at bounding box center [1066, 348] width 251 height 558
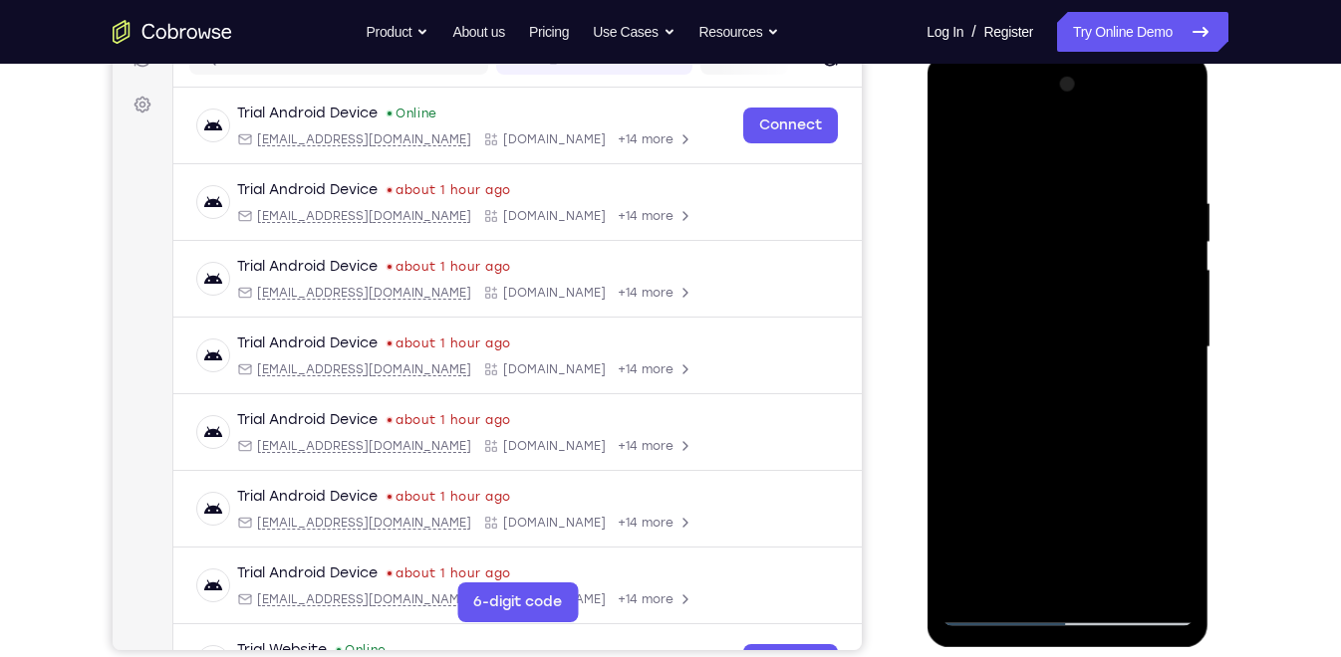
drag, startPoint x: 1064, startPoint y: 474, endPoint x: 1076, endPoint y: 315, distance: 159.8
click at [1076, 315] on div at bounding box center [1066, 348] width 251 height 558
drag, startPoint x: 1065, startPoint y: 470, endPoint x: 1053, endPoint y: 334, distance: 137.0
click at [1053, 334] on div at bounding box center [1066, 348] width 251 height 558
drag, startPoint x: 1068, startPoint y: 492, endPoint x: 1067, endPoint y: 349, distance: 143.4
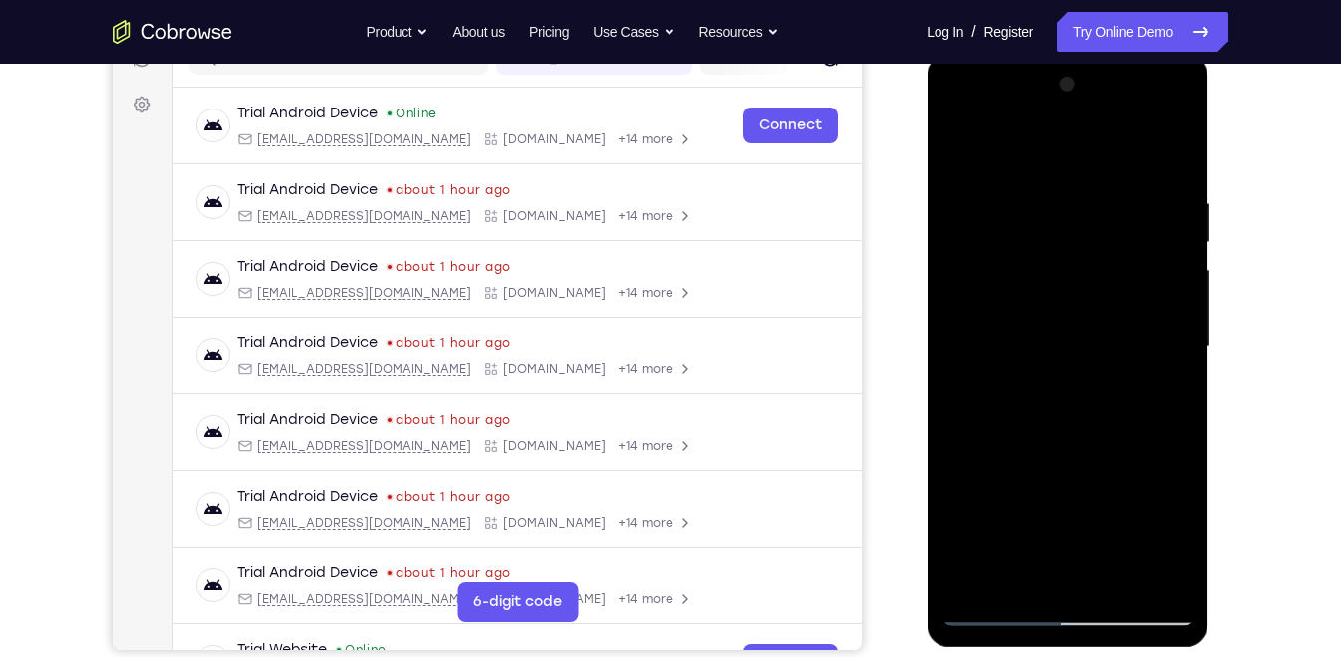
click at [1067, 349] on div at bounding box center [1066, 348] width 251 height 558
drag, startPoint x: 1066, startPoint y: 435, endPoint x: 1066, endPoint y: 322, distance: 113.5
click at [1066, 322] on div at bounding box center [1066, 348] width 251 height 558
drag, startPoint x: 1060, startPoint y: 505, endPoint x: 1064, endPoint y: 260, distance: 245.0
click at [1064, 260] on div at bounding box center [1066, 348] width 251 height 558
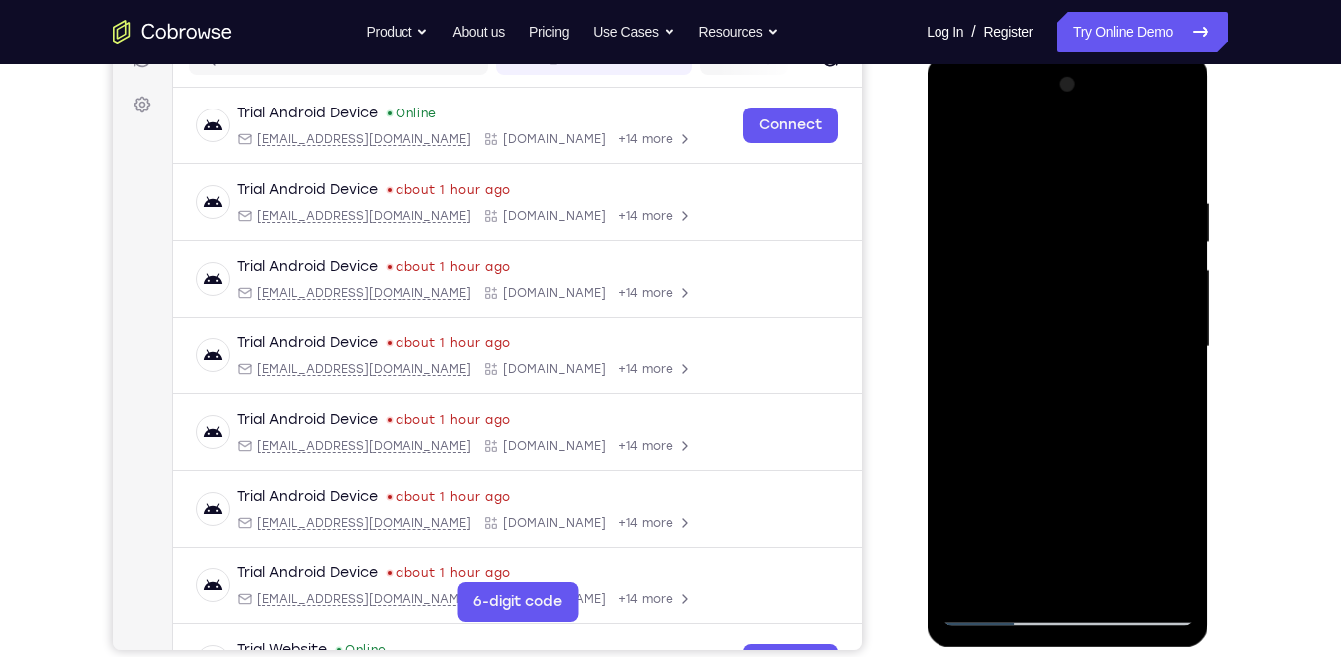
drag, startPoint x: 1068, startPoint y: 448, endPoint x: 1063, endPoint y: 344, distance: 104.7
click at [1063, 344] on div at bounding box center [1066, 348] width 251 height 558
drag, startPoint x: 1069, startPoint y: 483, endPoint x: 1072, endPoint y: 388, distance: 94.7
click at [1072, 388] on div at bounding box center [1066, 348] width 251 height 558
drag, startPoint x: 1075, startPoint y: 478, endPoint x: 1064, endPoint y: 358, distance: 121.0
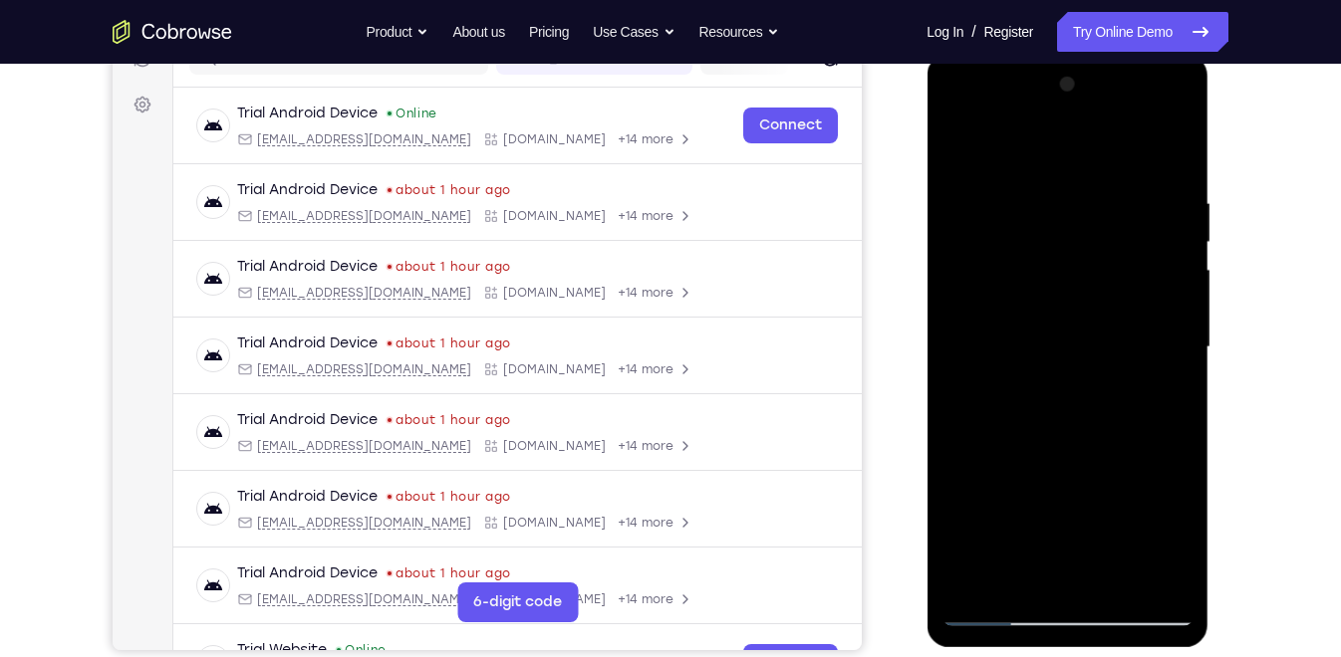
click at [1064, 358] on div at bounding box center [1066, 348] width 251 height 558
drag, startPoint x: 1070, startPoint y: 461, endPoint x: 1073, endPoint y: 382, distance: 78.7
click at [1073, 382] on div at bounding box center [1066, 348] width 251 height 558
drag, startPoint x: 1067, startPoint y: 505, endPoint x: 1063, endPoint y: 381, distance: 123.6
click at [1063, 381] on div at bounding box center [1066, 348] width 251 height 558
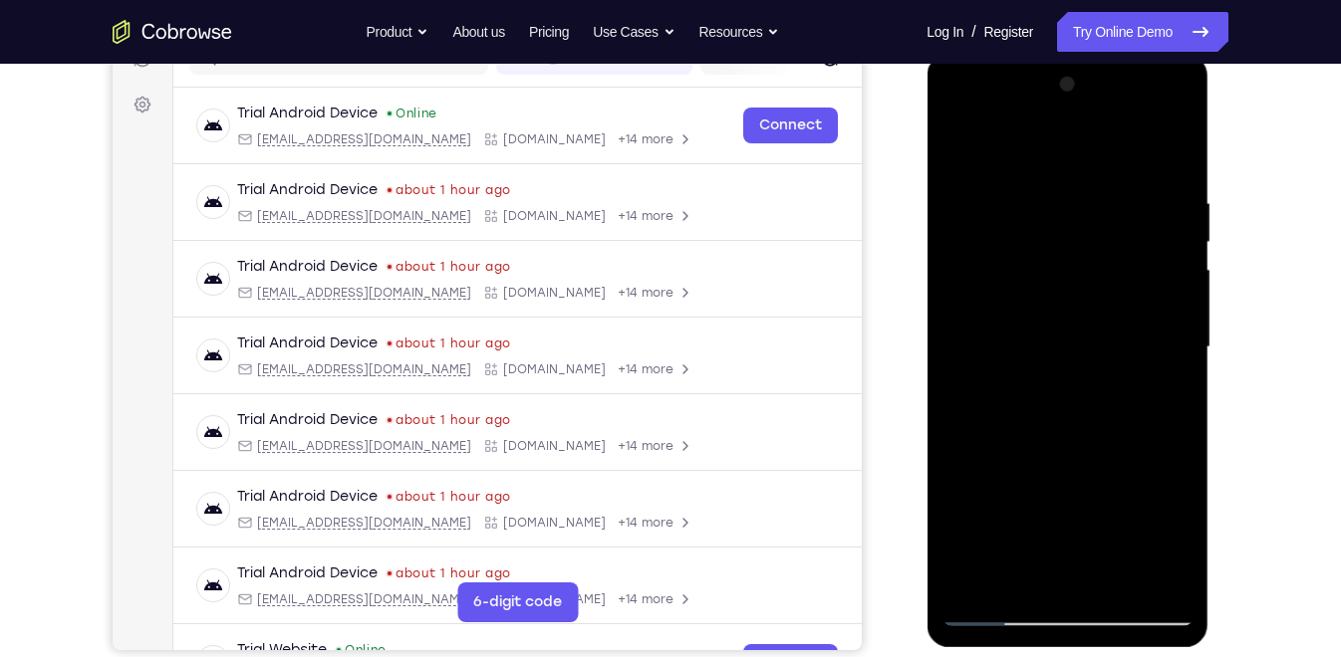
drag, startPoint x: 1082, startPoint y: 507, endPoint x: 1078, endPoint y: 335, distance: 172.4
click at [1078, 335] on div at bounding box center [1066, 348] width 251 height 558
drag, startPoint x: 1093, startPoint y: 479, endPoint x: 1108, endPoint y: 333, distance: 147.2
click at [1108, 333] on div at bounding box center [1066, 348] width 251 height 558
drag, startPoint x: 1092, startPoint y: 509, endPoint x: 1084, endPoint y: 369, distance: 140.7
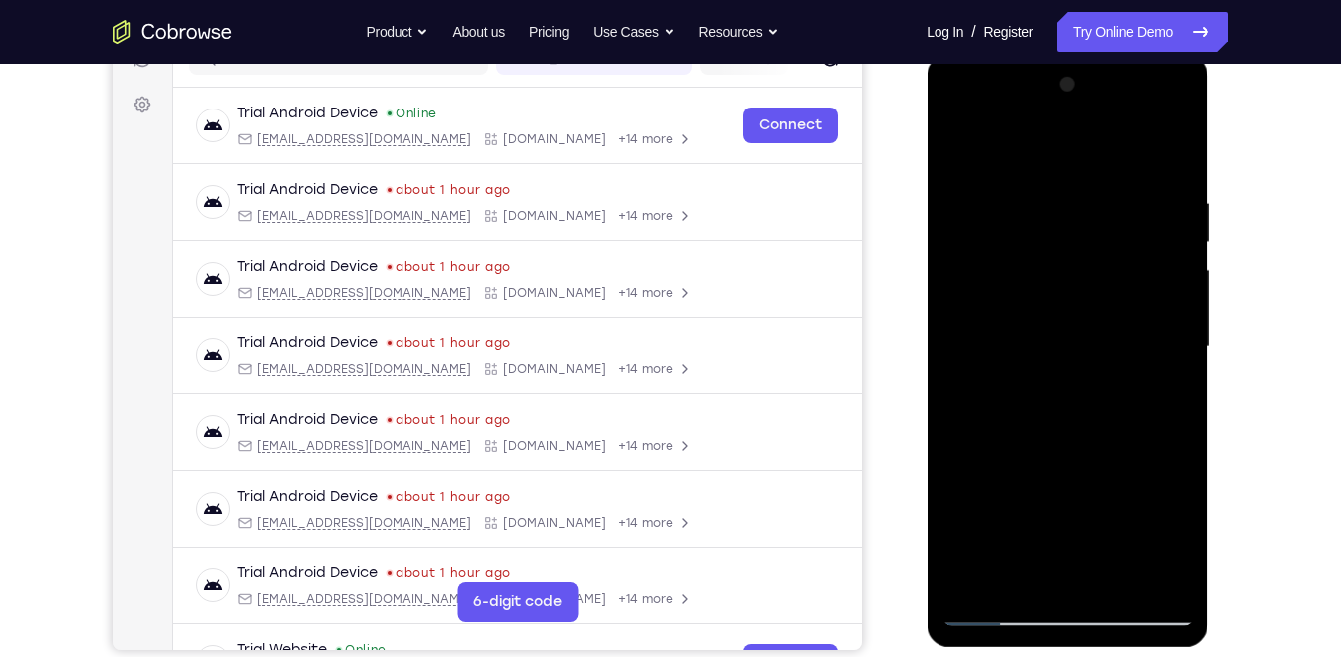
click at [1084, 369] on div at bounding box center [1066, 348] width 251 height 558
drag, startPoint x: 1081, startPoint y: 481, endPoint x: 1076, endPoint y: 316, distance: 165.4
click at [1076, 316] on div at bounding box center [1066, 348] width 251 height 558
click at [958, 138] on div at bounding box center [1066, 348] width 251 height 558
click at [957, 142] on div at bounding box center [1066, 348] width 251 height 558
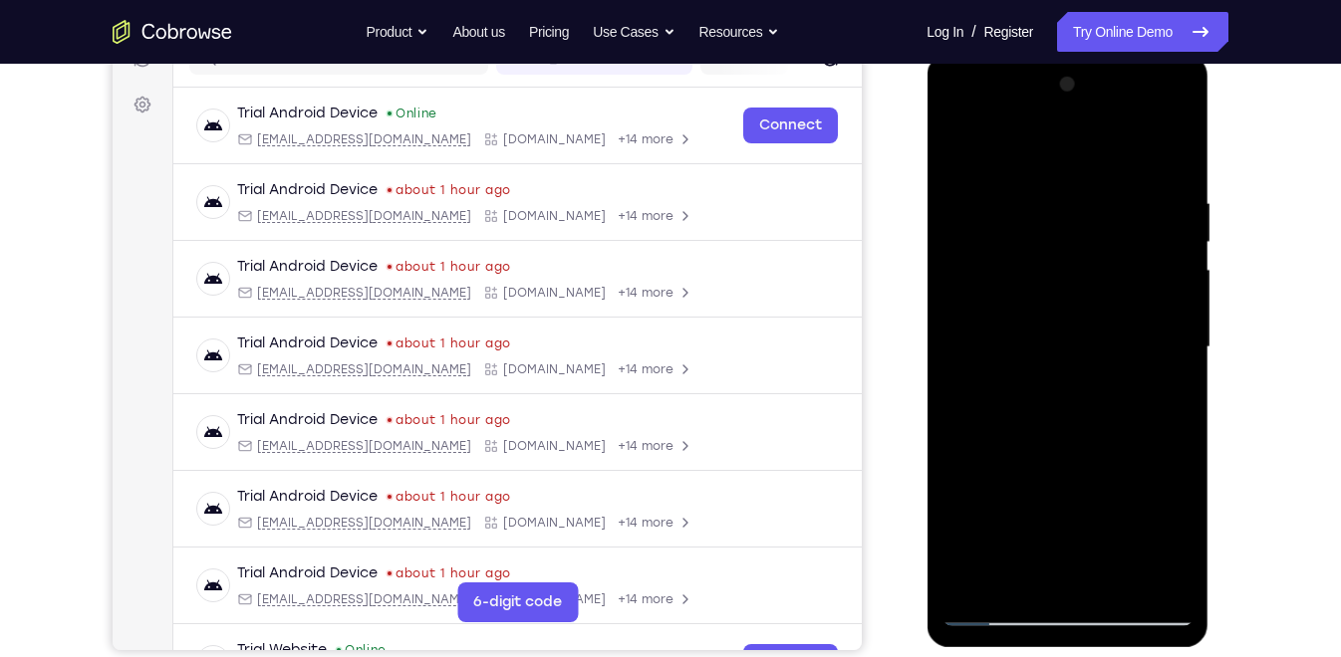
click at [954, 142] on div at bounding box center [1066, 348] width 251 height 558
click at [1091, 442] on div at bounding box center [1066, 348] width 251 height 558
click at [1089, 392] on div at bounding box center [1066, 348] width 251 height 558
drag, startPoint x: 1069, startPoint y: 247, endPoint x: 1075, endPoint y: 386, distance: 139.6
click at [1075, 386] on div at bounding box center [1066, 348] width 251 height 558
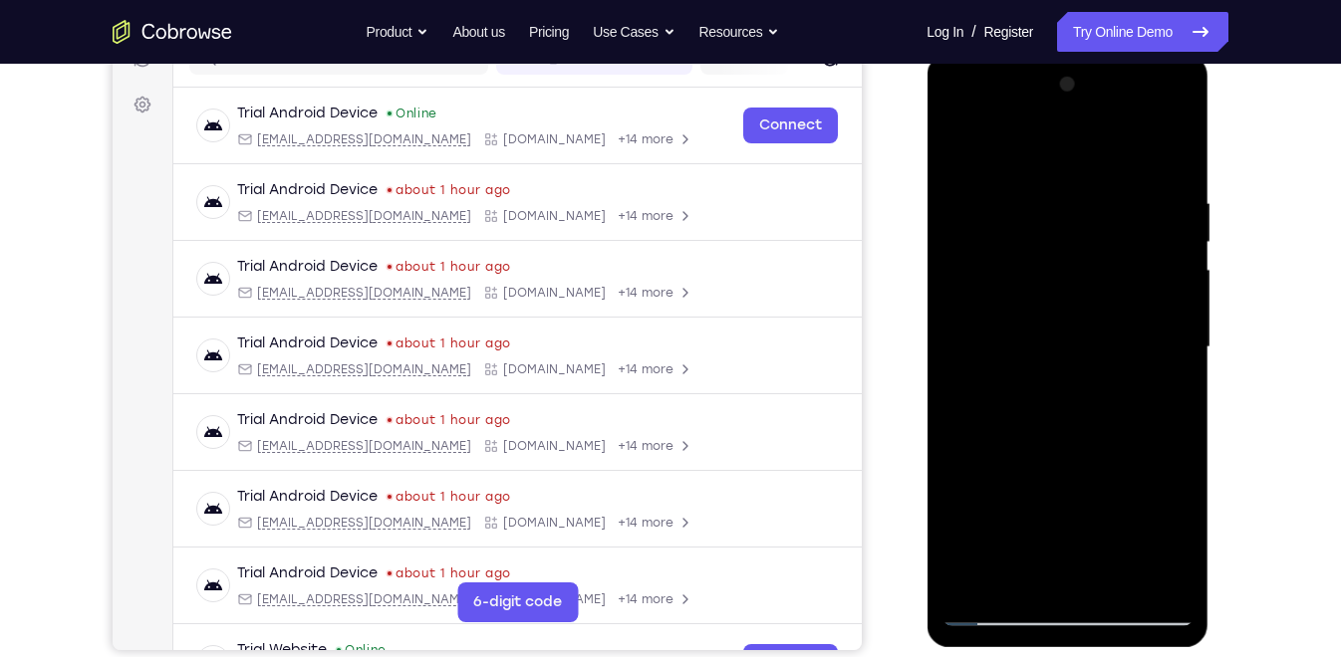
drag, startPoint x: 1063, startPoint y: 223, endPoint x: 1064, endPoint y: 381, distance: 158.4
click at [1064, 381] on div at bounding box center [1066, 348] width 251 height 558
click at [1177, 575] on div at bounding box center [1066, 348] width 251 height 558
drag, startPoint x: 1069, startPoint y: 501, endPoint x: 1068, endPoint y: 327, distance: 174.3
click at [1068, 327] on div at bounding box center [1066, 348] width 251 height 558
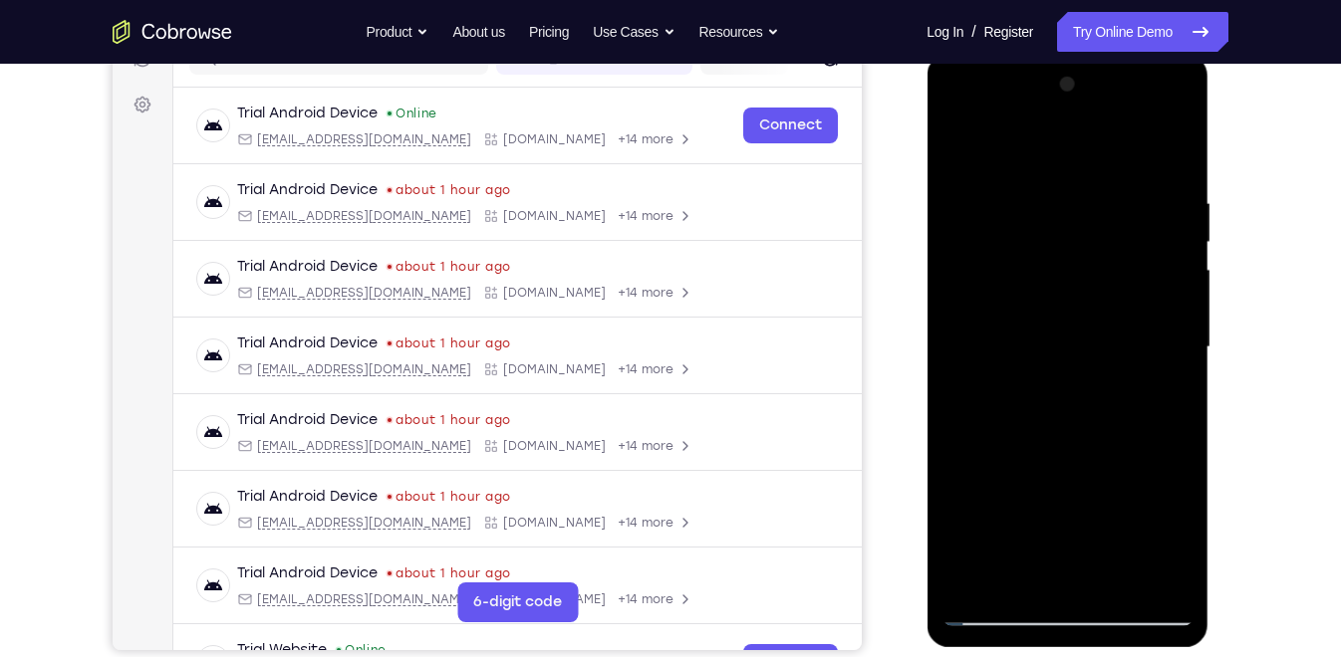
drag, startPoint x: 1072, startPoint y: 484, endPoint x: 1066, endPoint y: 325, distance: 159.5
click at [1066, 325] on div at bounding box center [1066, 348] width 251 height 558
drag, startPoint x: 1072, startPoint y: 466, endPoint x: 1062, endPoint y: 341, distance: 125.9
click at [1062, 341] on div at bounding box center [1066, 348] width 251 height 558
drag, startPoint x: 1076, startPoint y: 477, endPoint x: 1060, endPoint y: 345, distance: 133.4
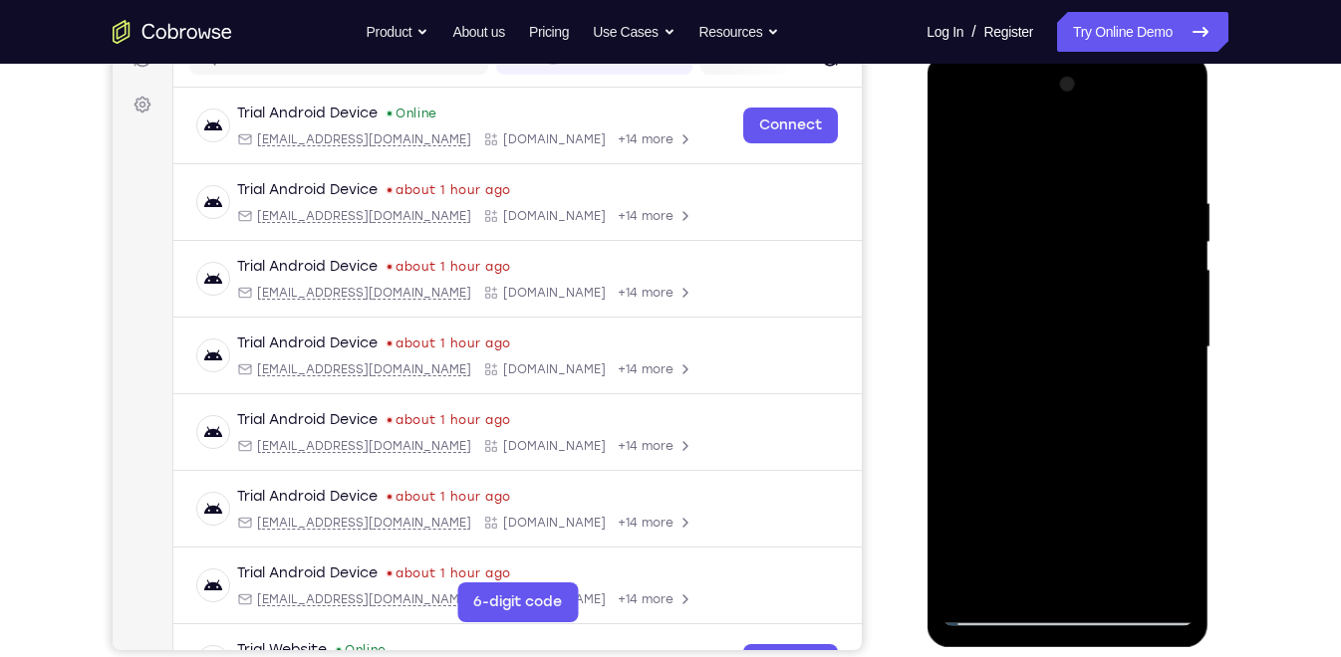
click at [1060, 345] on div at bounding box center [1066, 348] width 251 height 558
drag, startPoint x: 1073, startPoint y: 484, endPoint x: 1070, endPoint y: 308, distance: 176.3
click at [1070, 308] on div at bounding box center [1066, 348] width 251 height 558
drag, startPoint x: 1088, startPoint y: 465, endPoint x: 1089, endPoint y: 315, distance: 150.4
click at [1089, 315] on div at bounding box center [1066, 348] width 251 height 558
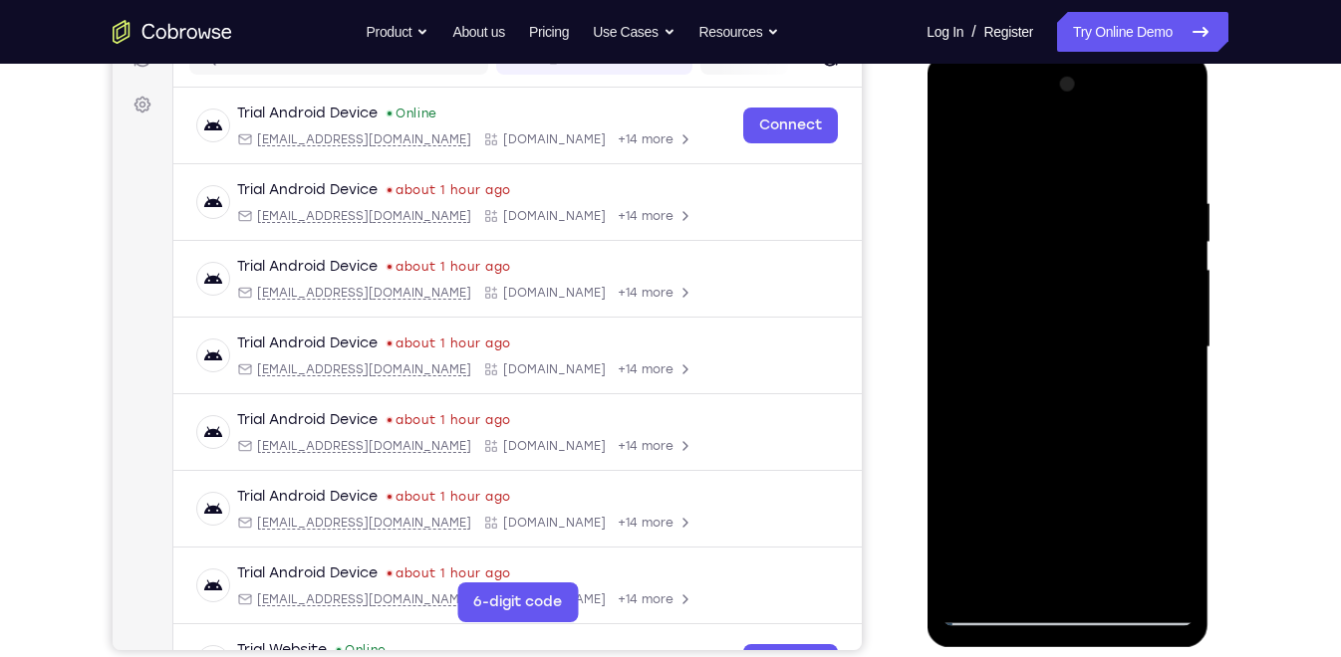
drag, startPoint x: 1083, startPoint y: 471, endPoint x: 1078, endPoint y: 295, distance: 176.4
click at [1078, 295] on div at bounding box center [1066, 348] width 251 height 558
drag, startPoint x: 1083, startPoint y: 491, endPoint x: 1076, endPoint y: 337, distance: 154.5
click at [1076, 337] on div at bounding box center [1066, 348] width 251 height 558
drag, startPoint x: 1086, startPoint y: 471, endPoint x: 1077, endPoint y: 331, distance: 140.7
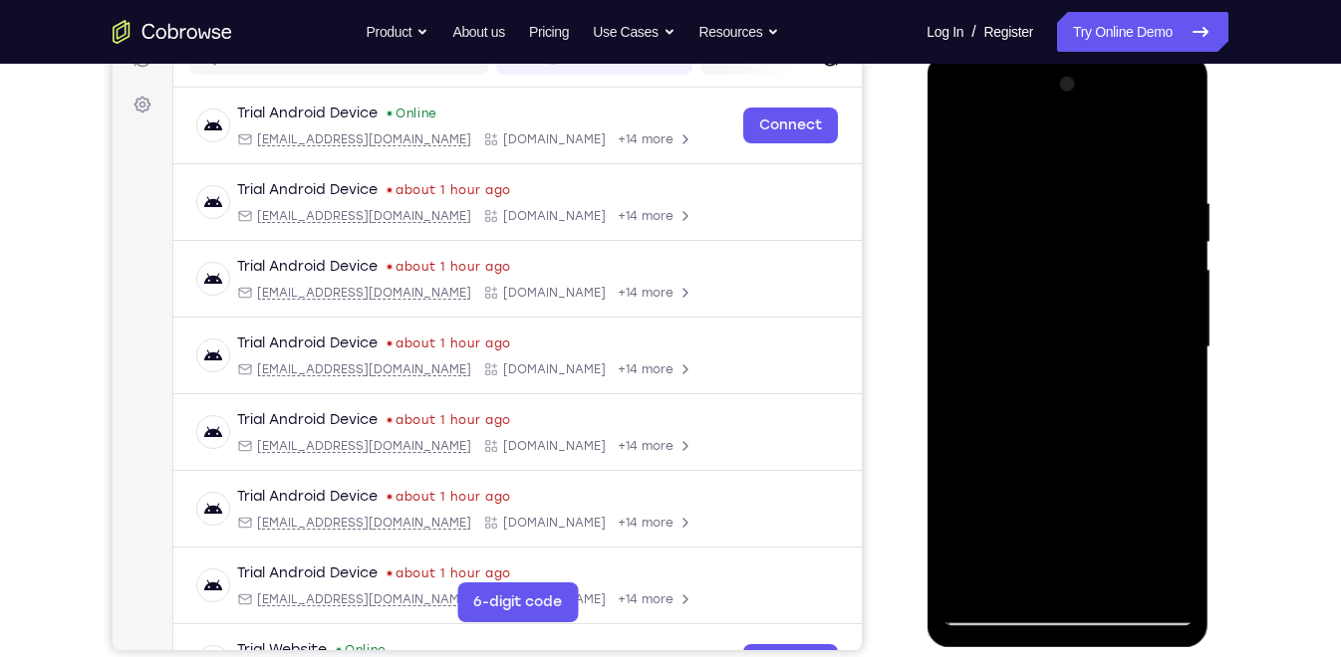
click at [1077, 331] on div at bounding box center [1066, 348] width 251 height 558
drag, startPoint x: 1091, startPoint y: 463, endPoint x: 1073, endPoint y: 324, distance: 140.6
click at [1073, 324] on div at bounding box center [1066, 348] width 251 height 558
drag, startPoint x: 1078, startPoint y: 472, endPoint x: 1052, endPoint y: 345, distance: 130.1
click at [1052, 345] on div at bounding box center [1066, 348] width 251 height 558
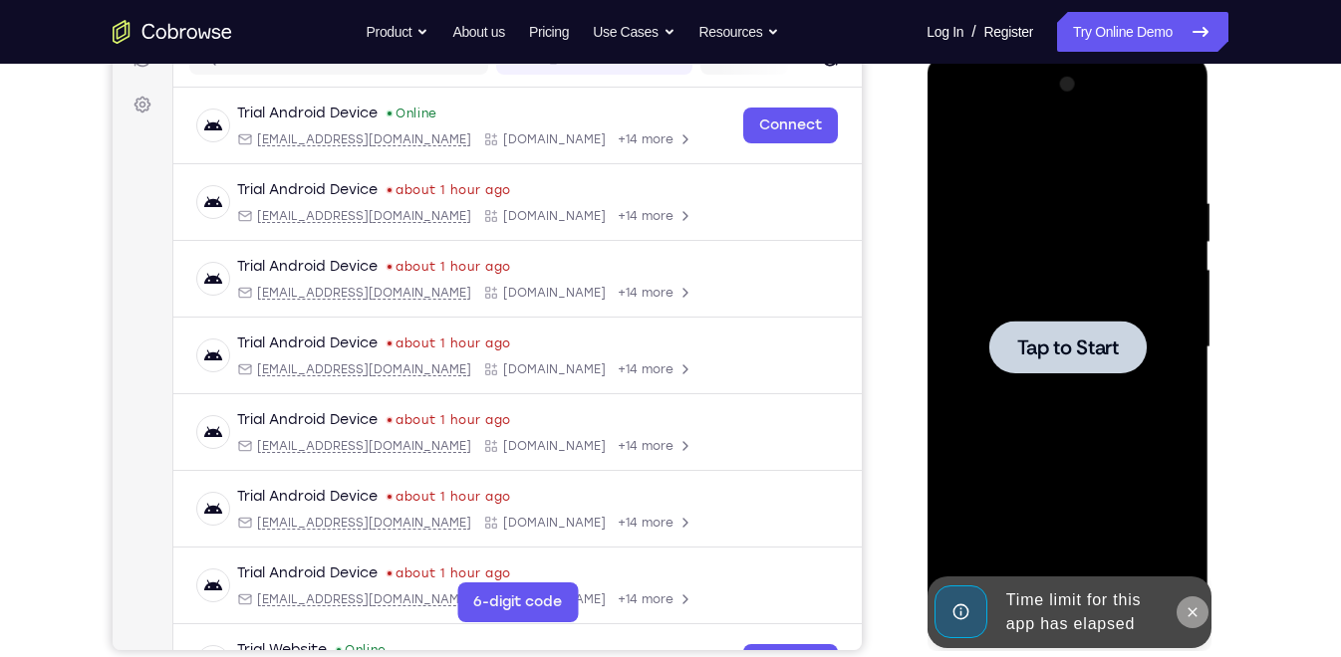
click at [1193, 604] on button at bounding box center [1191, 613] width 32 height 32
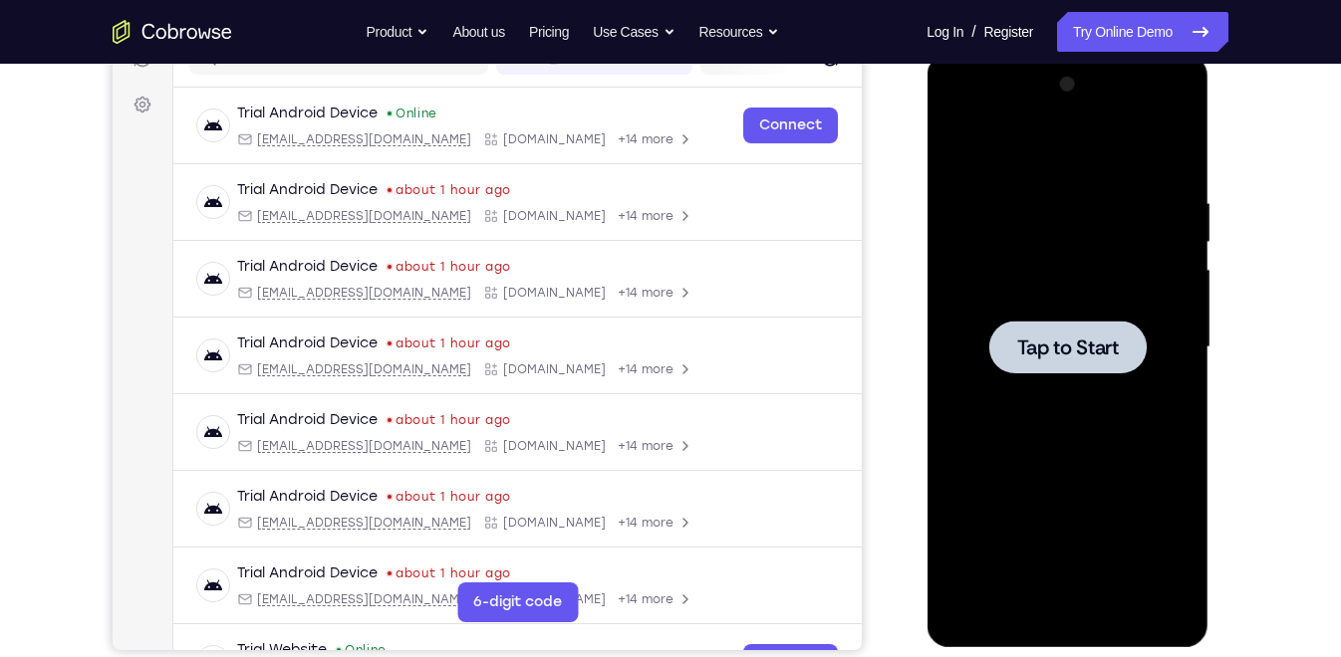
click at [1051, 349] on span "Tap to Start" at bounding box center [1067, 348] width 102 height 20
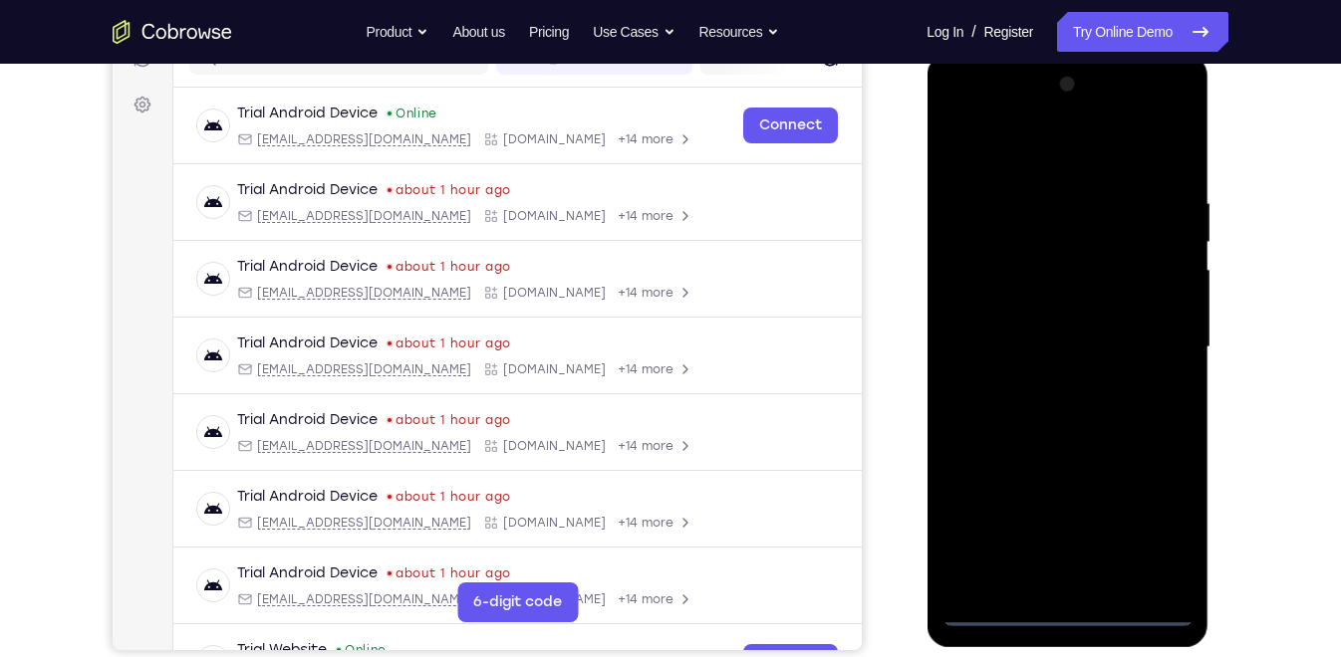
click at [1072, 609] on div at bounding box center [1066, 348] width 251 height 558
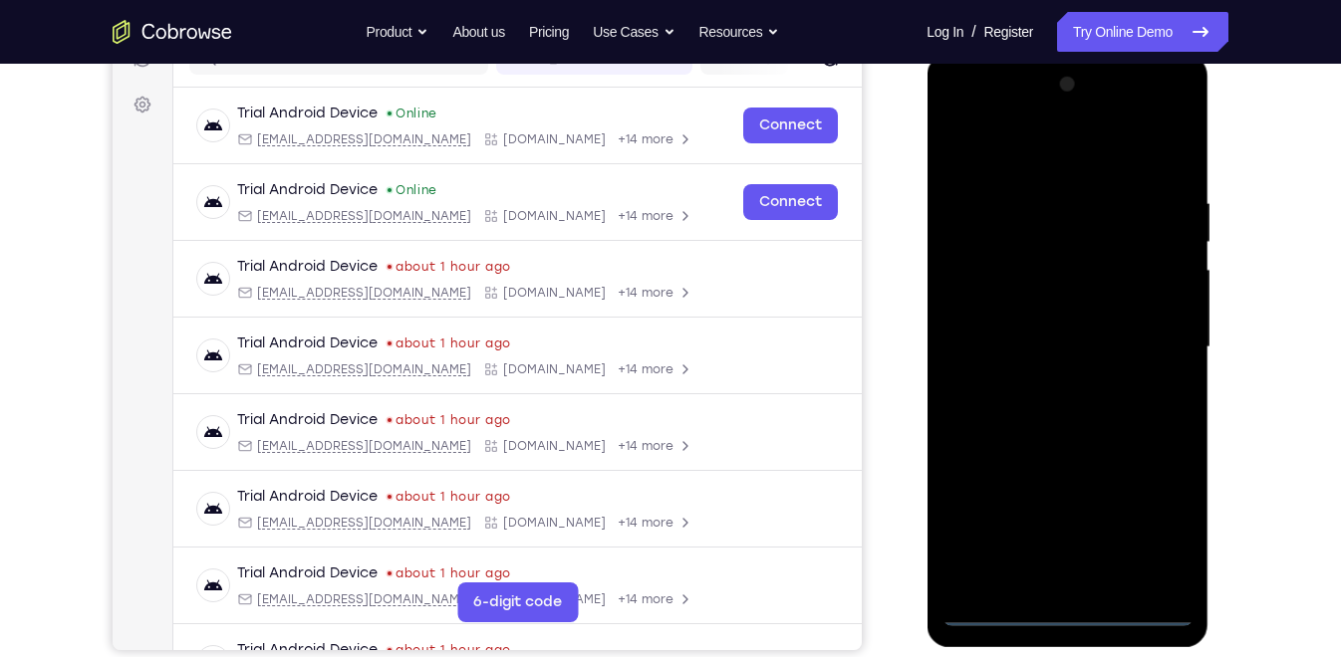
click at [1162, 525] on div at bounding box center [1066, 348] width 251 height 558
click at [1056, 146] on div at bounding box center [1066, 348] width 251 height 558
click at [1154, 348] on div at bounding box center [1066, 348] width 251 height 558
click at [1046, 384] on div at bounding box center [1066, 348] width 251 height 558
click at [1039, 329] on div at bounding box center [1066, 348] width 251 height 558
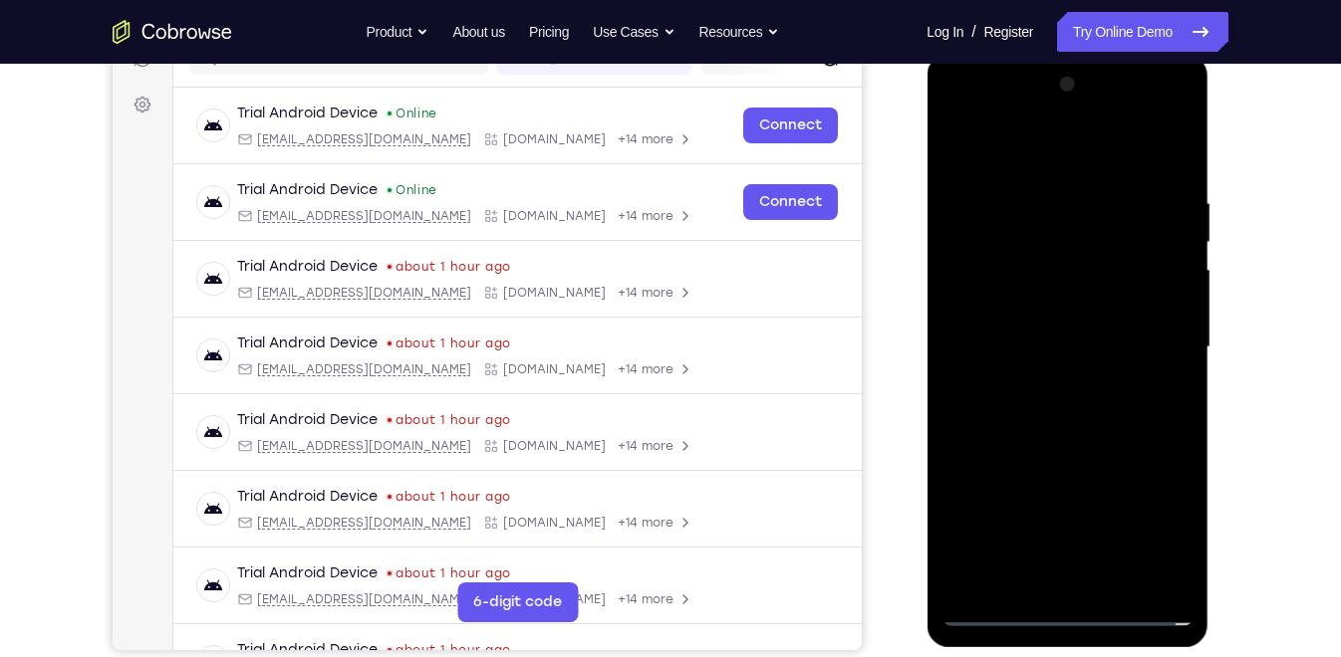
click at [1030, 296] on div at bounding box center [1066, 348] width 251 height 558
click at [1036, 345] on div at bounding box center [1066, 348] width 251 height 558
click at [1075, 424] on div at bounding box center [1066, 348] width 251 height 558
click at [1114, 149] on div at bounding box center [1066, 348] width 251 height 558
click at [1081, 174] on div at bounding box center [1066, 348] width 251 height 558
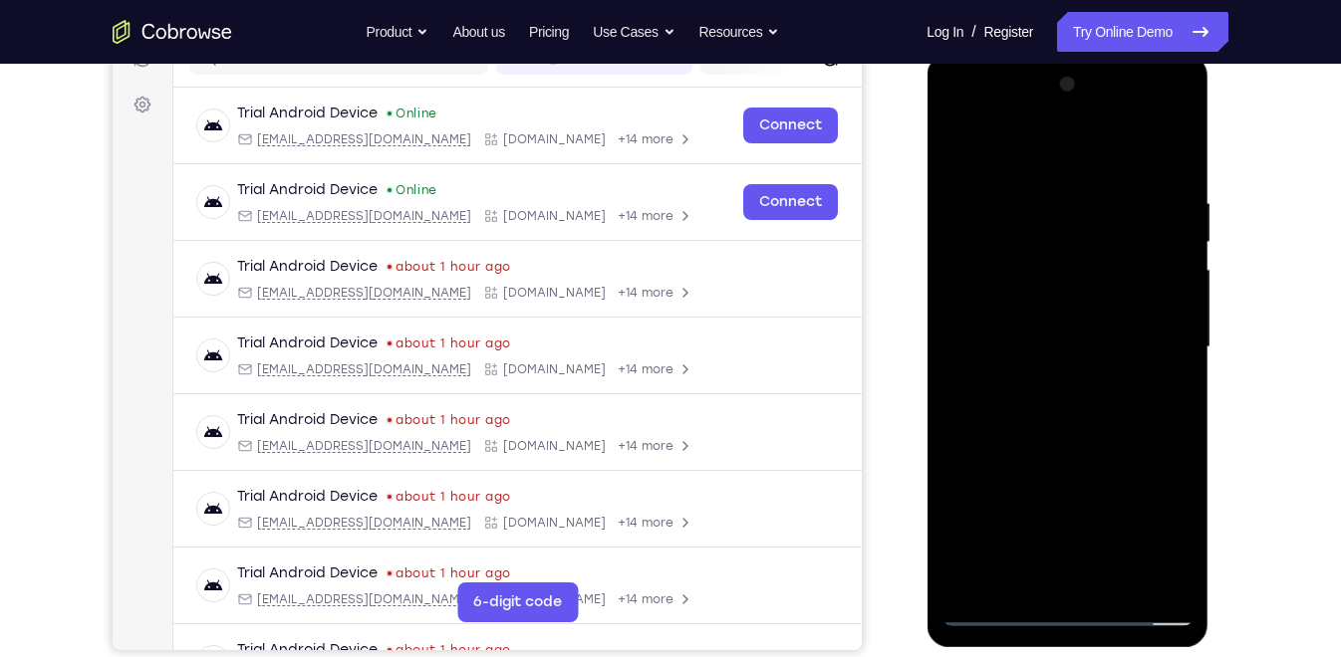
click at [1179, 577] on div at bounding box center [1066, 348] width 251 height 558
click at [1163, 581] on div at bounding box center [1066, 348] width 251 height 558
drag, startPoint x: 1118, startPoint y: 515, endPoint x: 1108, endPoint y: 393, distance: 122.0
click at [1108, 393] on div at bounding box center [1066, 348] width 251 height 558
click at [1138, 426] on div at bounding box center [1066, 348] width 251 height 558
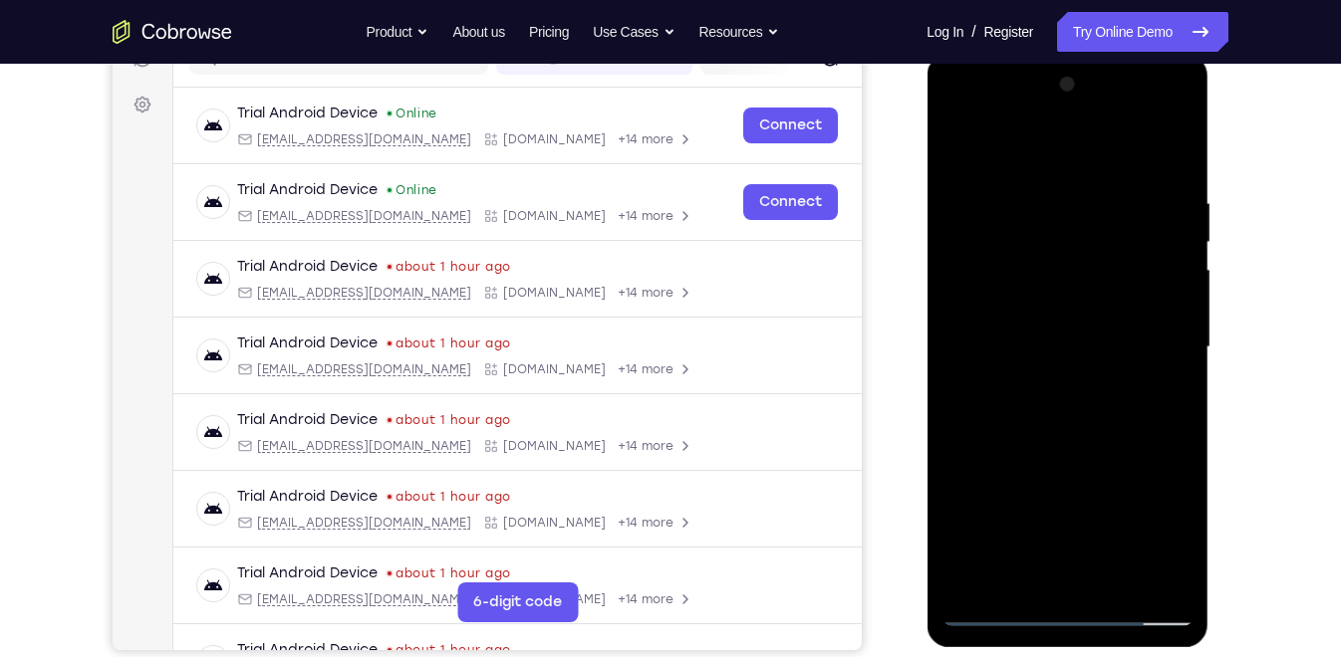
click at [1086, 373] on div at bounding box center [1066, 348] width 251 height 558
drag, startPoint x: 1065, startPoint y: 267, endPoint x: 1079, endPoint y: 410, distance: 144.1
click at [1079, 410] on div at bounding box center [1066, 348] width 251 height 558
drag, startPoint x: 1073, startPoint y: 516, endPoint x: 1068, endPoint y: 367, distance: 149.5
click at [1068, 367] on div at bounding box center [1066, 348] width 251 height 558
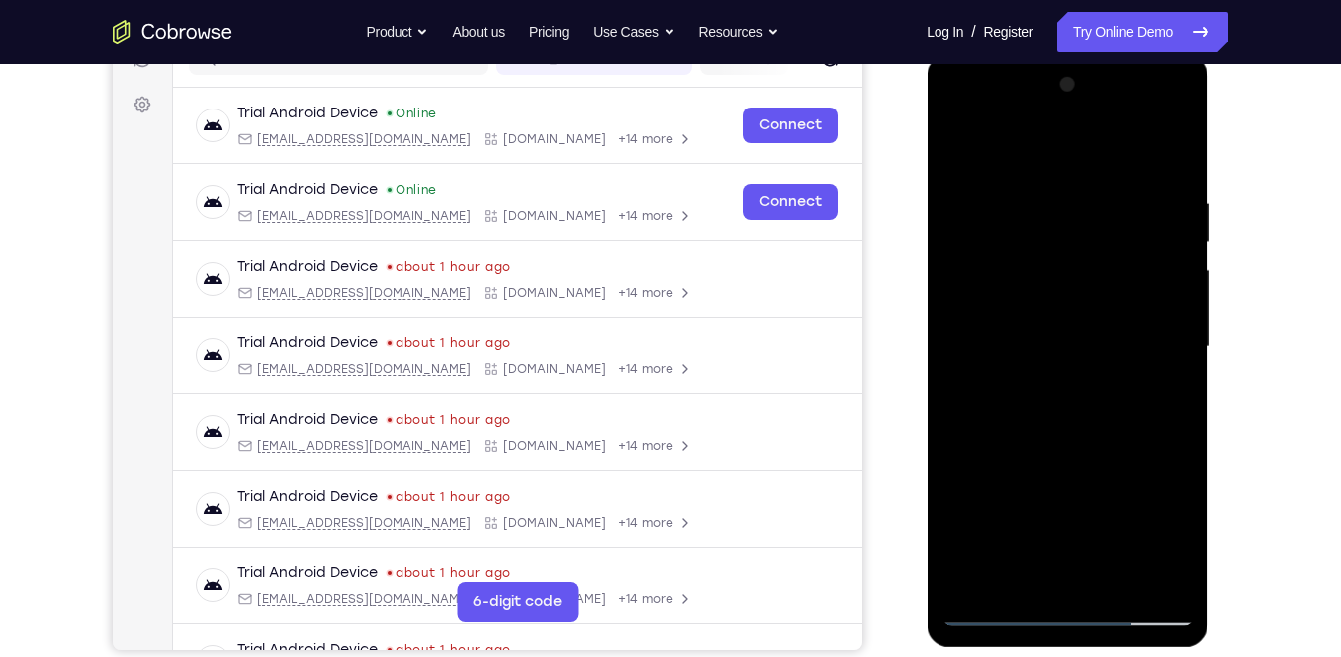
drag, startPoint x: 1063, startPoint y: 479, endPoint x: 1056, endPoint y: 365, distance: 114.7
click at [1056, 365] on div at bounding box center [1066, 348] width 251 height 558
drag, startPoint x: 1072, startPoint y: 449, endPoint x: 1062, endPoint y: 302, distance: 147.7
click at [1062, 302] on div at bounding box center [1066, 348] width 251 height 558
drag, startPoint x: 1078, startPoint y: 462, endPoint x: 1072, endPoint y: 275, distance: 187.3
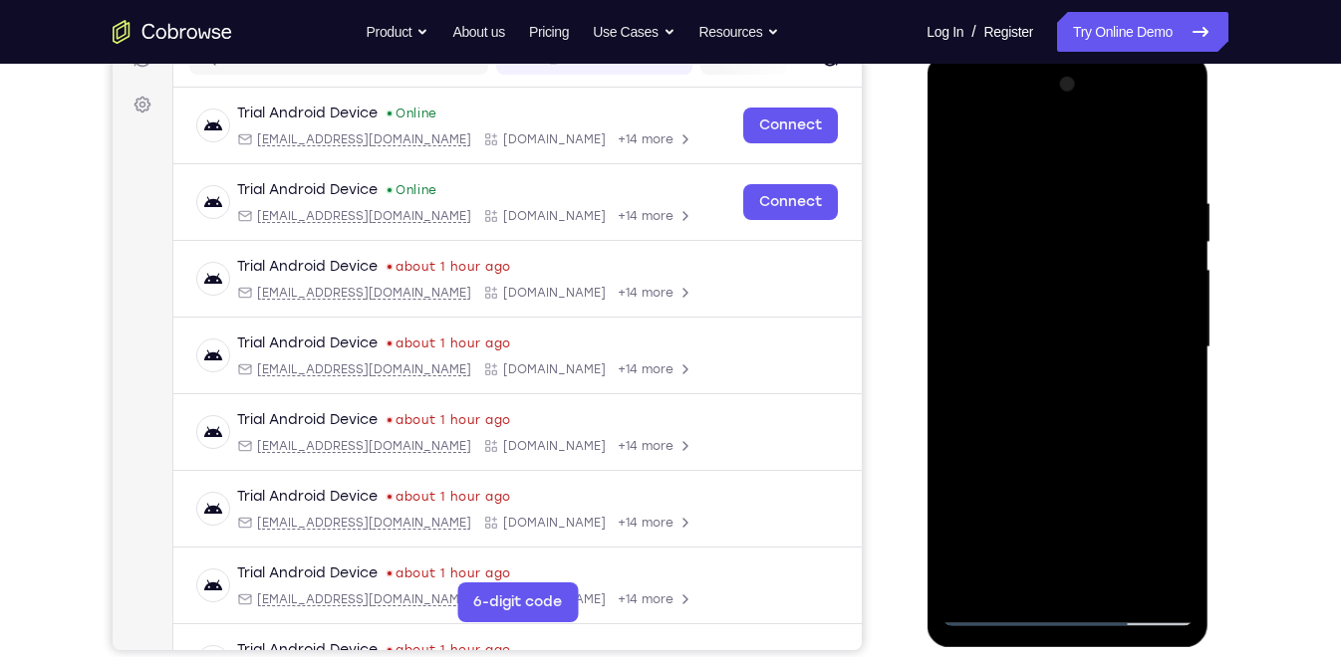
click at [1072, 275] on div at bounding box center [1066, 348] width 251 height 558
drag, startPoint x: 1073, startPoint y: 444, endPoint x: 1060, endPoint y: 338, distance: 107.4
click at [1060, 338] on div at bounding box center [1066, 348] width 251 height 558
drag, startPoint x: 1075, startPoint y: 463, endPoint x: 1077, endPoint y: 352, distance: 111.6
click at [1077, 352] on div at bounding box center [1066, 348] width 251 height 558
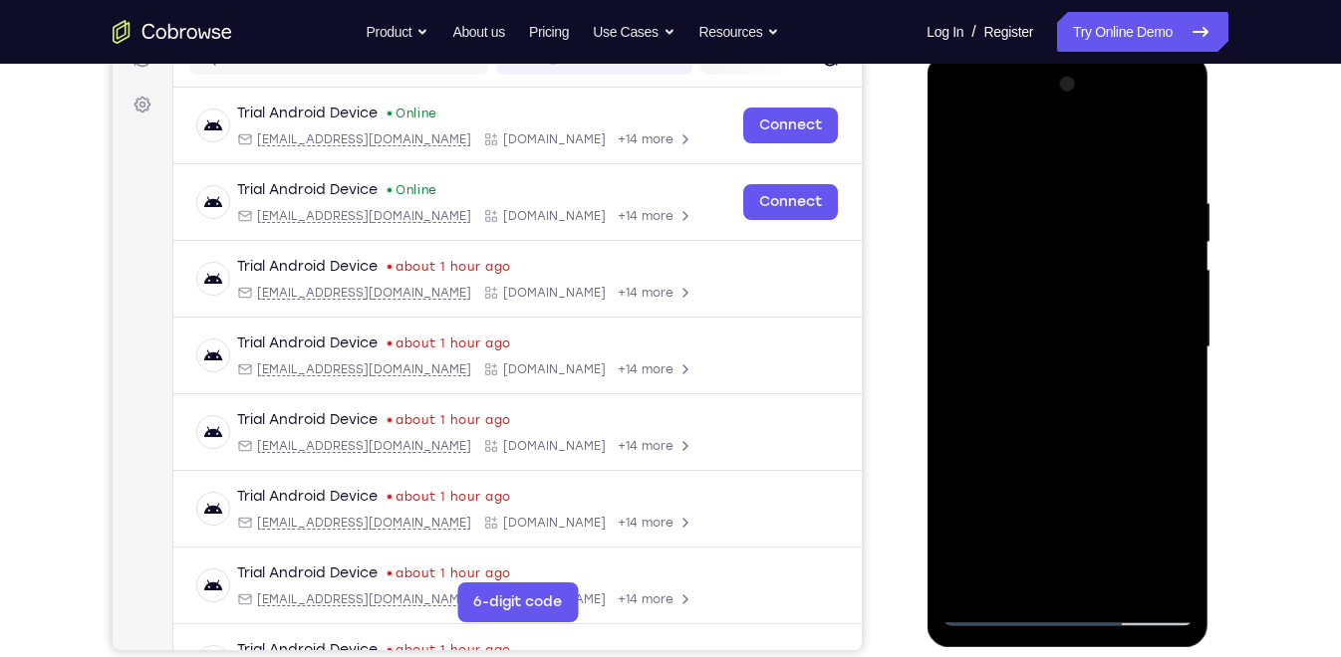
drag, startPoint x: 1072, startPoint y: 452, endPoint x: 1061, endPoint y: 351, distance: 102.2
click at [1061, 351] on div at bounding box center [1066, 348] width 251 height 558
drag, startPoint x: 1084, startPoint y: 453, endPoint x: 1077, endPoint y: 359, distance: 94.9
click at [1077, 359] on div at bounding box center [1066, 348] width 251 height 558
drag, startPoint x: 1080, startPoint y: 444, endPoint x: 1066, endPoint y: 335, distance: 110.4
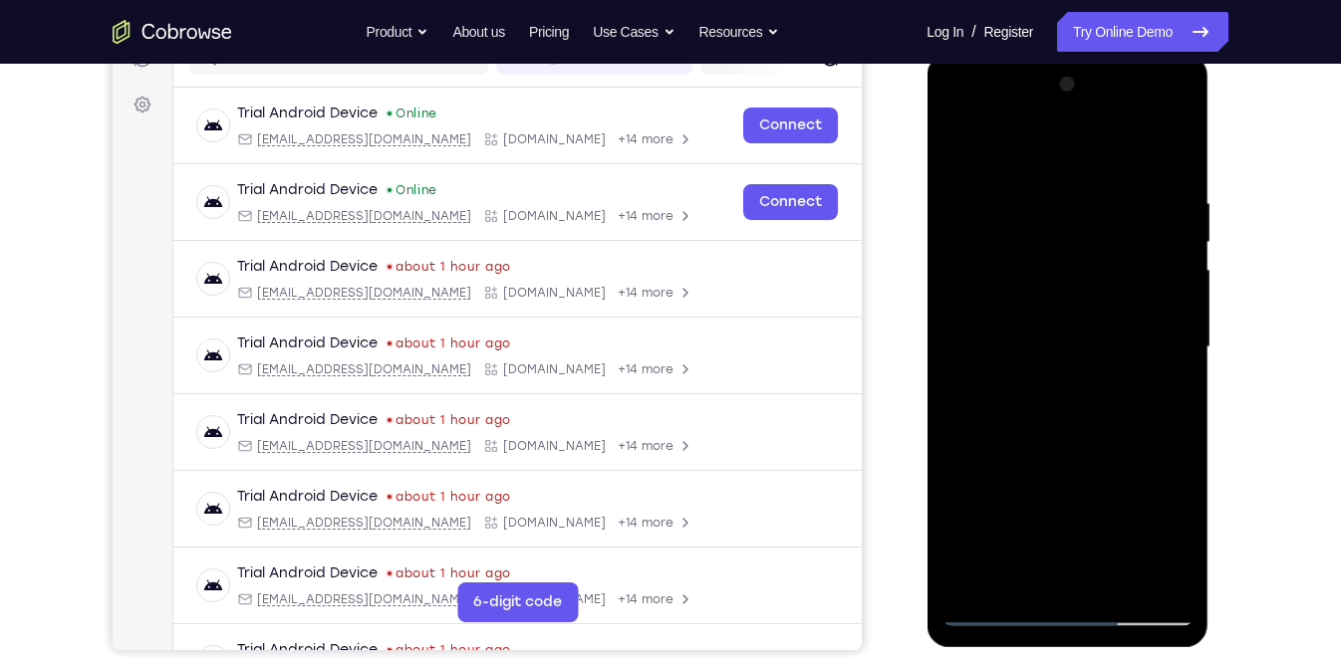
click at [1066, 335] on div at bounding box center [1066, 348] width 251 height 558
drag, startPoint x: 1085, startPoint y: 440, endPoint x: 1081, endPoint y: 303, distance: 137.5
click at [1081, 303] on div at bounding box center [1066, 348] width 251 height 558
drag, startPoint x: 1086, startPoint y: 456, endPoint x: 1084, endPoint y: 312, distance: 144.4
click at [1084, 312] on div at bounding box center [1066, 348] width 251 height 558
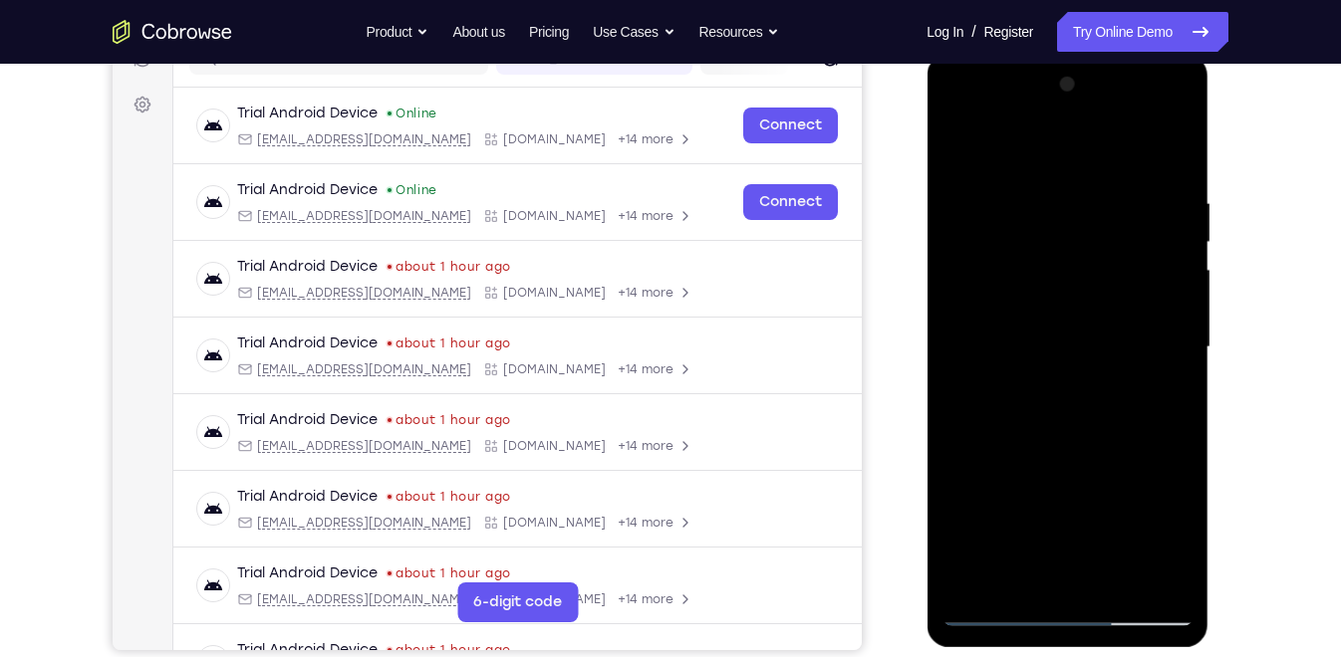
drag, startPoint x: 1082, startPoint y: 472, endPoint x: 1073, endPoint y: 368, distance: 105.0
click at [1073, 368] on div at bounding box center [1066, 348] width 251 height 558
drag, startPoint x: 1079, startPoint y: 490, endPoint x: 1057, endPoint y: 326, distance: 165.8
click at [1057, 326] on div at bounding box center [1066, 348] width 251 height 558
click at [961, 142] on div at bounding box center [1066, 348] width 251 height 558
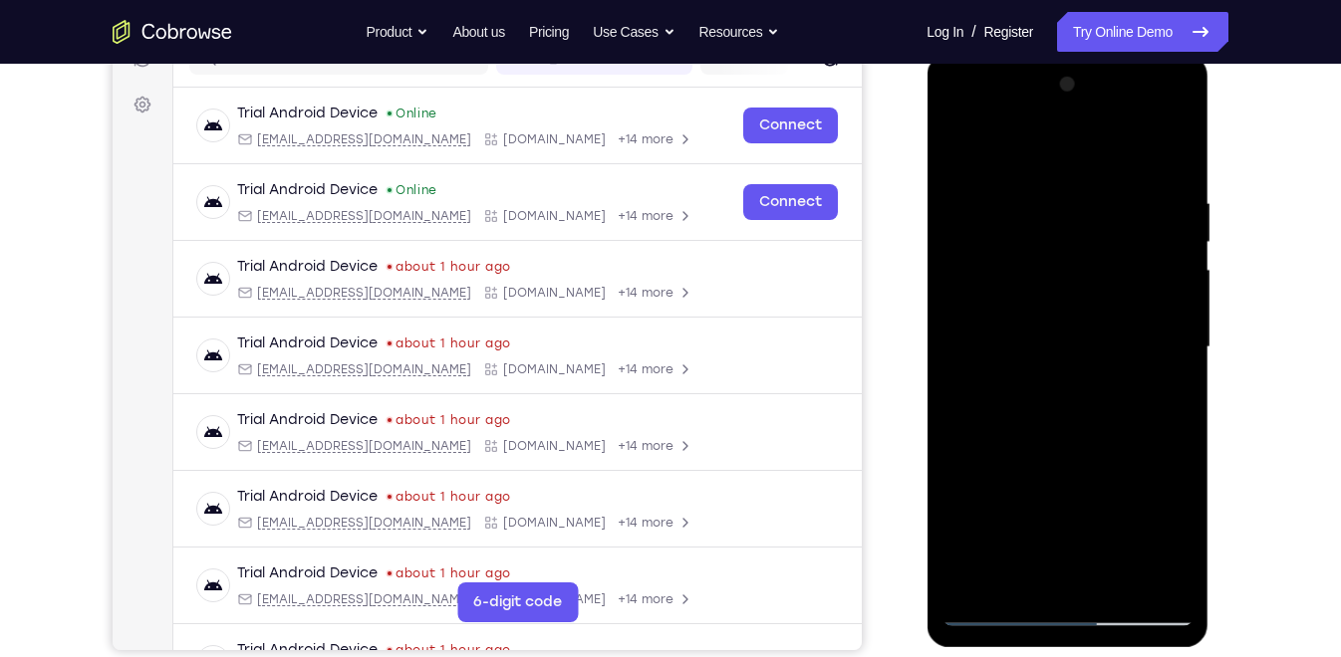
click at [960, 144] on div at bounding box center [1066, 348] width 251 height 558
click at [988, 504] on div at bounding box center [1066, 348] width 251 height 558
click at [1084, 370] on div at bounding box center [1066, 348] width 251 height 558
drag, startPoint x: 1076, startPoint y: 239, endPoint x: 1081, endPoint y: 448, distance: 209.2
click at [1081, 448] on div at bounding box center [1066, 348] width 251 height 558
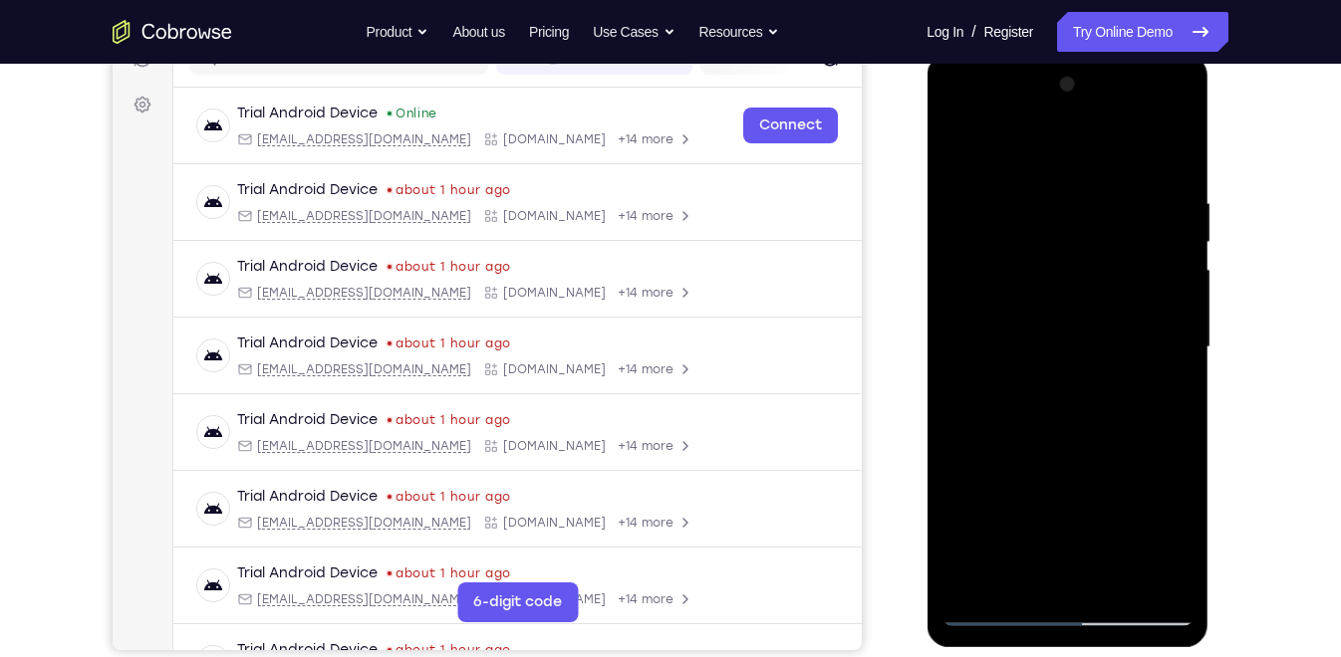
drag, startPoint x: 1069, startPoint y: 316, endPoint x: 1088, endPoint y: 477, distance: 162.5
click at [1088, 477] on div at bounding box center [1066, 348] width 251 height 558
click at [1183, 581] on div at bounding box center [1066, 348] width 251 height 558
drag, startPoint x: 1041, startPoint y: 523, endPoint x: 1051, endPoint y: 375, distance: 147.7
click at [1051, 375] on div at bounding box center [1066, 348] width 251 height 558
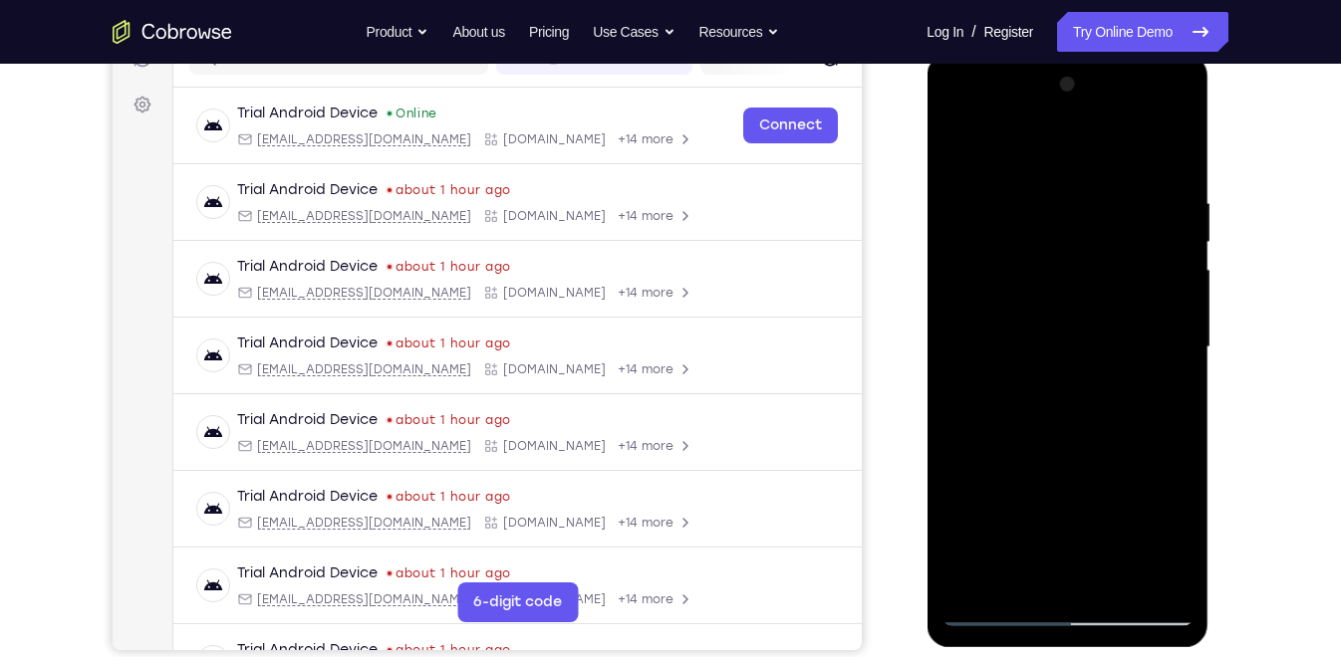
drag, startPoint x: 1053, startPoint y: 465, endPoint x: 1052, endPoint y: 332, distance: 133.5
click at [1052, 332] on div at bounding box center [1066, 348] width 251 height 558
drag, startPoint x: 1061, startPoint y: 464, endPoint x: 1065, endPoint y: 311, distance: 153.4
click at [1065, 311] on div at bounding box center [1066, 348] width 251 height 558
drag, startPoint x: 1075, startPoint y: 457, endPoint x: 1081, endPoint y: 350, distance: 107.7
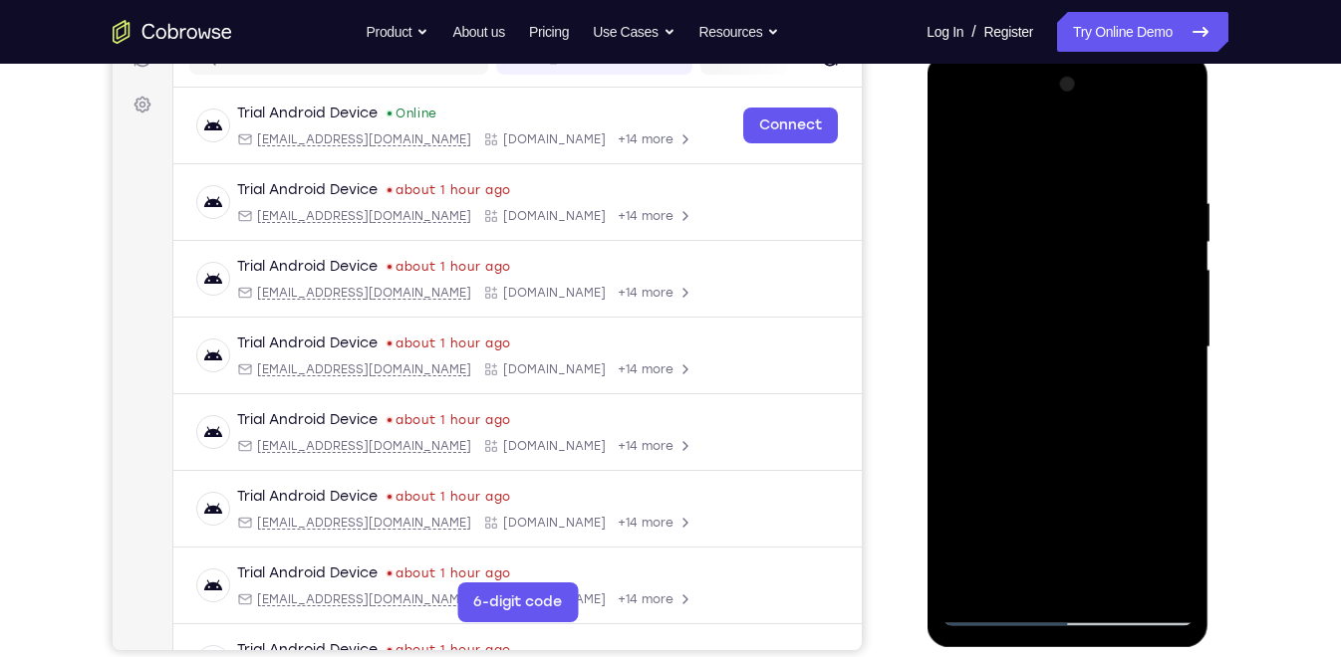
click at [1081, 350] on div at bounding box center [1066, 348] width 251 height 558
drag, startPoint x: 1062, startPoint y: 458, endPoint x: 1061, endPoint y: 309, distance: 149.4
click at [1061, 309] on div at bounding box center [1066, 348] width 251 height 558
drag, startPoint x: 1055, startPoint y: 459, endPoint x: 1050, endPoint y: 326, distance: 133.6
click at [1050, 326] on div at bounding box center [1066, 348] width 251 height 558
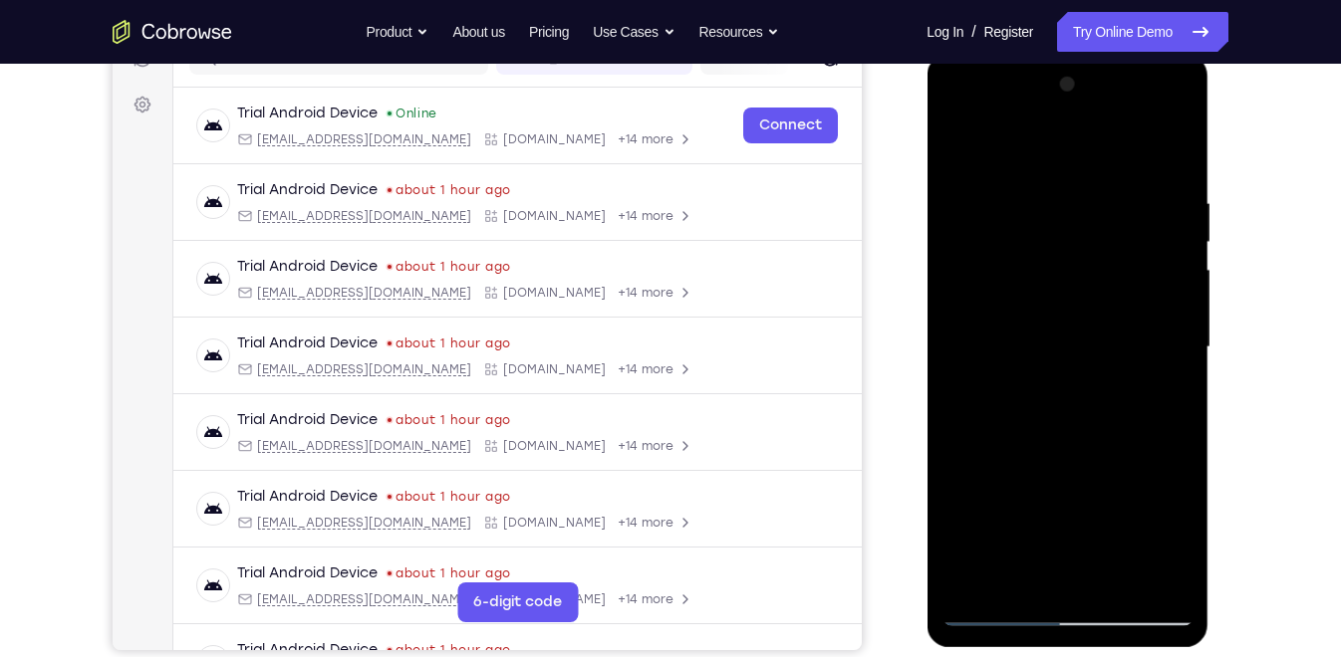
drag, startPoint x: 1054, startPoint y: 478, endPoint x: 1041, endPoint y: 375, distance: 103.4
click at [1041, 375] on div at bounding box center [1066, 348] width 251 height 558
drag, startPoint x: 1062, startPoint y: 470, endPoint x: 1065, endPoint y: 351, distance: 119.6
click at [1065, 351] on div at bounding box center [1066, 348] width 251 height 558
drag, startPoint x: 1052, startPoint y: 472, endPoint x: 1047, endPoint y: 365, distance: 107.7
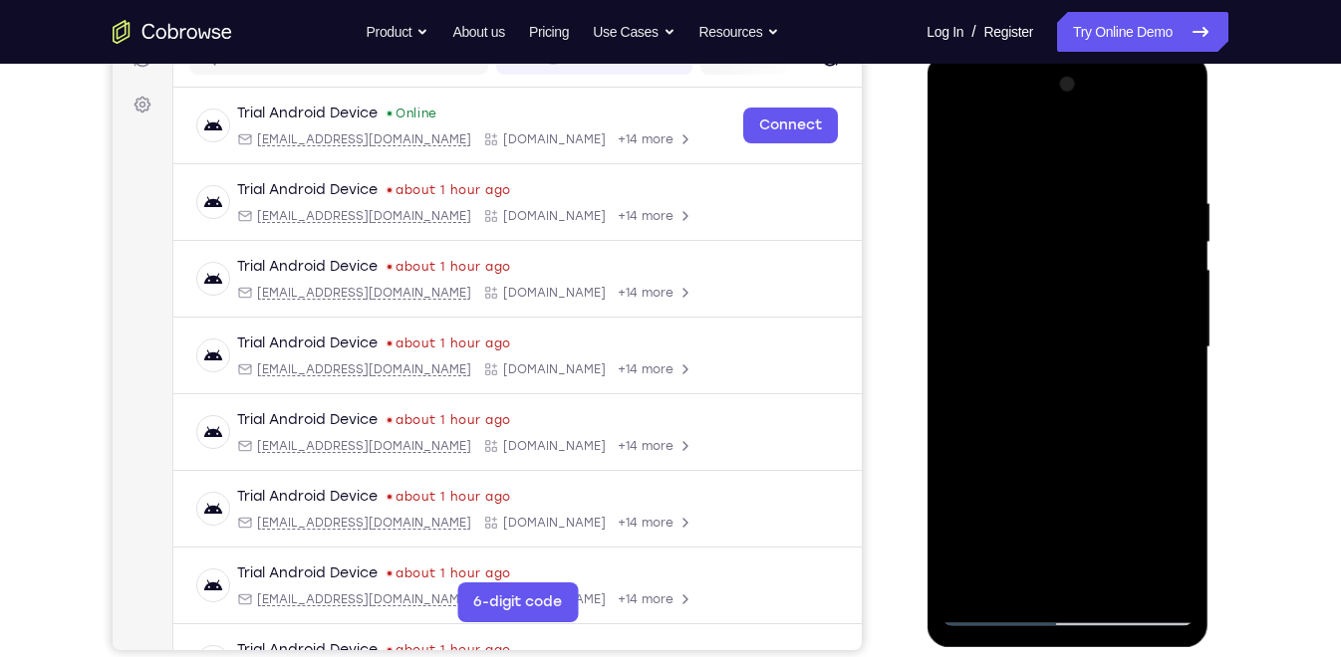
click at [1047, 365] on div at bounding box center [1066, 348] width 251 height 558
drag, startPoint x: 1055, startPoint y: 472, endPoint x: 1054, endPoint y: 376, distance: 95.6
click at [1054, 376] on div at bounding box center [1066, 348] width 251 height 558
drag, startPoint x: 1047, startPoint y: 476, endPoint x: 1041, endPoint y: 340, distance: 136.6
click at [1041, 340] on div at bounding box center [1066, 348] width 251 height 558
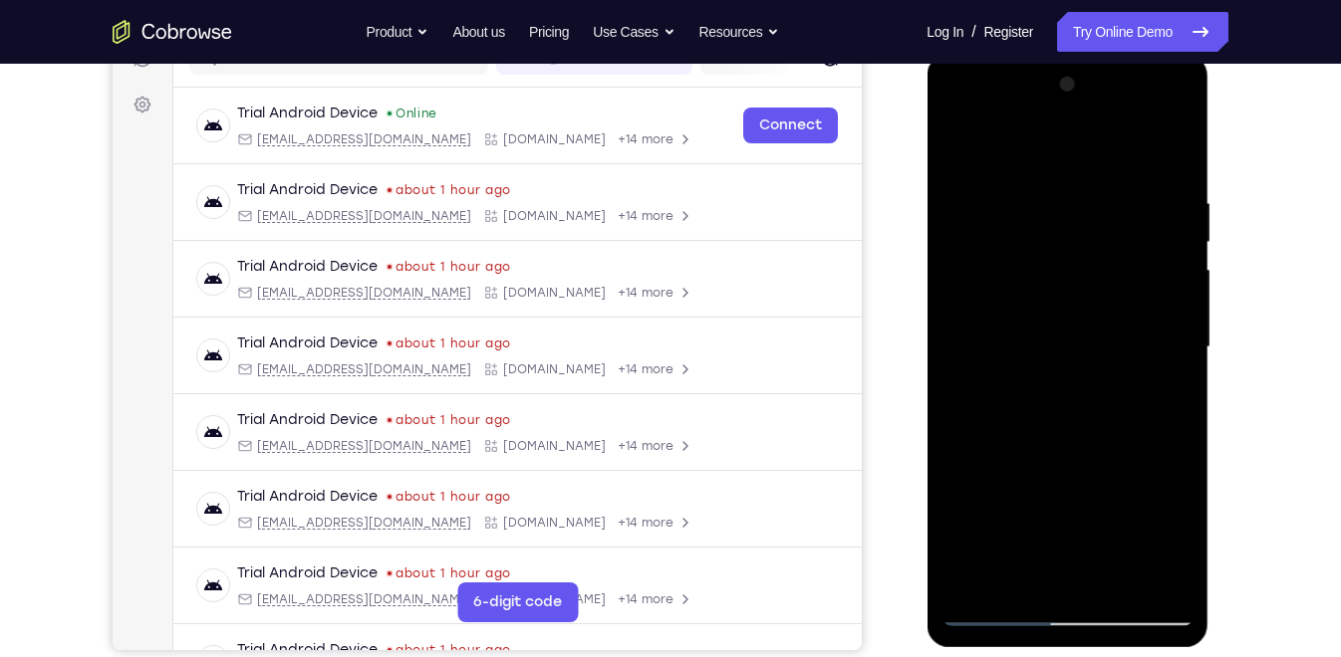
drag, startPoint x: 1058, startPoint y: 468, endPoint x: 1048, endPoint y: 353, distance: 116.0
click at [1048, 353] on div at bounding box center [1066, 348] width 251 height 558
drag, startPoint x: 1058, startPoint y: 483, endPoint x: 1055, endPoint y: 338, distance: 145.4
click at [1055, 338] on div at bounding box center [1066, 348] width 251 height 558
drag, startPoint x: 1046, startPoint y: 450, endPoint x: 1041, endPoint y: 350, distance: 100.7
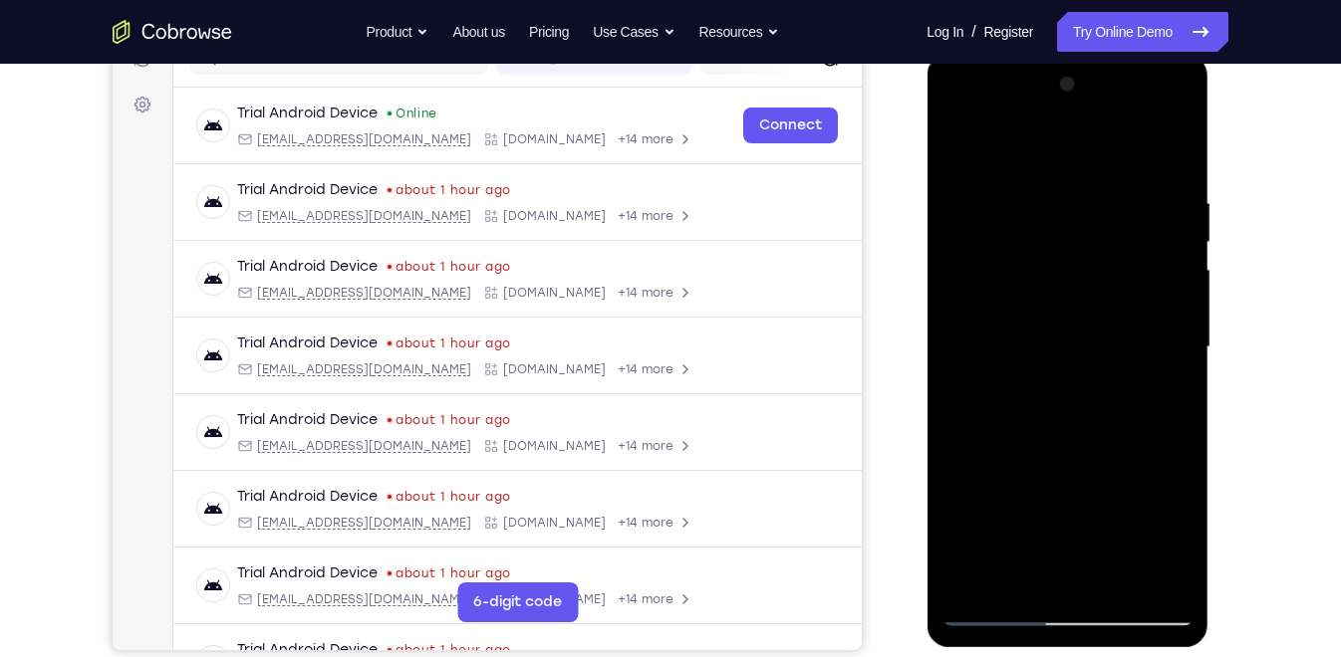
click at [1041, 350] on div at bounding box center [1066, 348] width 251 height 558
click at [962, 139] on div at bounding box center [1066, 348] width 251 height 558
click at [964, 139] on div at bounding box center [1066, 348] width 251 height 558
click at [1162, 580] on div at bounding box center [1066, 348] width 251 height 558
drag, startPoint x: 1078, startPoint y: 513, endPoint x: 1104, endPoint y: 359, distance: 156.5
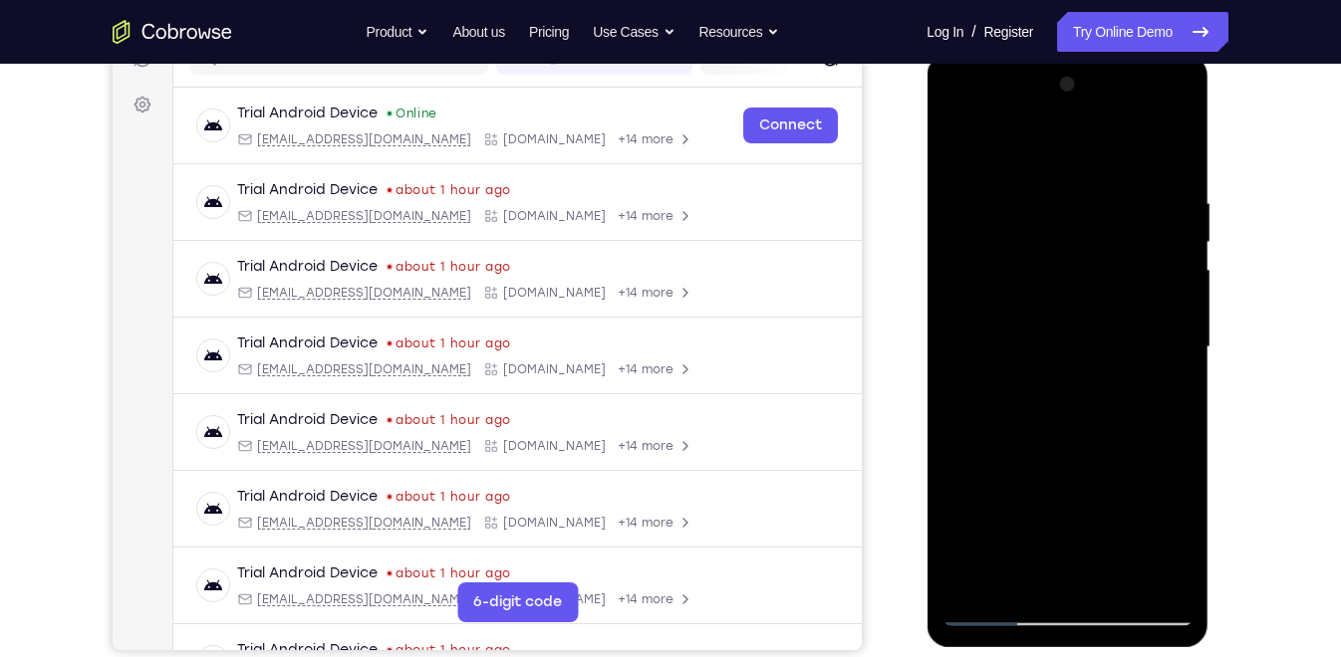
click at [1104, 359] on div at bounding box center [1066, 348] width 251 height 558
click at [1073, 451] on div at bounding box center [1066, 348] width 251 height 558
click at [1089, 367] on div at bounding box center [1066, 348] width 251 height 558
drag, startPoint x: 1084, startPoint y: 282, endPoint x: 1099, endPoint y: 492, distance: 210.7
click at [1099, 492] on div at bounding box center [1066, 348] width 251 height 558
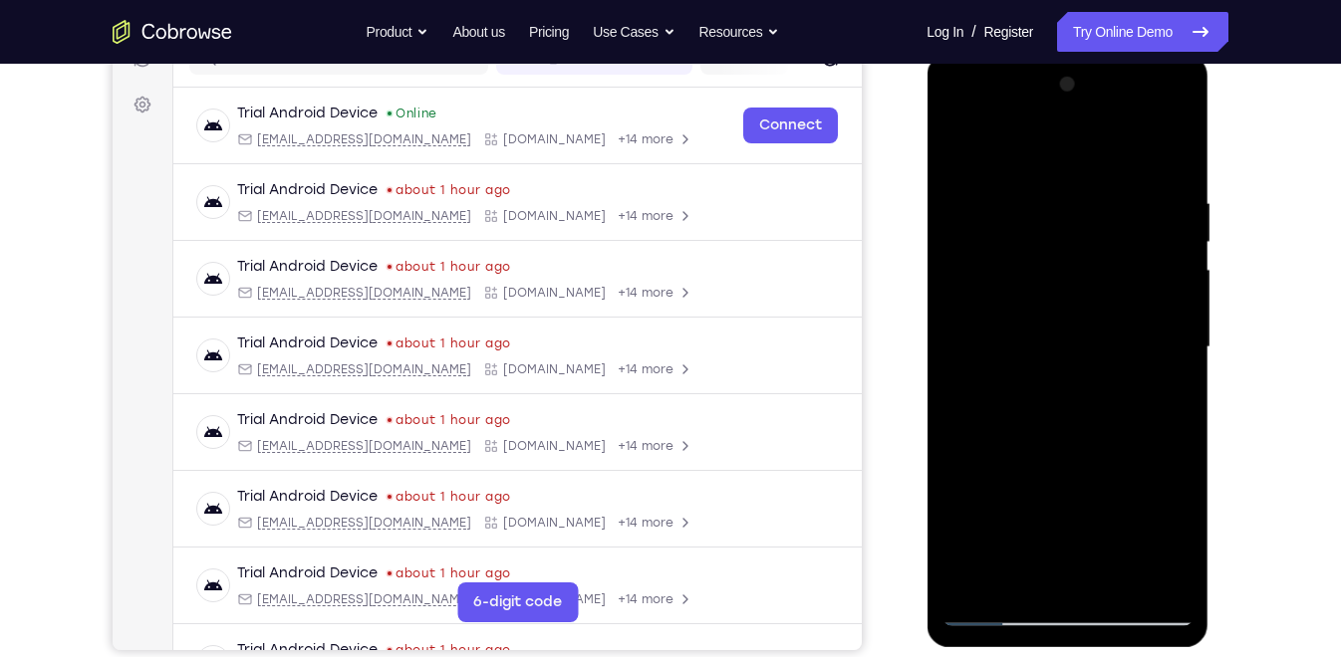
drag, startPoint x: 1050, startPoint y: 505, endPoint x: 1039, endPoint y: 285, distance: 220.4
click at [1039, 285] on div at bounding box center [1066, 348] width 251 height 558
drag, startPoint x: 1066, startPoint y: 461, endPoint x: 1072, endPoint y: 303, distance: 158.5
click at [1072, 303] on div at bounding box center [1066, 348] width 251 height 558
drag, startPoint x: 1069, startPoint y: 489, endPoint x: 1085, endPoint y: 327, distance: 163.1
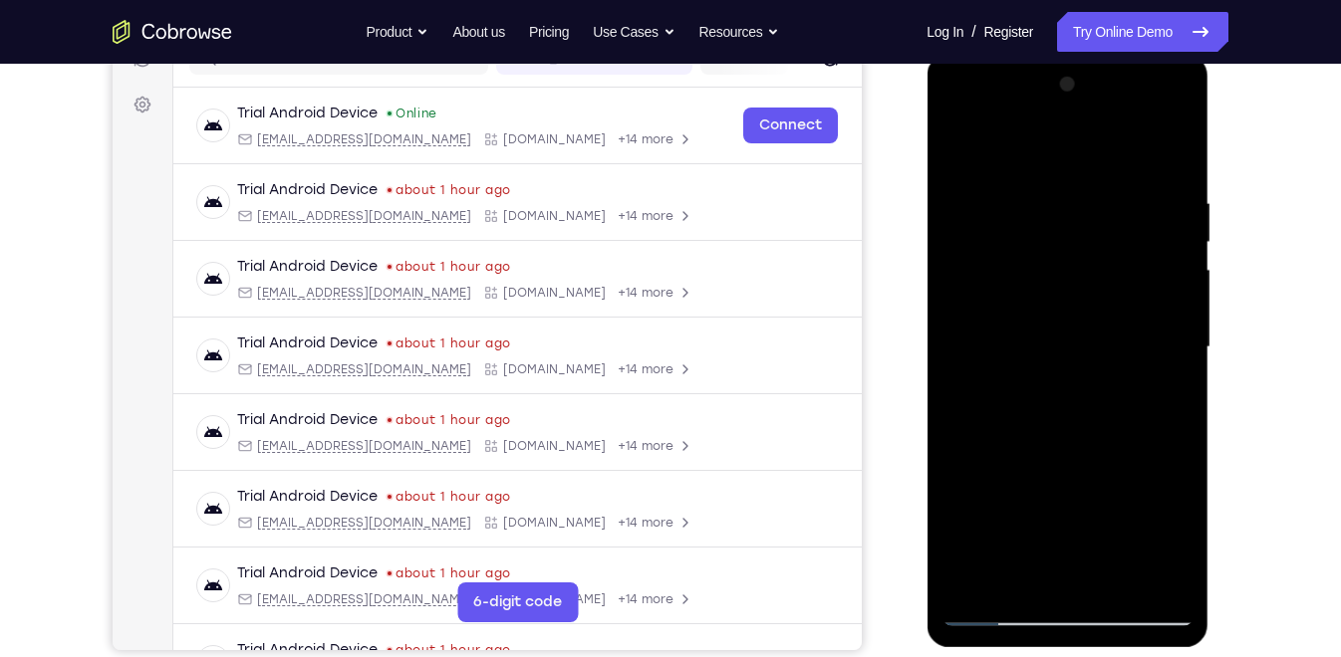
click at [1085, 327] on div at bounding box center [1066, 348] width 251 height 558
drag, startPoint x: 1079, startPoint y: 456, endPoint x: 1088, endPoint y: 306, distance: 150.7
click at [1088, 306] on div at bounding box center [1066, 348] width 251 height 558
drag, startPoint x: 1076, startPoint y: 487, endPoint x: 1071, endPoint y: 300, distance: 187.3
click at [1071, 300] on div at bounding box center [1066, 348] width 251 height 558
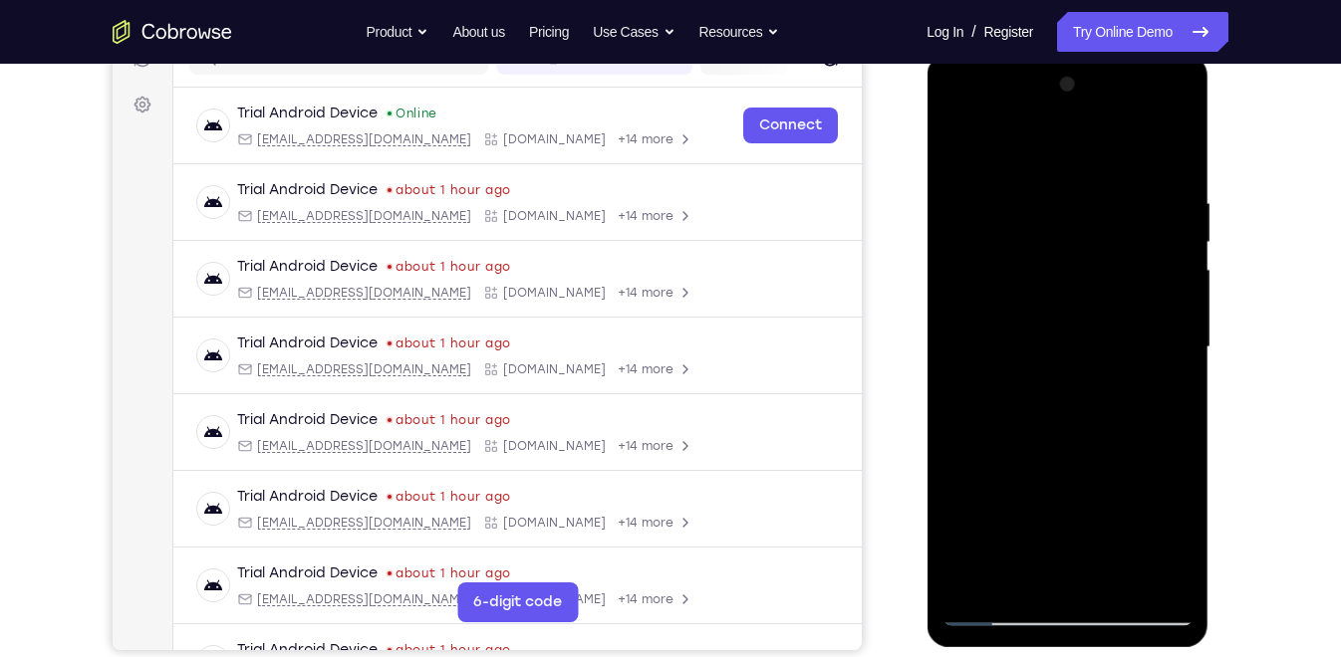
drag, startPoint x: 1069, startPoint y: 450, endPoint x: 1072, endPoint y: 282, distance: 168.3
click at [1072, 282] on div at bounding box center [1066, 348] width 251 height 558
drag, startPoint x: 1079, startPoint y: 427, endPoint x: 1081, endPoint y: 282, distance: 145.4
click at [1081, 282] on div at bounding box center [1066, 348] width 251 height 558
drag, startPoint x: 1072, startPoint y: 429, endPoint x: 1083, endPoint y: 268, distance: 161.7
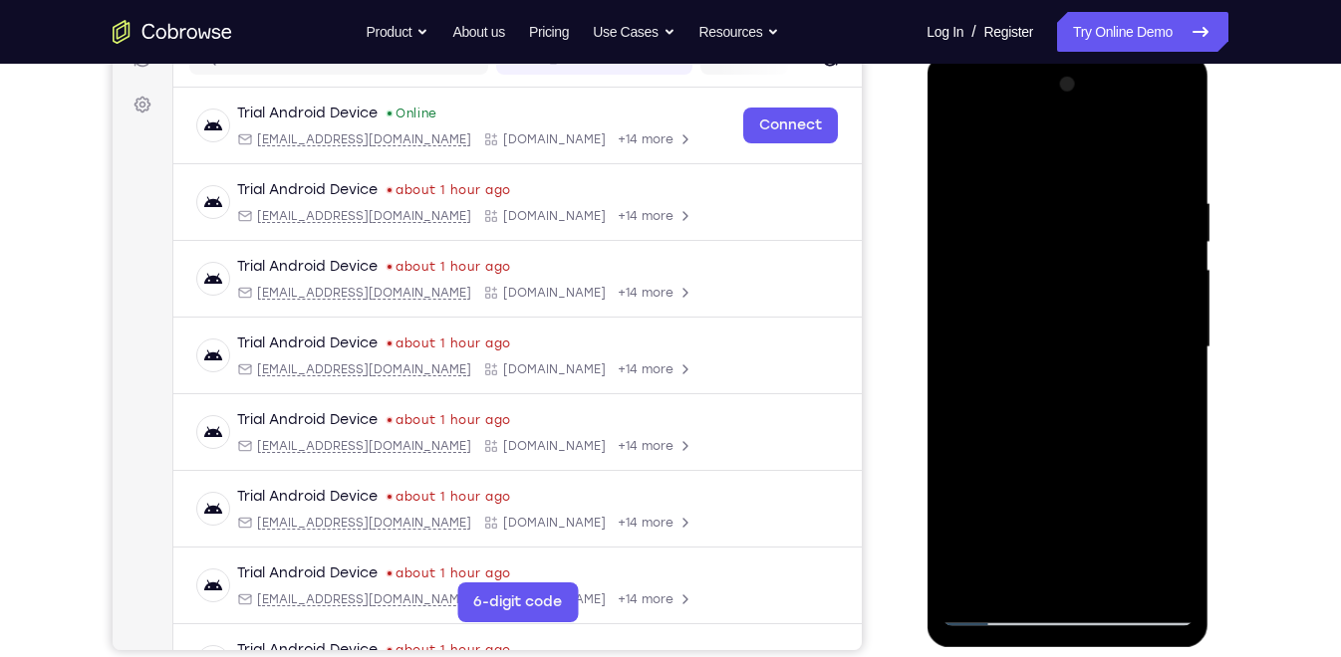
click at [1083, 268] on div at bounding box center [1066, 348] width 251 height 558
drag, startPoint x: 1079, startPoint y: 454, endPoint x: 1069, endPoint y: 265, distance: 189.5
click at [1069, 265] on div at bounding box center [1066, 348] width 251 height 558
drag, startPoint x: 1070, startPoint y: 455, endPoint x: 1058, endPoint y: 199, distance: 256.2
click at [1058, 199] on div at bounding box center [1066, 348] width 251 height 558
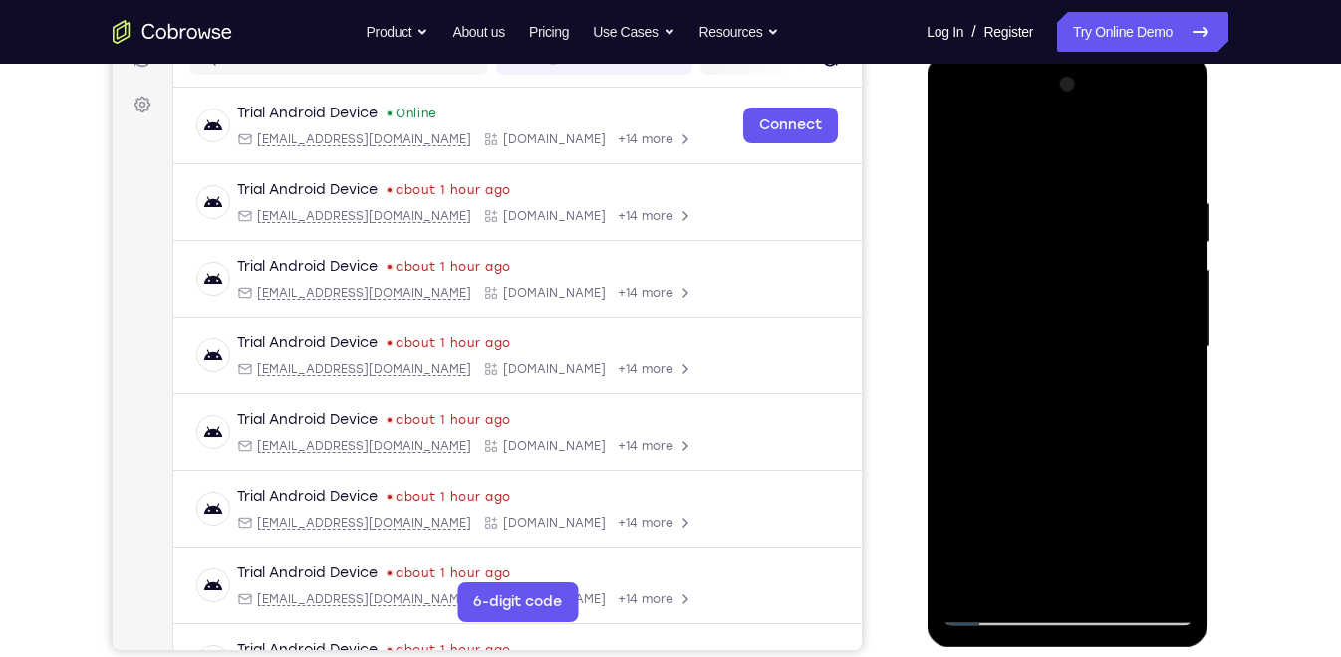
drag, startPoint x: 1055, startPoint y: 506, endPoint x: 1048, endPoint y: 381, distance: 124.7
click at [1048, 381] on div at bounding box center [1066, 348] width 251 height 558
drag, startPoint x: 1057, startPoint y: 501, endPoint x: 1047, endPoint y: 358, distance: 143.8
click at [1047, 358] on div at bounding box center [1066, 348] width 251 height 558
click at [958, 139] on div at bounding box center [1066, 348] width 251 height 558
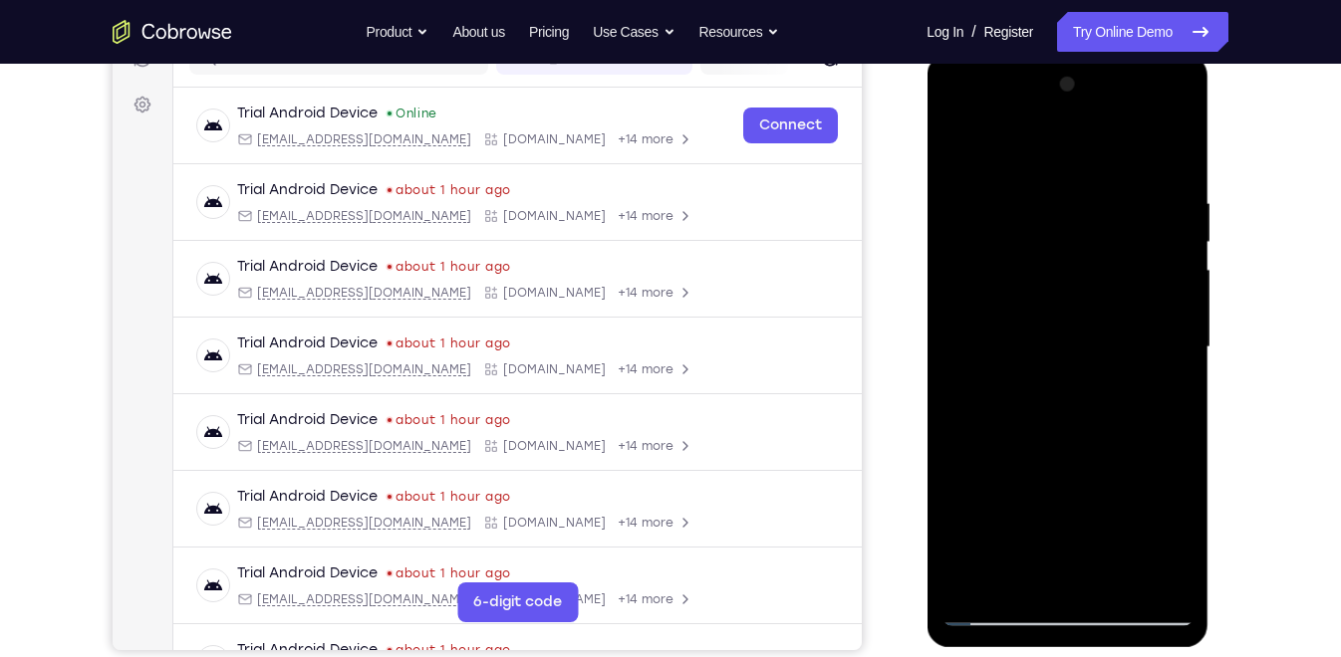
click at [958, 144] on div at bounding box center [1066, 348] width 251 height 558
drag, startPoint x: 1065, startPoint y: 443, endPoint x: 1095, endPoint y: 301, distance: 145.5
click at [1095, 301] on div at bounding box center [1066, 348] width 251 height 558
click at [1133, 416] on div at bounding box center [1066, 348] width 251 height 558
click at [1077, 433] on div at bounding box center [1066, 348] width 251 height 558
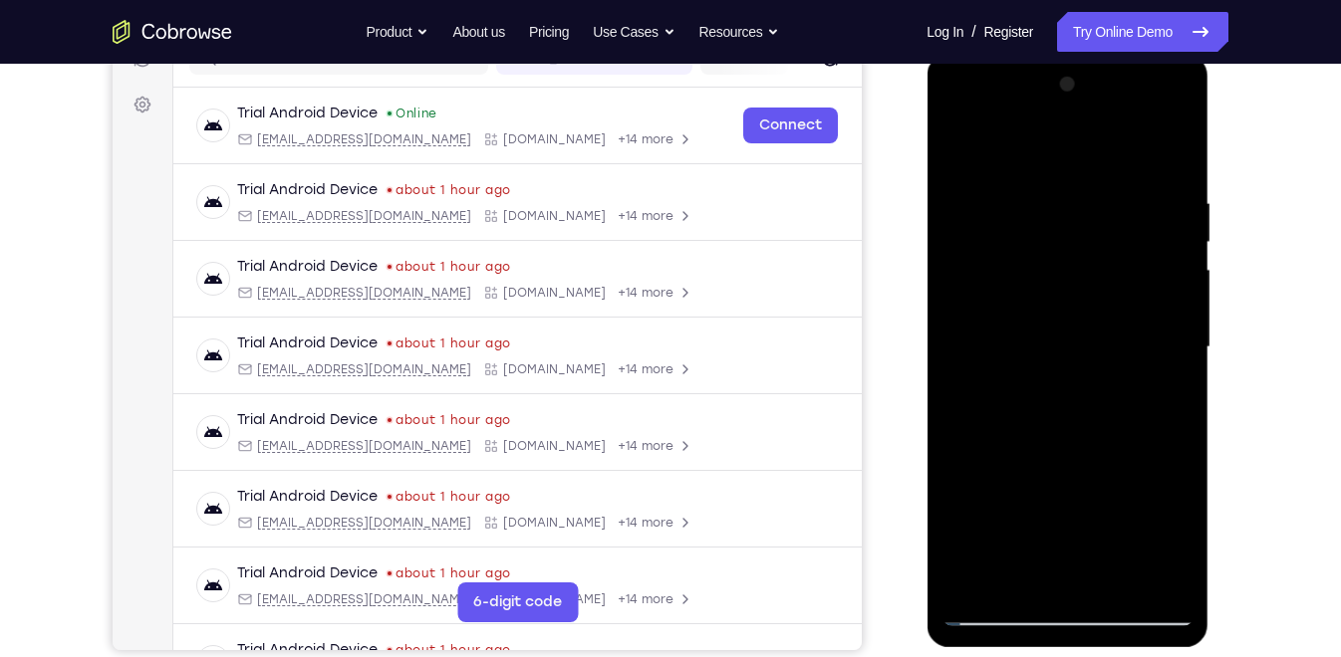
drag, startPoint x: 1059, startPoint y: 287, endPoint x: 1078, endPoint y: 467, distance: 181.3
click at [1078, 467] on div at bounding box center [1066, 348] width 251 height 558
drag, startPoint x: 1053, startPoint y: 519, endPoint x: 1058, endPoint y: 368, distance: 151.5
click at [1058, 368] on div at bounding box center [1066, 348] width 251 height 558
drag, startPoint x: 1066, startPoint y: 467, endPoint x: 1070, endPoint y: 293, distance: 174.3
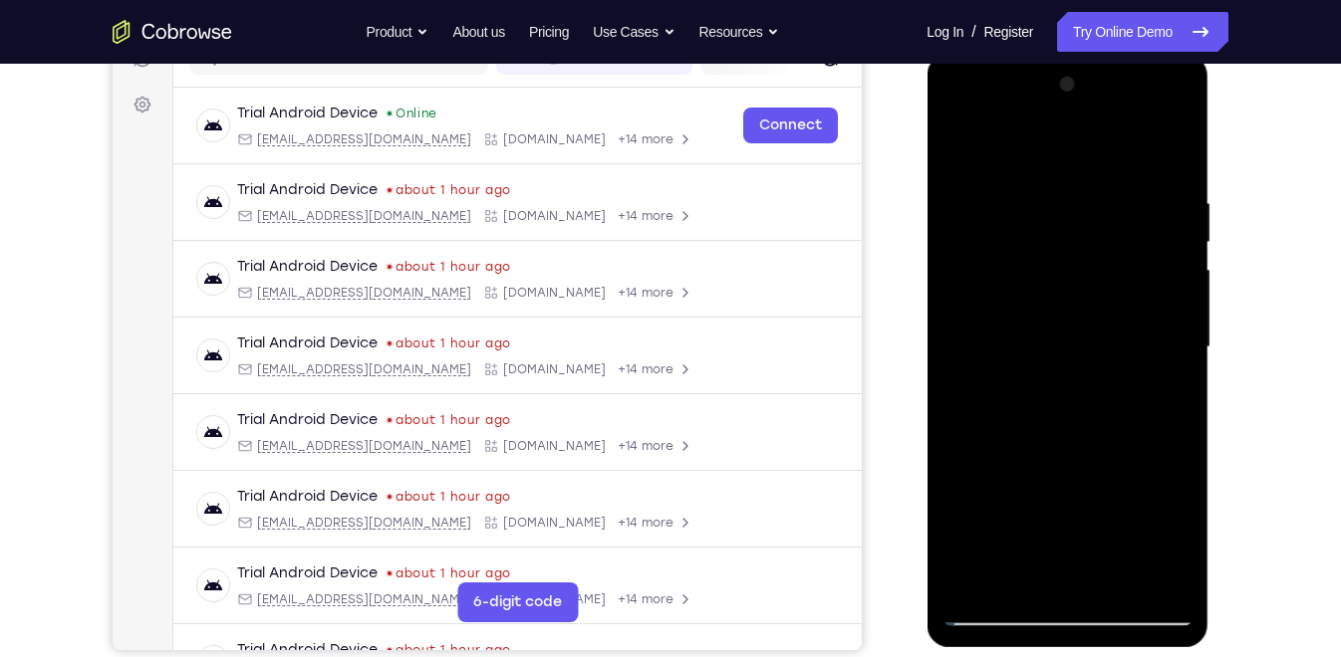
click at [1070, 293] on div at bounding box center [1066, 348] width 251 height 558
drag, startPoint x: 1065, startPoint y: 491, endPoint x: 1084, endPoint y: 199, distance: 292.4
click at [1084, 199] on div at bounding box center [1066, 348] width 251 height 558
drag, startPoint x: 1084, startPoint y: 438, endPoint x: 1083, endPoint y: 237, distance: 201.2
click at [1083, 237] on div at bounding box center [1066, 348] width 251 height 558
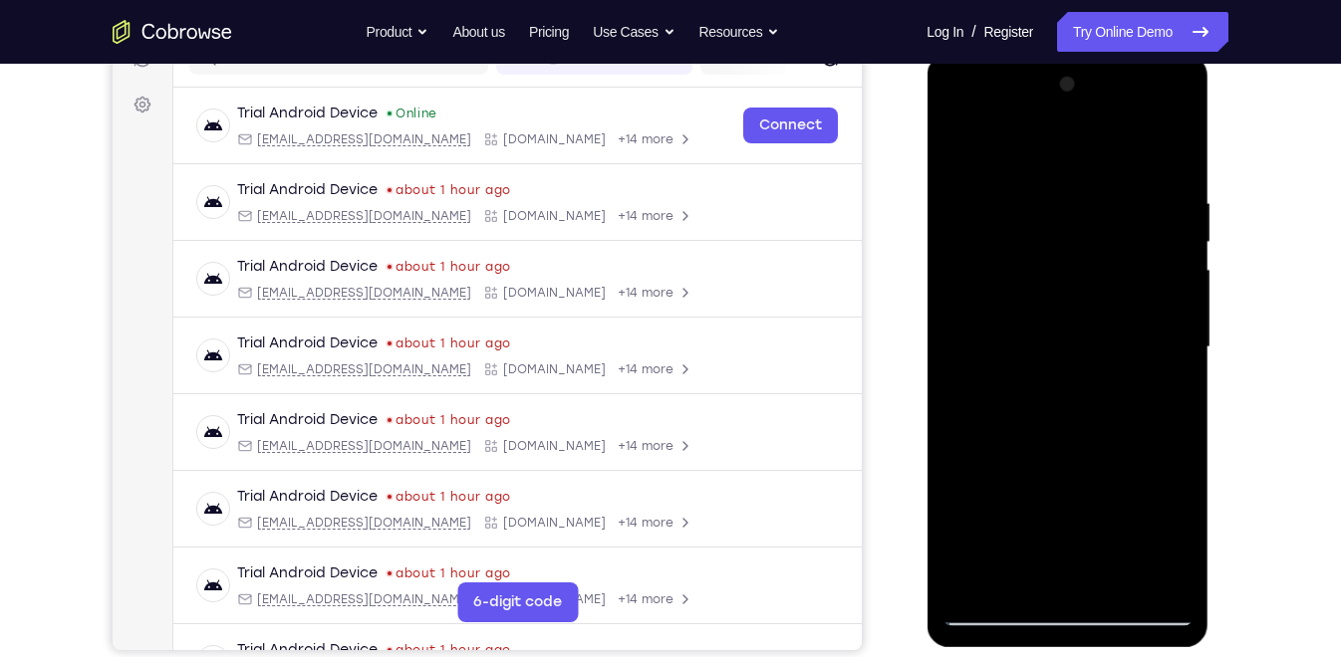
click at [964, 142] on div at bounding box center [1066, 348] width 251 height 558
click at [962, 140] on div at bounding box center [1066, 348] width 251 height 558
drag, startPoint x: 1109, startPoint y: 438, endPoint x: 1098, endPoint y: 266, distance: 172.7
click at [1098, 266] on div at bounding box center [1066, 348] width 251 height 558
click at [989, 54] on div at bounding box center [1067, 54] width 282 height 0
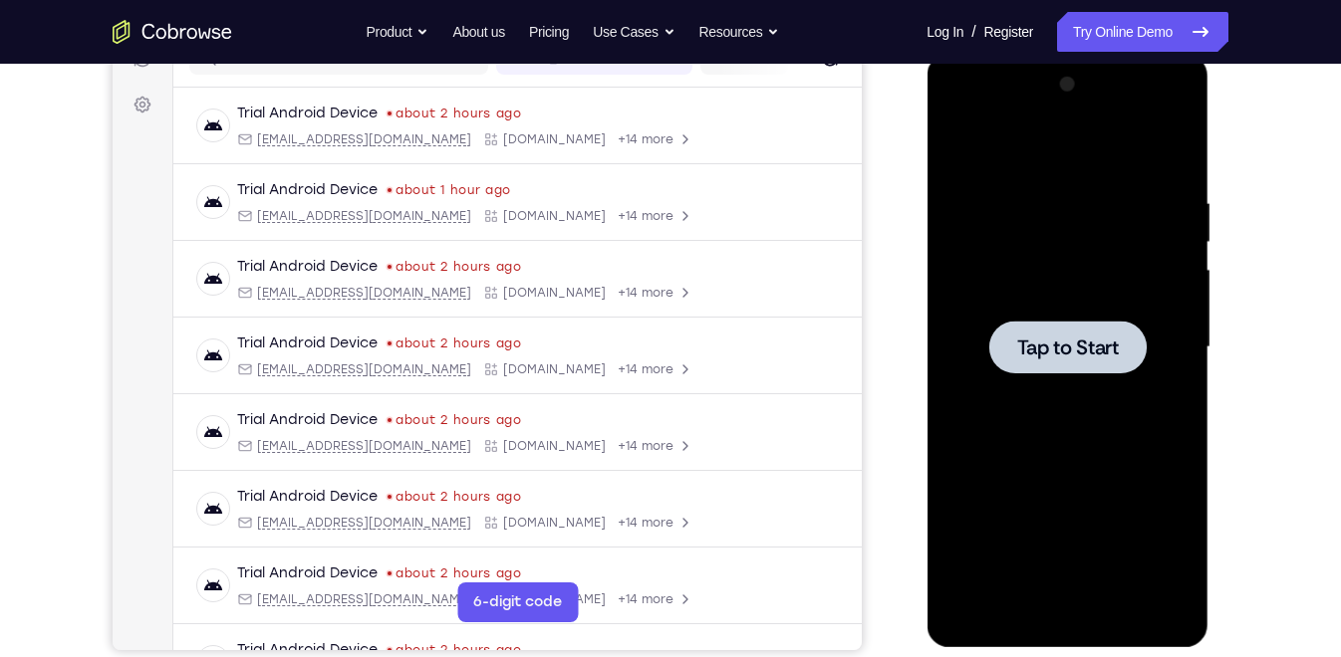
click at [1051, 347] on span "Tap to Start" at bounding box center [1067, 348] width 102 height 20
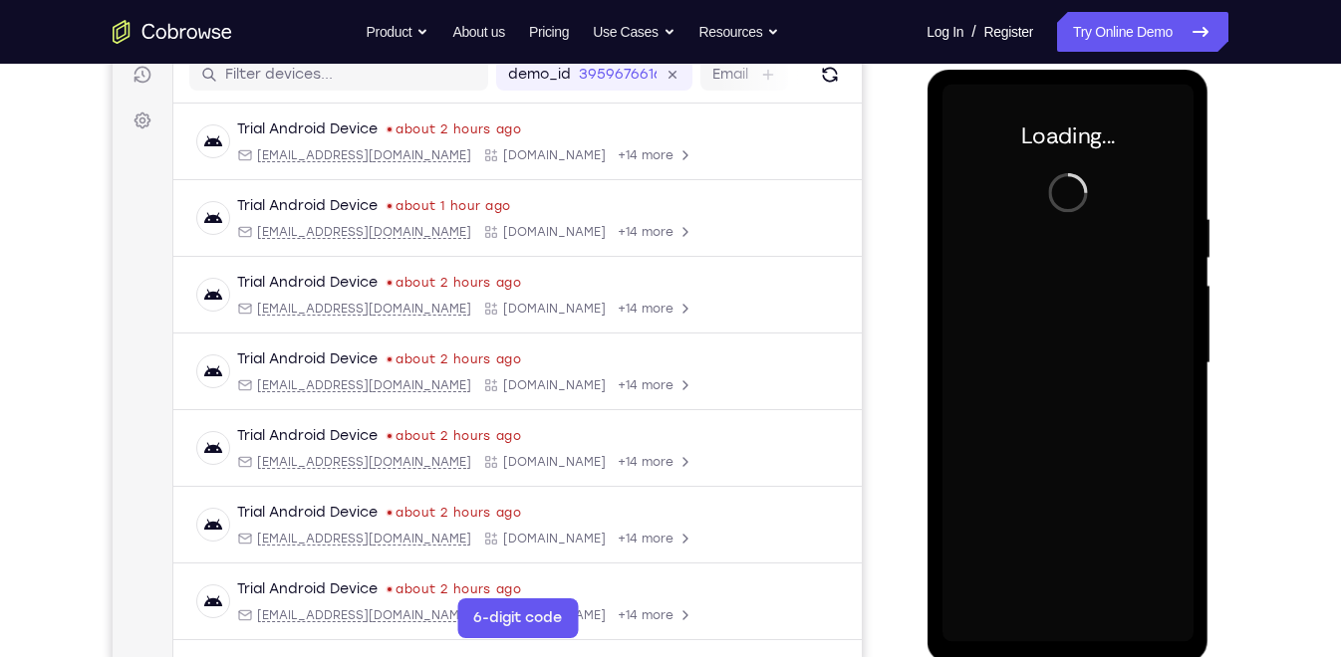
scroll to position [262, 0]
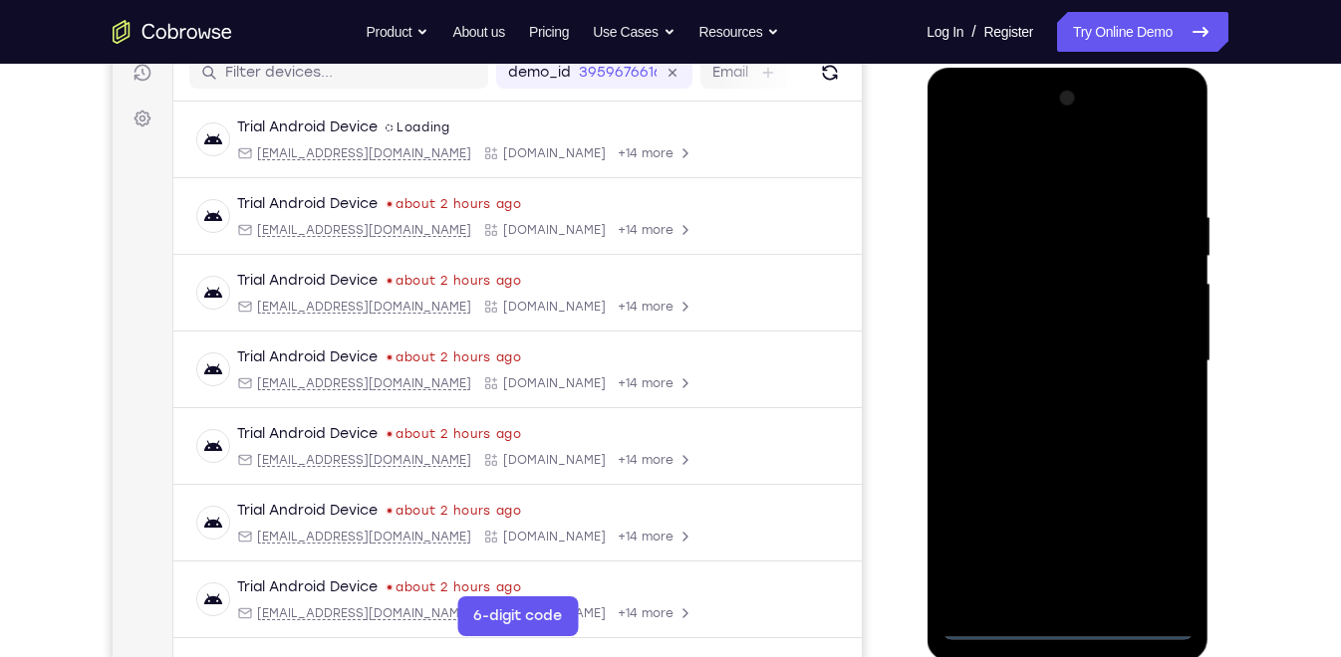
click at [1070, 622] on div at bounding box center [1066, 362] width 251 height 558
click at [1152, 526] on div at bounding box center [1066, 362] width 251 height 558
click at [1029, 171] on div at bounding box center [1066, 362] width 251 height 558
click at [1155, 350] on div at bounding box center [1066, 362] width 251 height 558
click at [1042, 391] on div at bounding box center [1066, 362] width 251 height 558
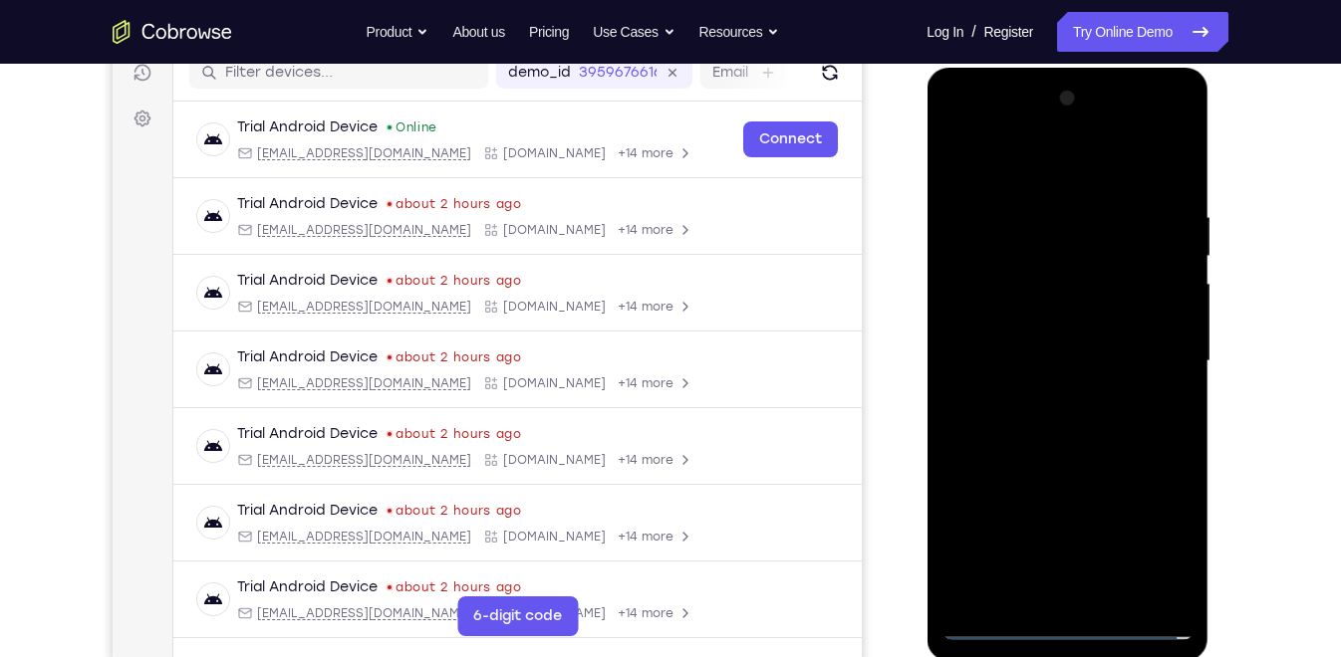
click at [1020, 336] on div at bounding box center [1066, 362] width 251 height 558
click at [1026, 320] on div at bounding box center [1066, 362] width 251 height 558
click at [1032, 359] on div at bounding box center [1066, 362] width 251 height 558
click at [1081, 412] on div at bounding box center [1066, 362] width 251 height 558
click at [1056, 391] on div at bounding box center [1066, 362] width 251 height 558
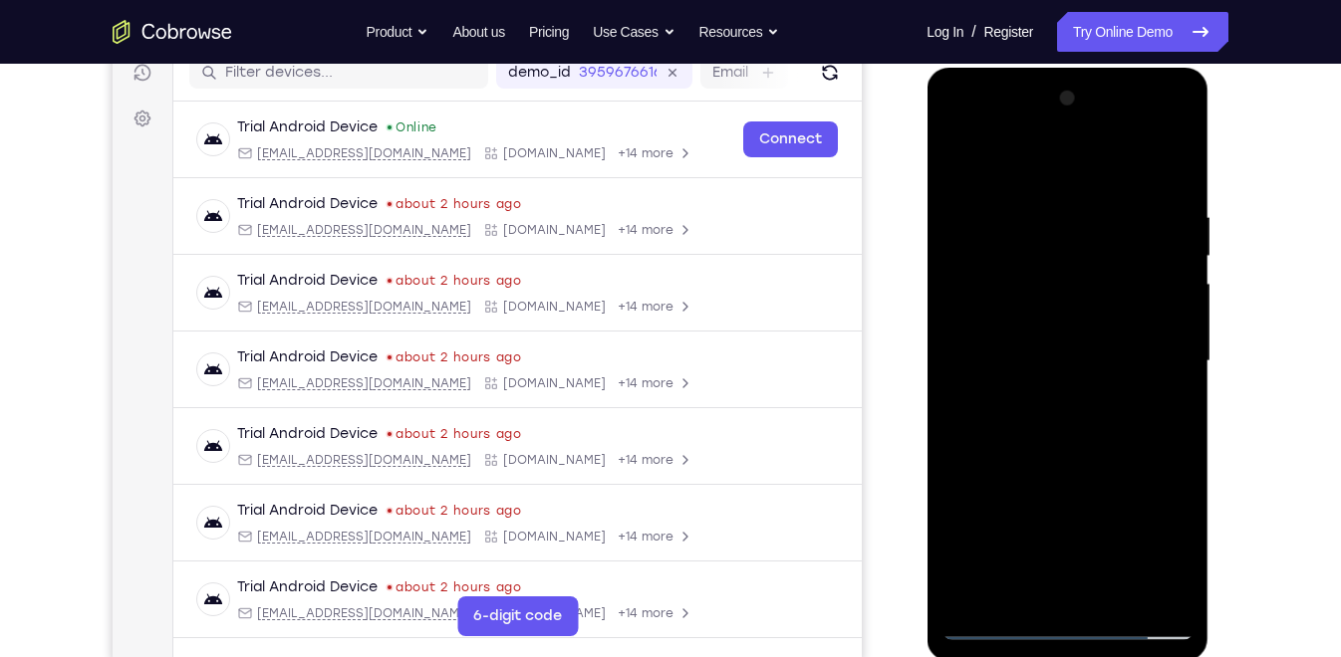
click at [1168, 321] on div at bounding box center [1066, 362] width 251 height 558
click at [1130, 356] on div at bounding box center [1066, 362] width 251 height 558
click at [1049, 440] on div at bounding box center [1066, 362] width 251 height 558
click at [1114, 159] on div at bounding box center [1066, 362] width 251 height 558
click at [1095, 189] on div at bounding box center [1066, 362] width 251 height 558
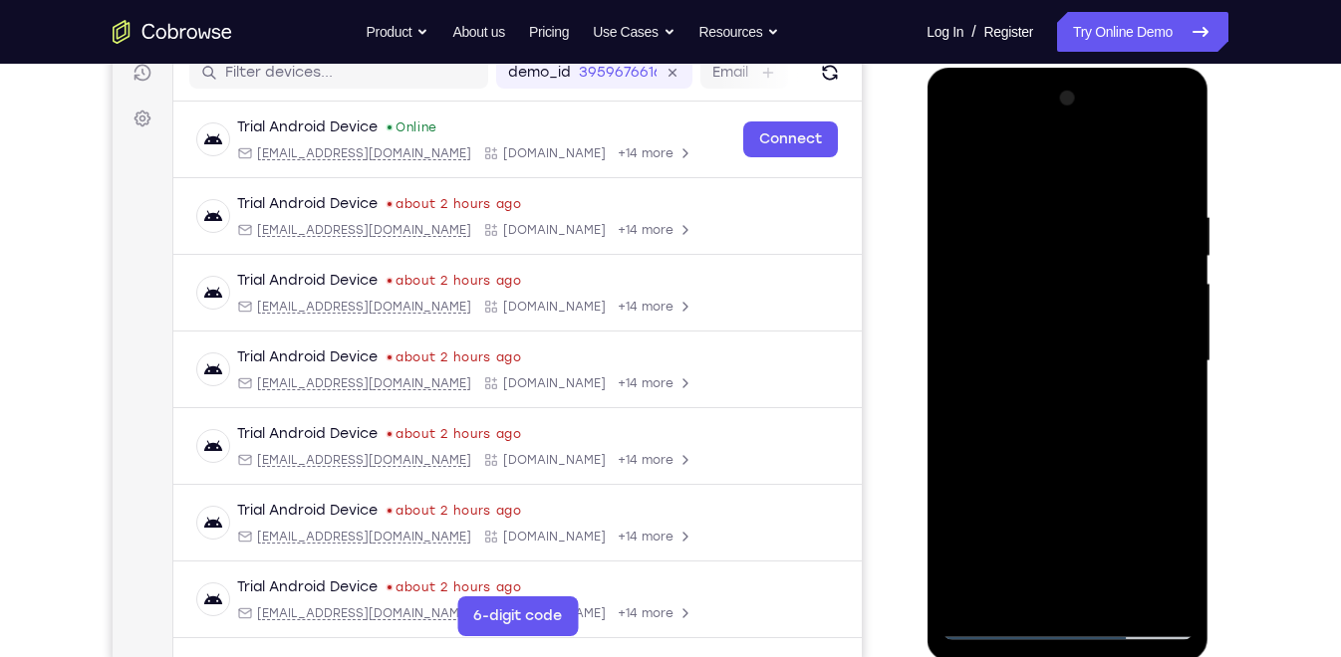
click at [1114, 595] on div at bounding box center [1066, 362] width 251 height 558
click at [1078, 464] on div at bounding box center [1066, 362] width 251 height 558
click at [1043, 541] on div at bounding box center [1066, 362] width 251 height 558
click at [1168, 406] on div at bounding box center [1066, 362] width 251 height 558
click at [962, 159] on div at bounding box center [1066, 362] width 251 height 558
